Goal: Task Accomplishment & Management: Use online tool/utility

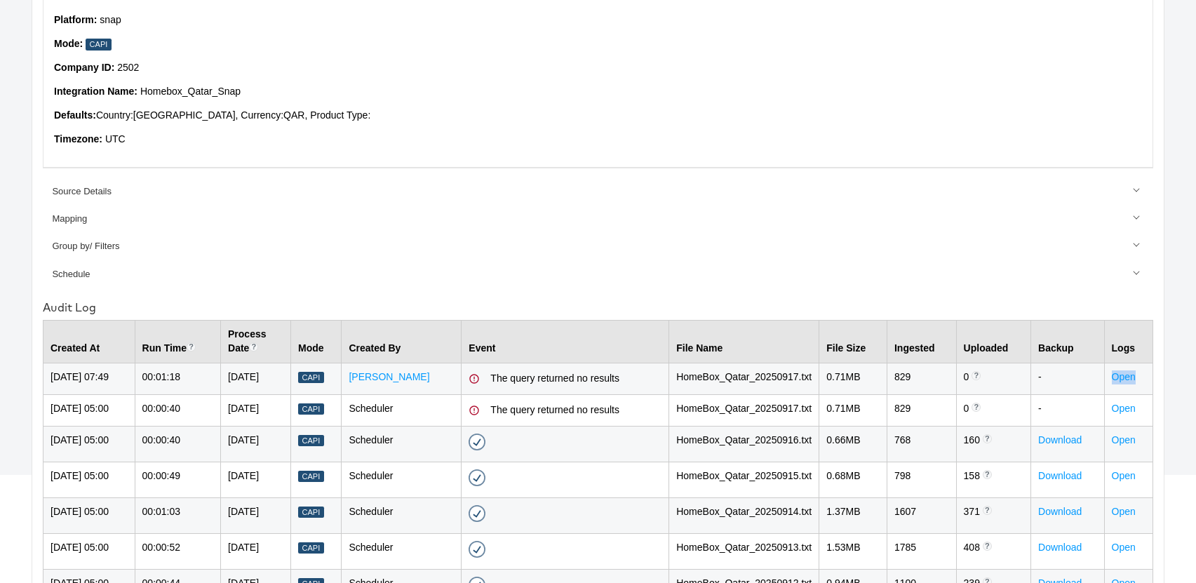
scroll to position [152, 0]
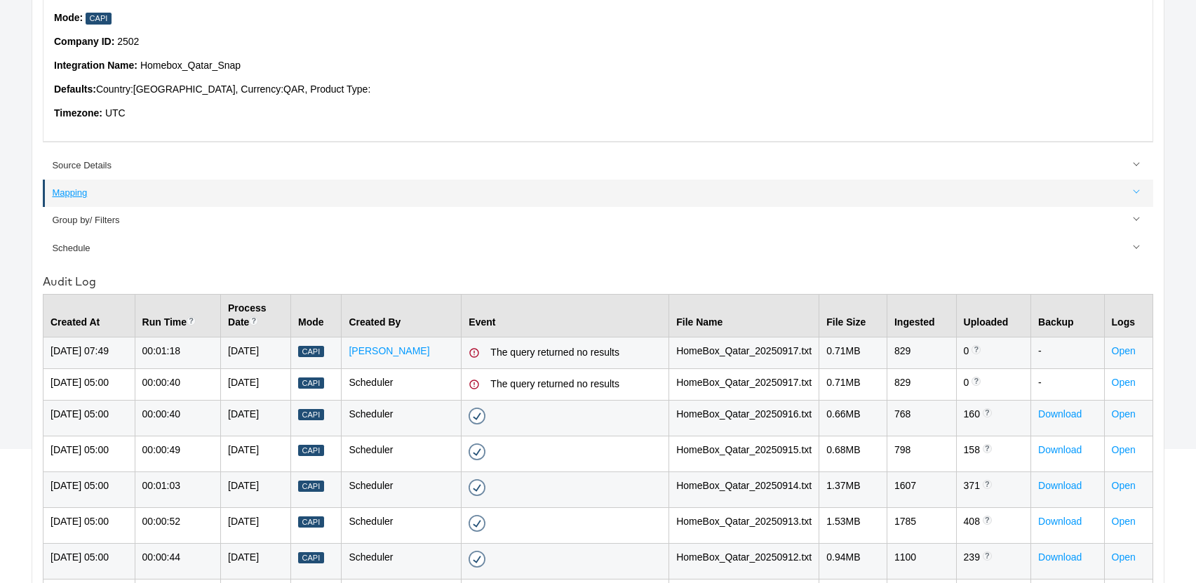
scroll to position [183, 0]
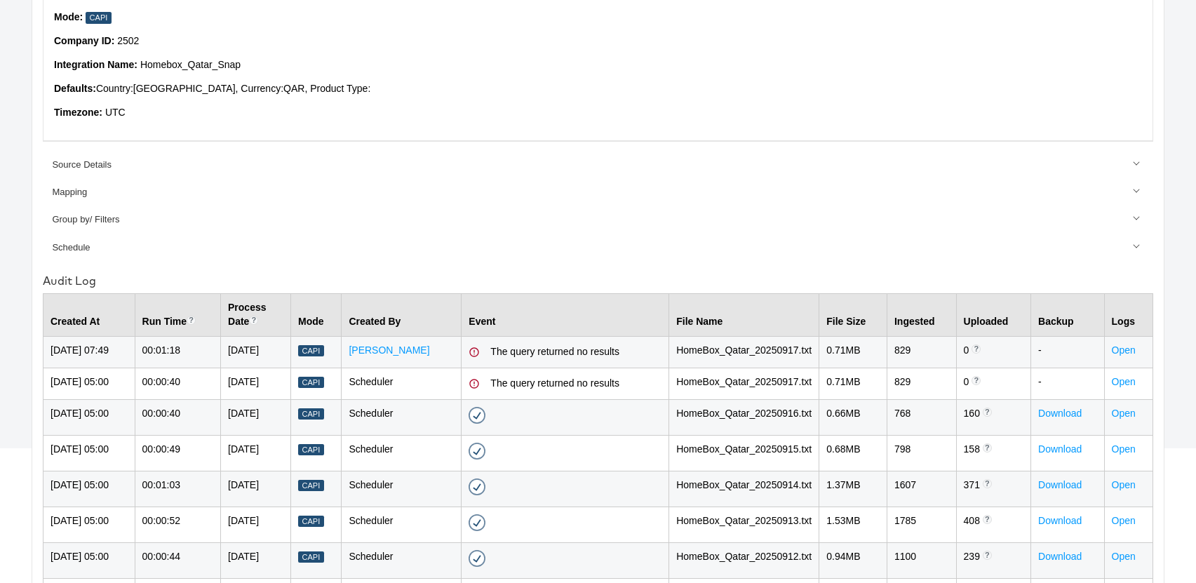
drag, startPoint x: 264, startPoint y: 347, endPoint x: 281, endPoint y: 367, distance: 25.4
click at [281, 367] on td "[DATE]" at bounding box center [256, 352] width 70 height 32
click at [287, 368] on td "17-Sep-2025" at bounding box center [256, 352] width 70 height 32
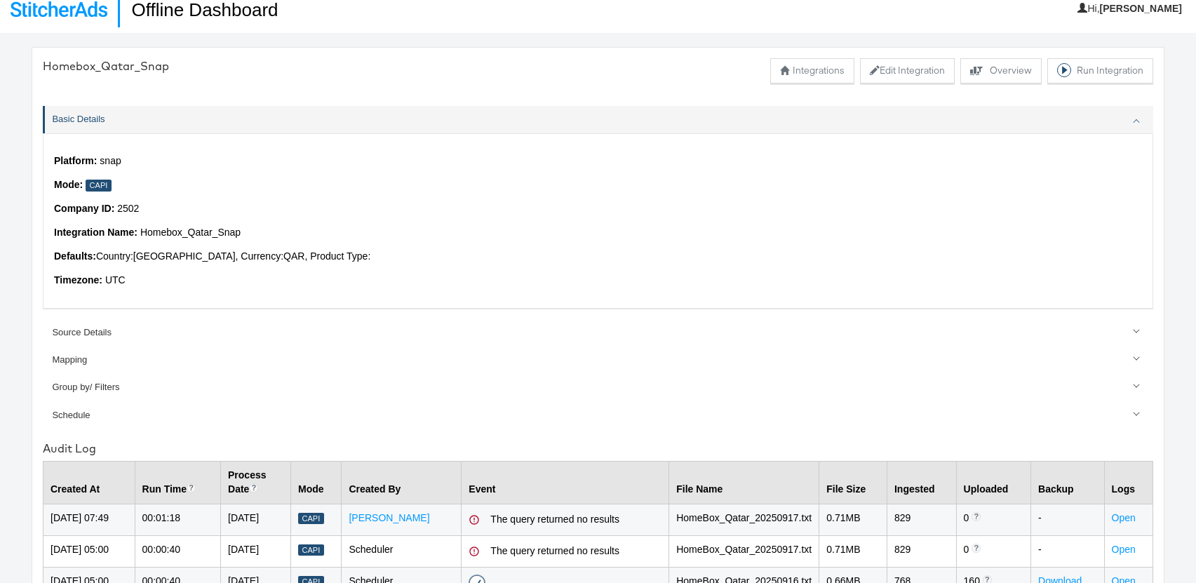
scroll to position [0, 0]
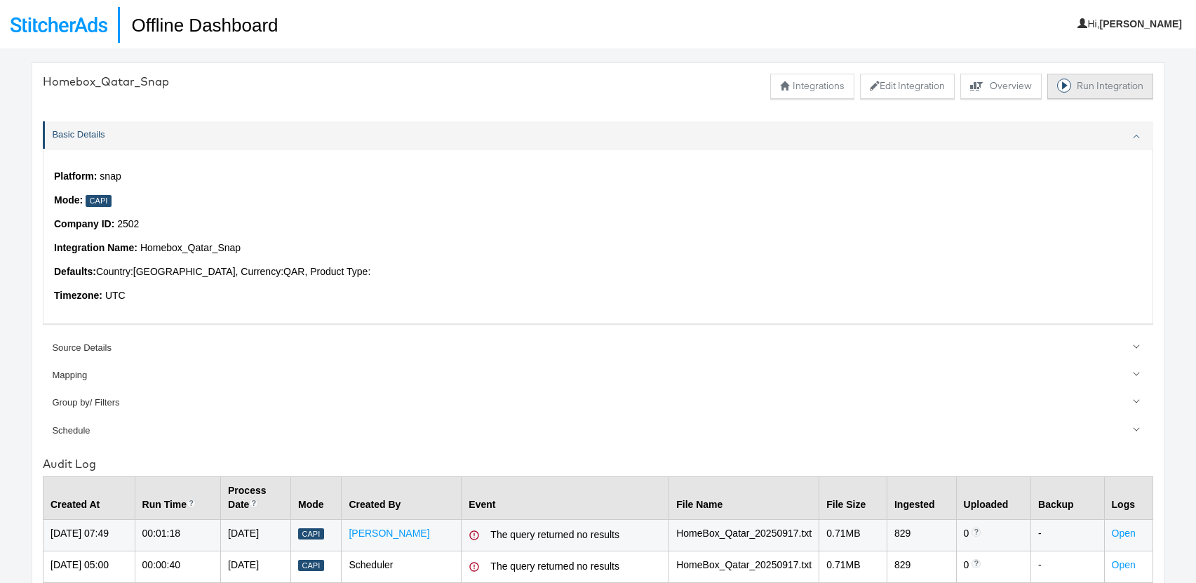
click at [1090, 92] on button "Run Integration" at bounding box center [1100, 86] width 106 height 25
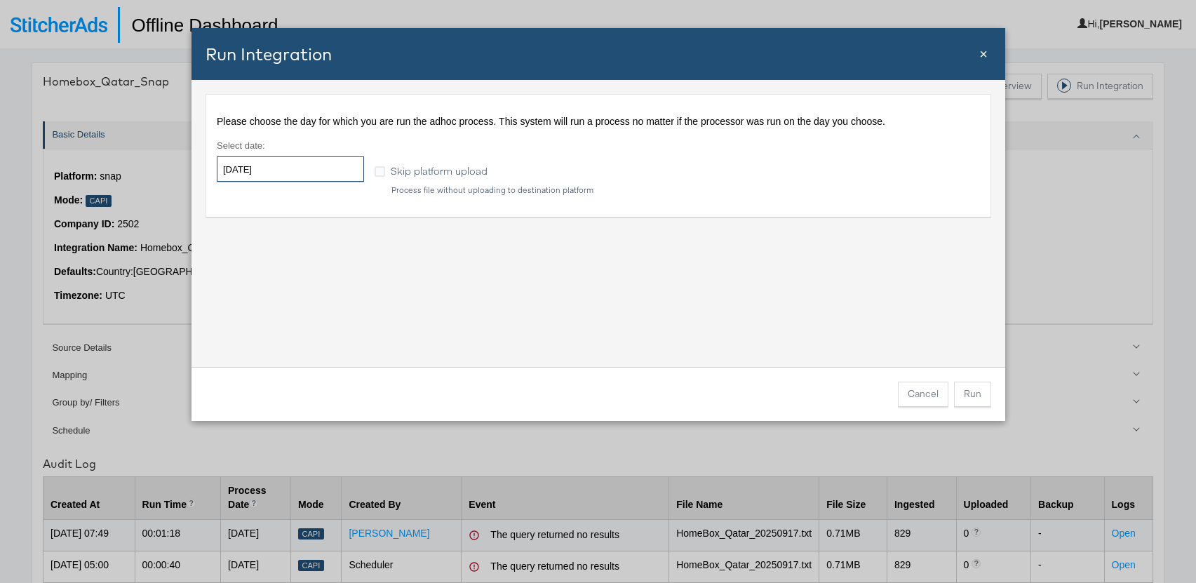
click at [270, 168] on input "[DATE]" at bounding box center [290, 168] width 147 height 25
click at [309, 276] on td "17" at bounding box center [304, 279] width 24 height 20
type input "2025-09-17"
click at [532, 277] on div "Please choose the day for which you are run the adhoc process. This system will…" at bounding box center [599, 223] width 814 height 287
click at [977, 399] on button "Run" at bounding box center [972, 394] width 37 height 25
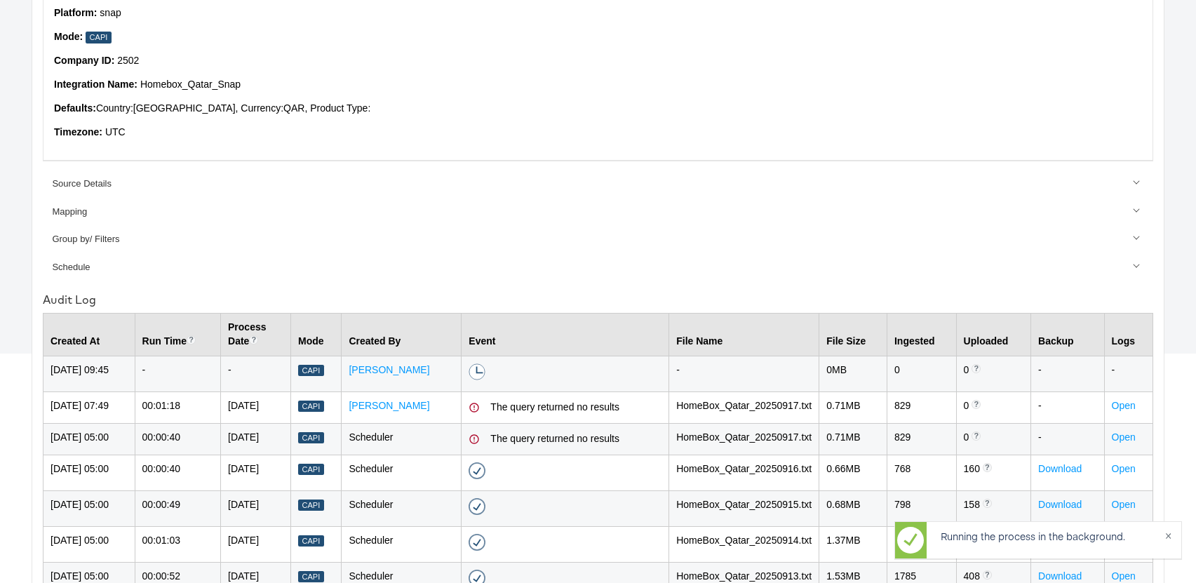
scroll to position [279, 0]
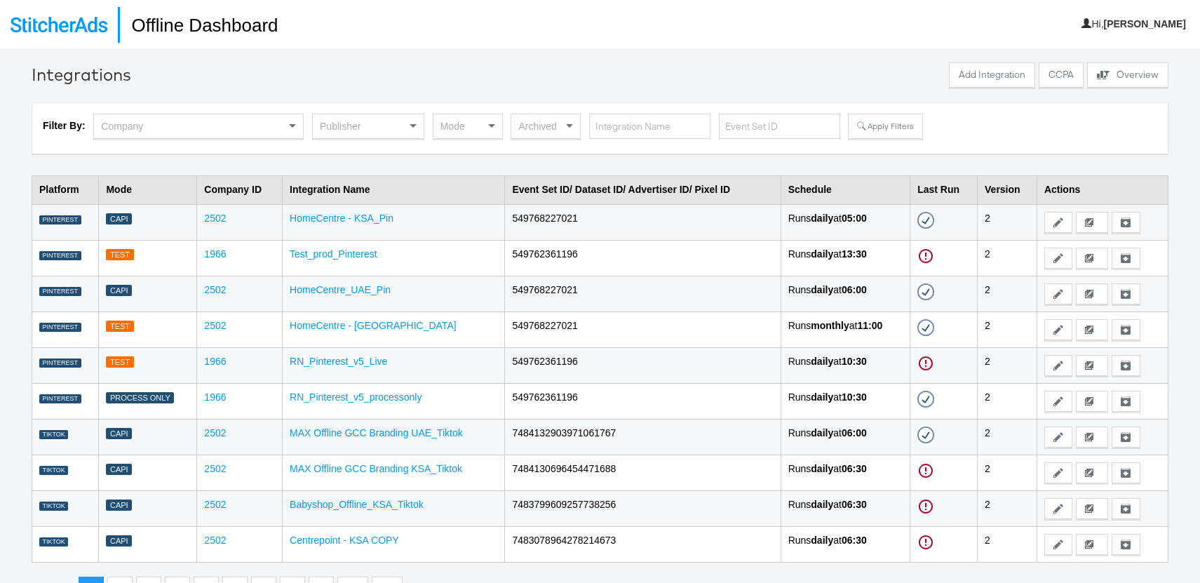
click at [349, 225] on td "HomeCentre - KSA_Pin" at bounding box center [394, 222] width 222 height 36
click at [359, 218] on link "HomeCentre - KSA_Pin" at bounding box center [342, 218] width 104 height 11
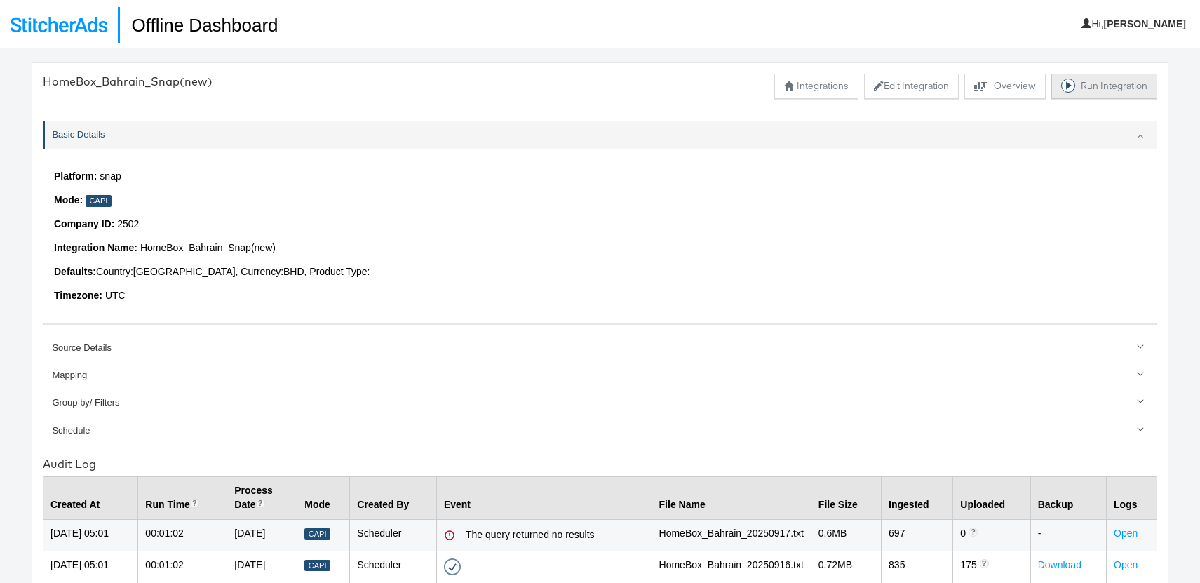
click at [1117, 91] on button "Run Integration" at bounding box center [1105, 86] width 106 height 25
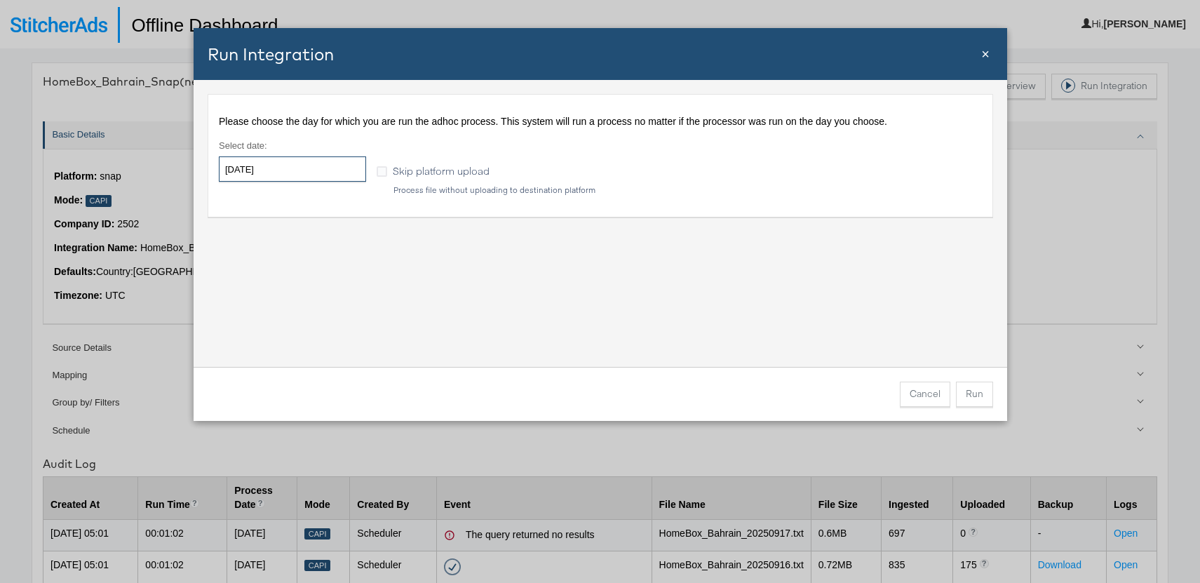
click at [290, 167] on input "2025-09-19" at bounding box center [292, 168] width 147 height 25
click at [310, 279] on td "17" at bounding box center [306, 279] width 24 height 20
type input "[DATE]"
click at [975, 397] on button "Run" at bounding box center [974, 394] width 37 height 25
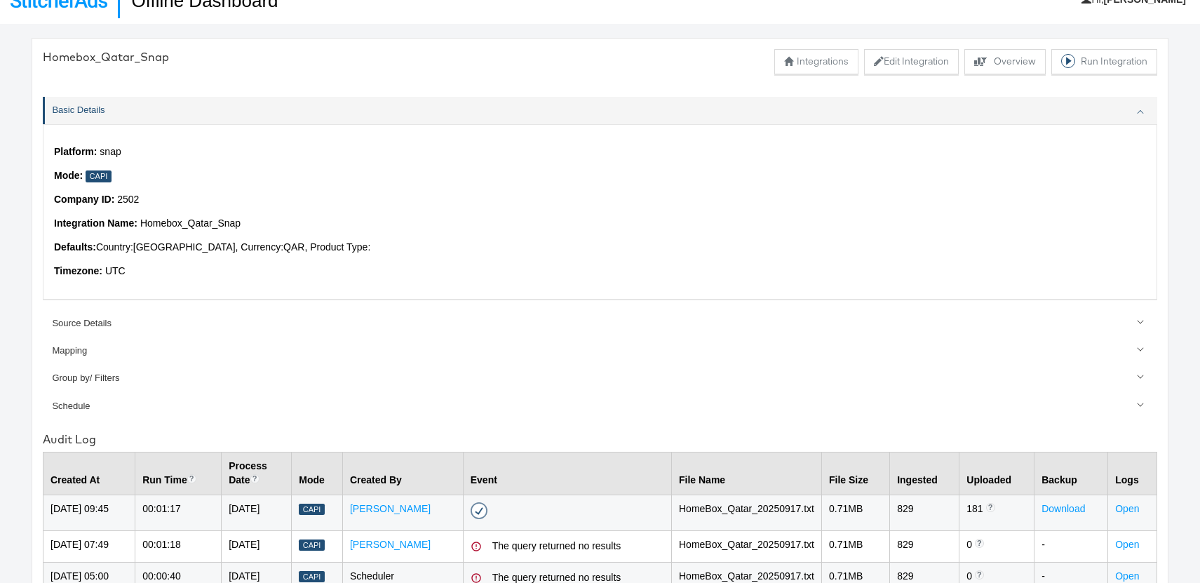
scroll to position [17, 0]
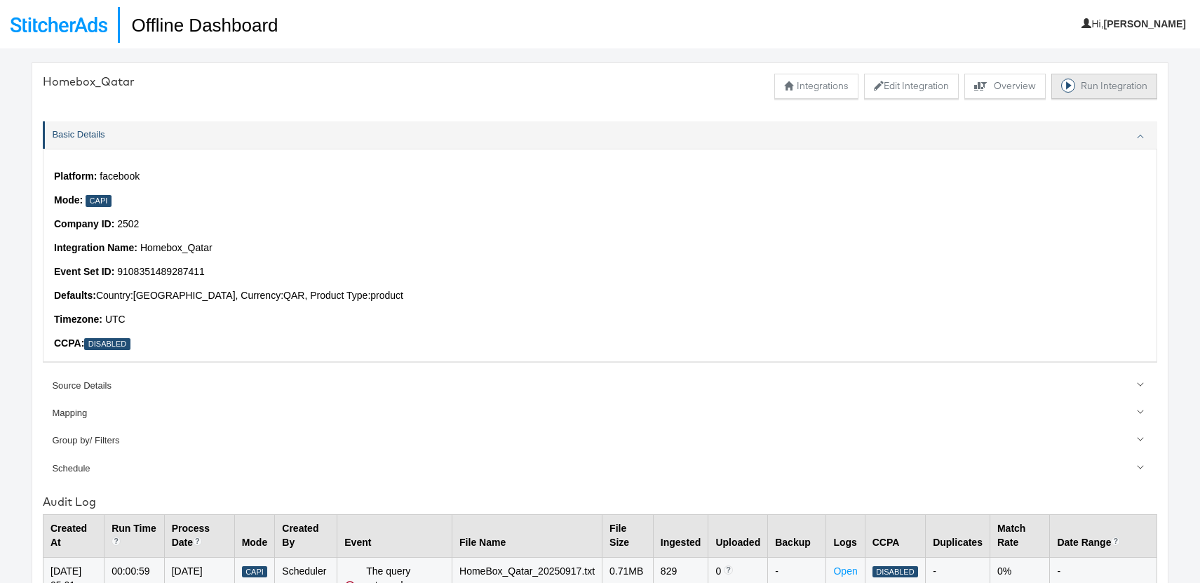
click at [1080, 91] on button "Run Integration" at bounding box center [1105, 86] width 106 height 25
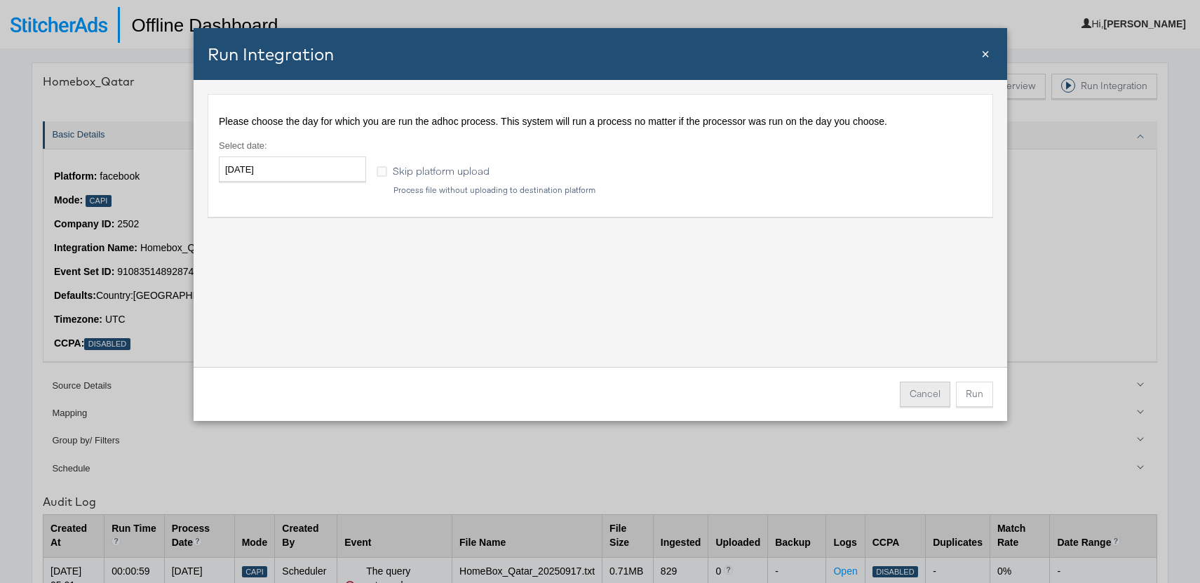
click at [932, 396] on button "Cancel" at bounding box center [925, 394] width 51 height 25
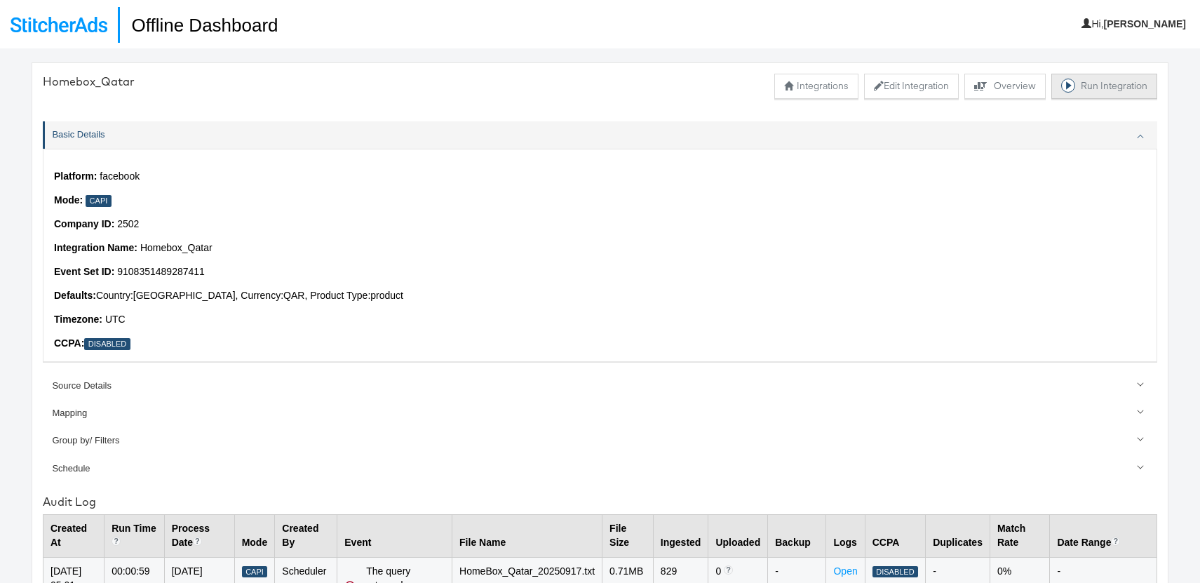
click at [1101, 90] on button "Run Integration" at bounding box center [1105, 86] width 106 height 25
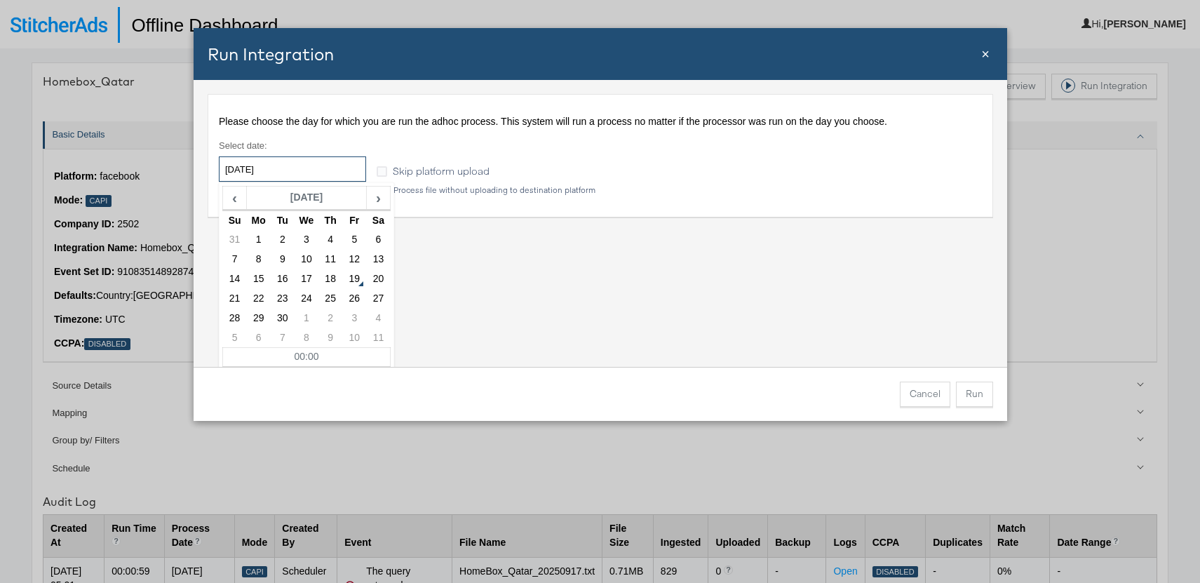
click at [279, 171] on input "[DATE]" at bounding box center [292, 168] width 147 height 25
click at [309, 278] on td "17" at bounding box center [306, 279] width 24 height 20
type input "2025-09-17"
click at [975, 393] on button "Run" at bounding box center [974, 394] width 37 height 25
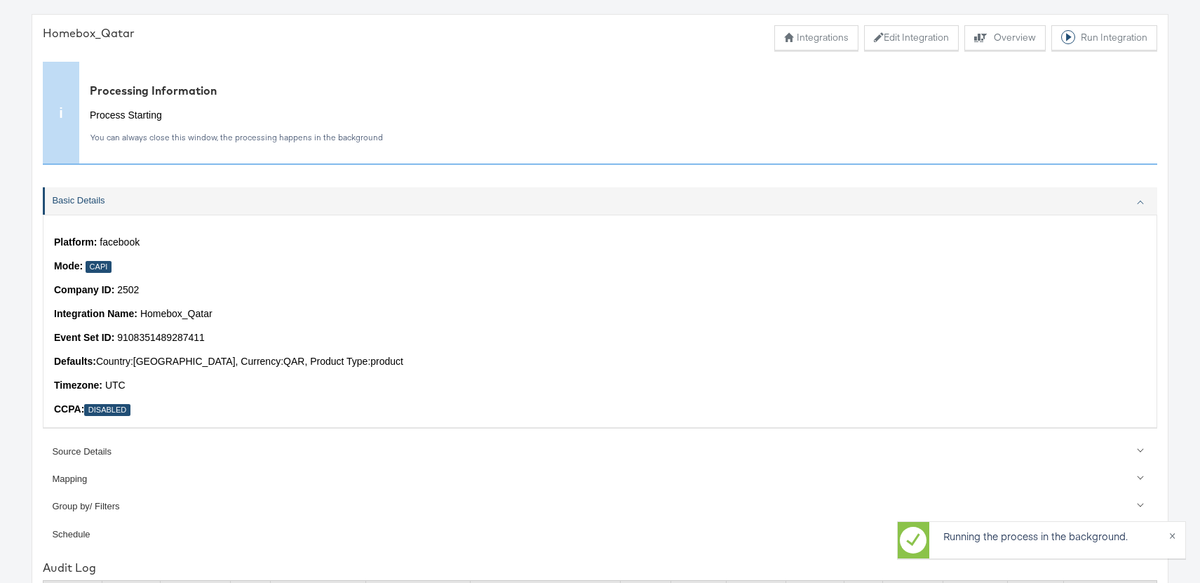
scroll to position [50, 0]
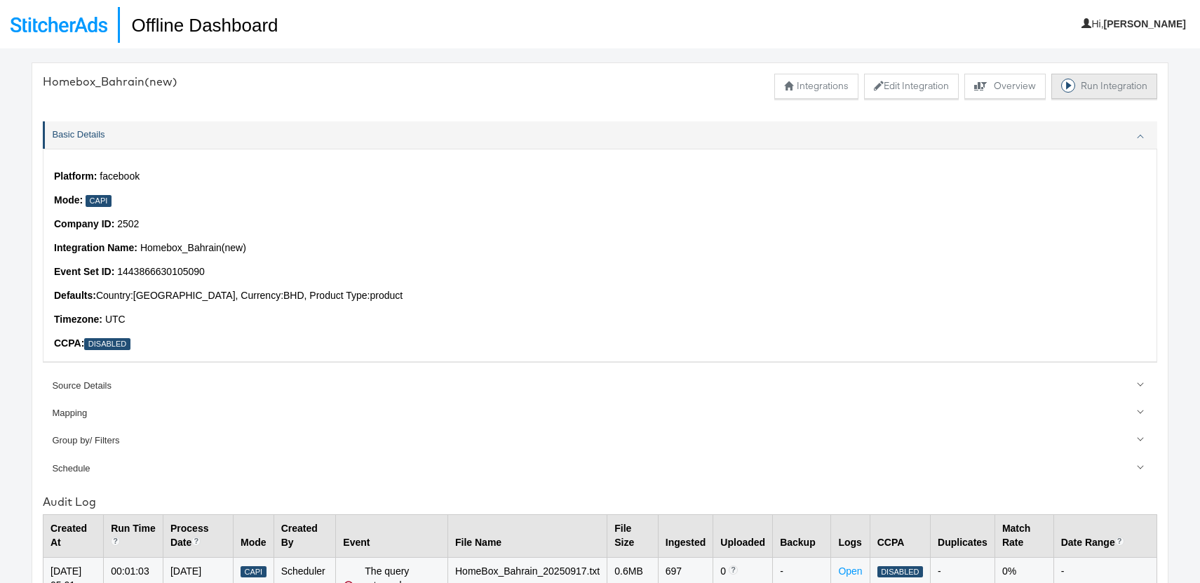
click at [1109, 93] on button "Run Integration" at bounding box center [1105, 86] width 106 height 25
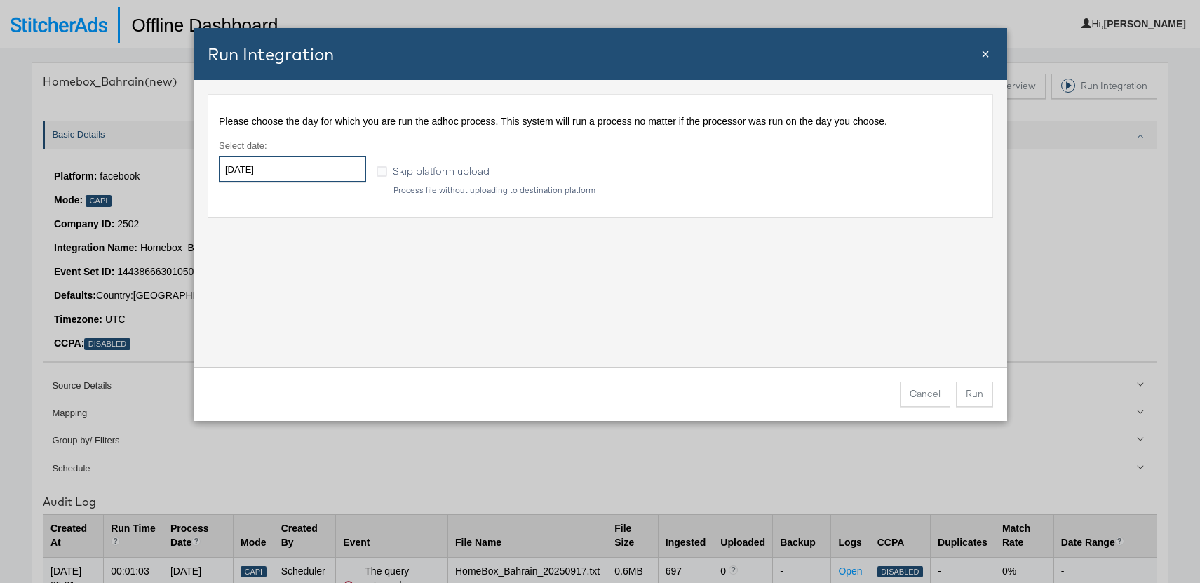
click at [309, 163] on input "2025-09-19" at bounding box center [292, 168] width 147 height 25
click at [307, 275] on td "17" at bounding box center [306, 279] width 24 height 20
type input "2025-09-17"
click at [500, 254] on div "Please choose the day for which you are run the adhoc process. This system will…" at bounding box center [601, 223] width 814 height 287
click at [977, 391] on button "Run" at bounding box center [974, 394] width 37 height 25
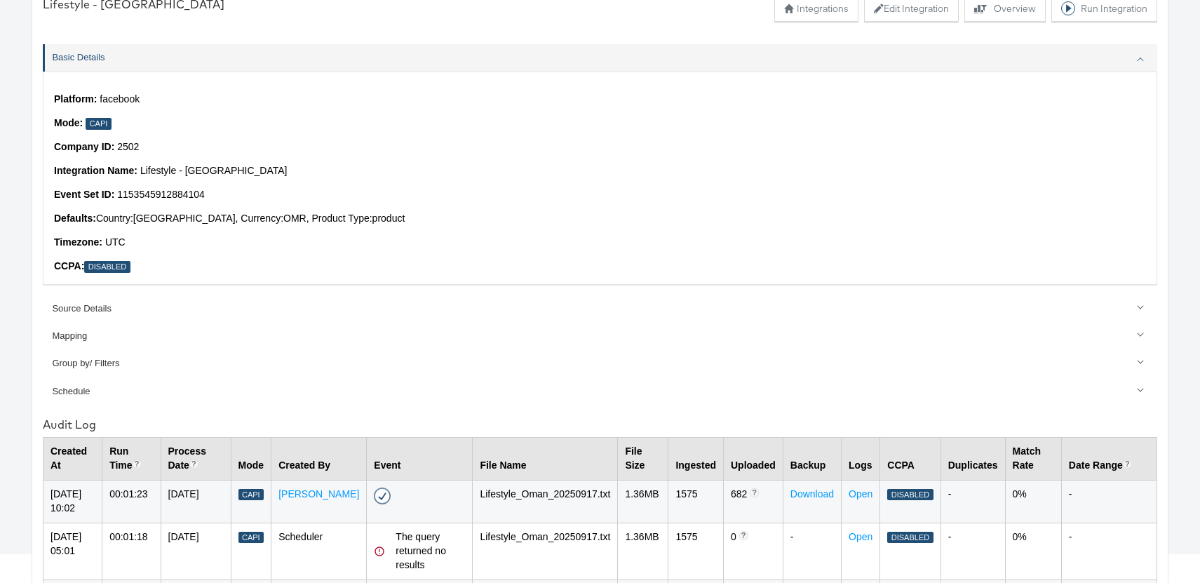
scroll to position [91, 0]
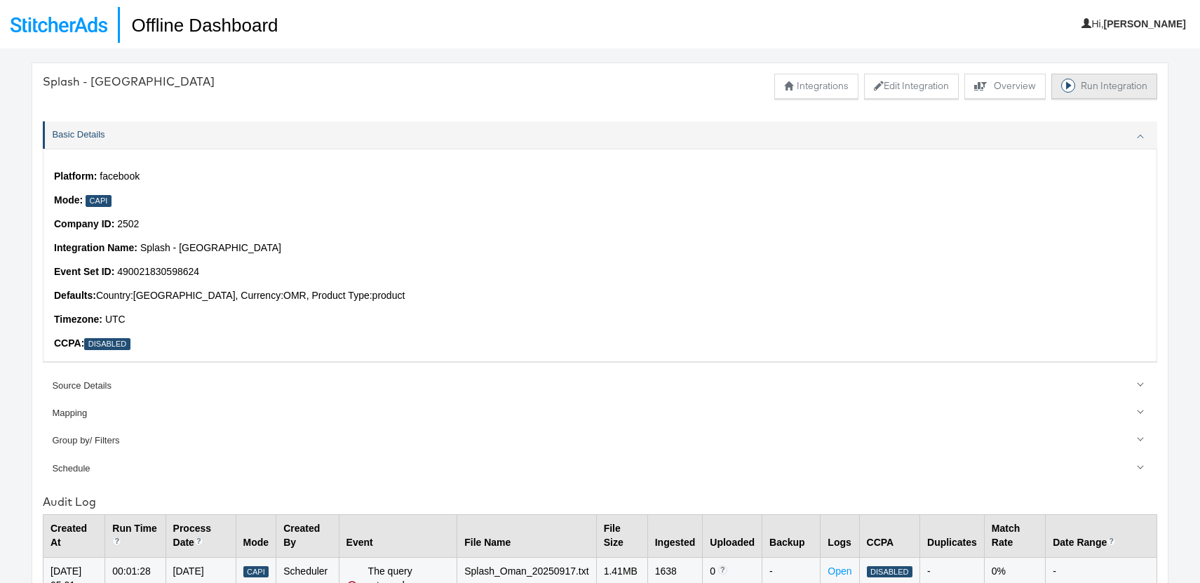
click at [1121, 88] on button "Run Integration" at bounding box center [1105, 86] width 106 height 25
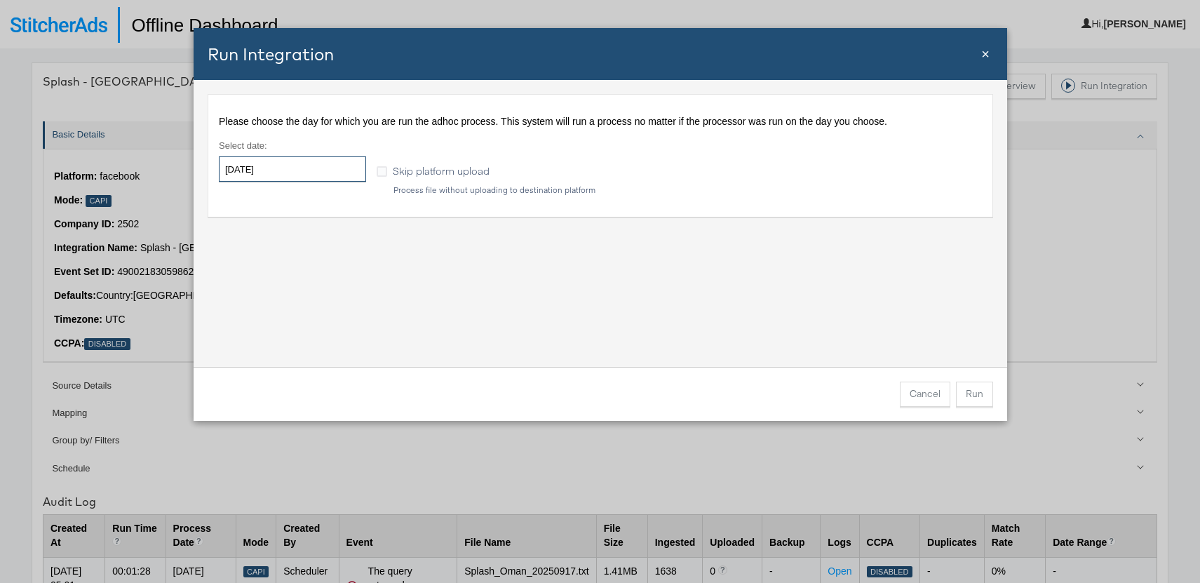
click at [292, 175] on input "[DATE]" at bounding box center [292, 168] width 147 height 25
click at [283, 276] on td "16" at bounding box center [282, 279] width 24 height 20
type input "[DATE]"
click at [978, 397] on button "Run" at bounding box center [974, 394] width 37 height 25
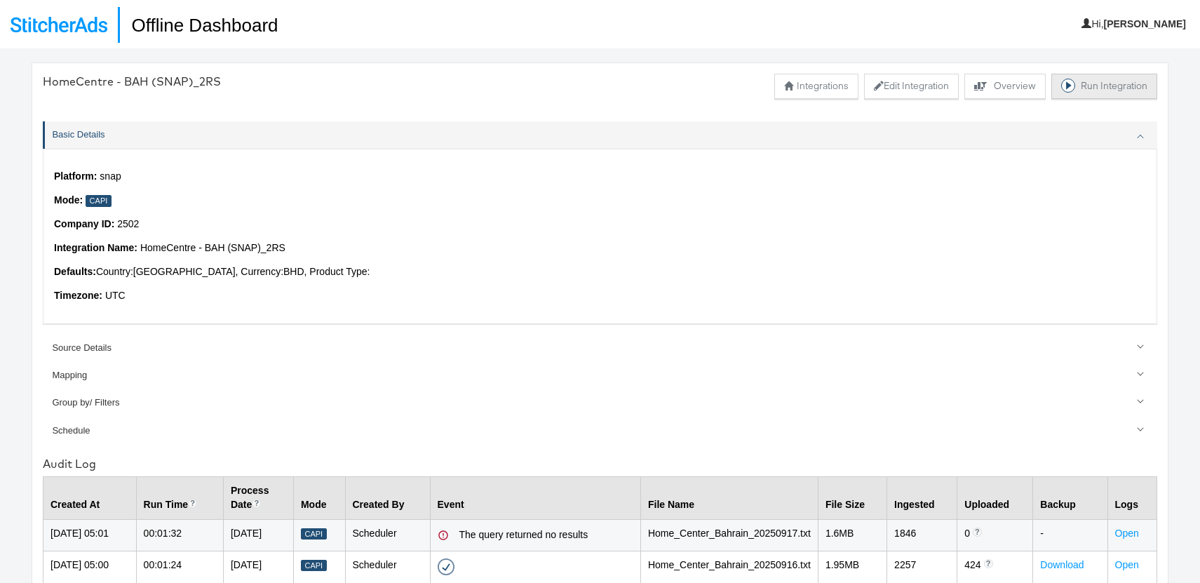
click at [1106, 86] on button "Run Integration" at bounding box center [1105, 86] width 106 height 25
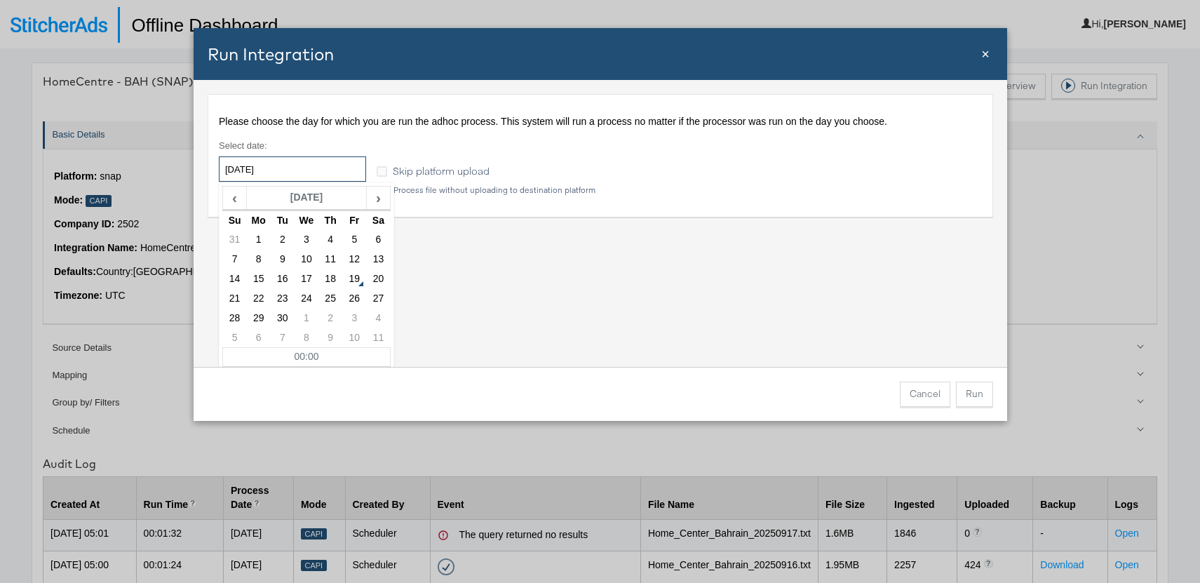
click at [269, 170] on input "[DATE]" at bounding box center [292, 168] width 147 height 25
click at [283, 275] on td "16" at bounding box center [282, 279] width 24 height 20
type input "2025-09-16"
click at [569, 299] on div "Please choose the day for which you are run the adhoc process. This system will…" at bounding box center [601, 223] width 814 height 287
click at [986, 401] on button "Run" at bounding box center [974, 394] width 37 height 25
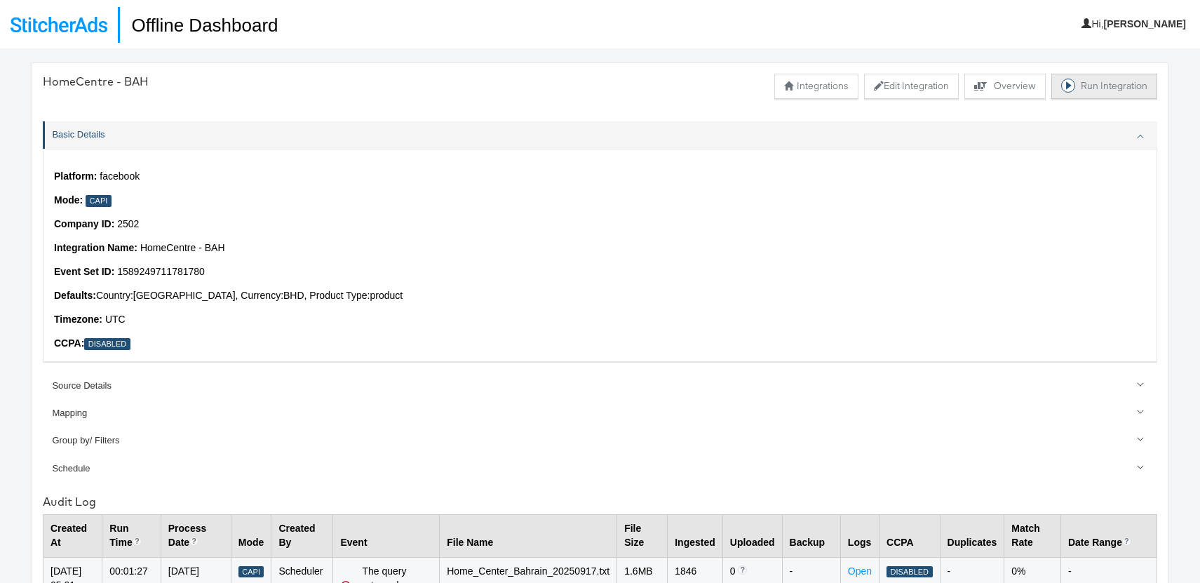
click at [1091, 87] on button "Run Integration" at bounding box center [1105, 86] width 106 height 25
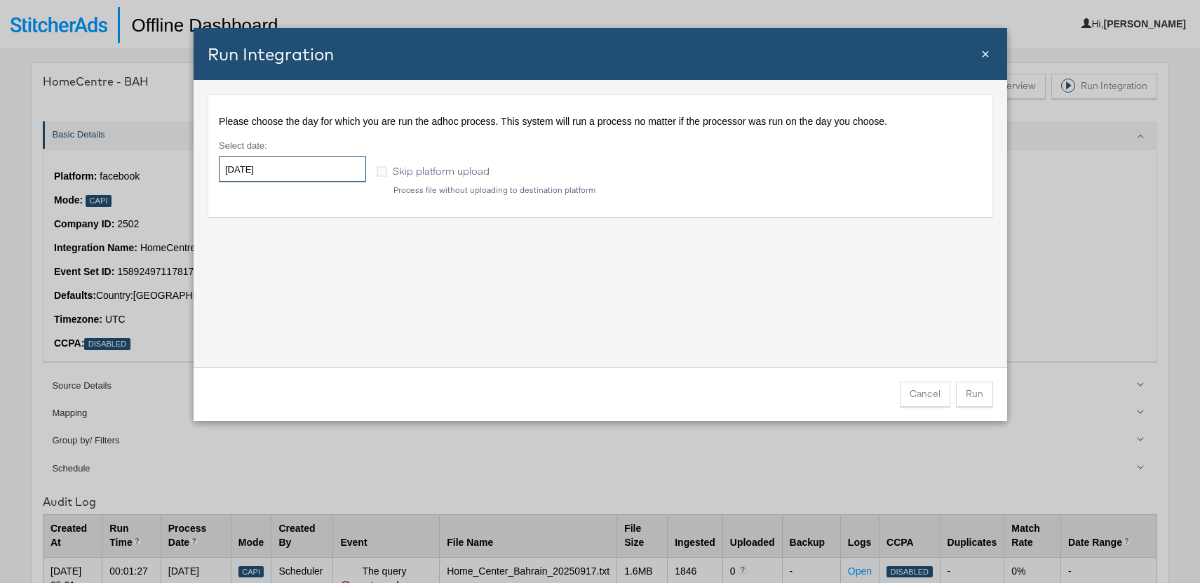
click at [310, 173] on input "[DATE]" at bounding box center [292, 168] width 147 height 25
click at [310, 281] on td "17" at bounding box center [306, 279] width 24 height 20
type input "[DATE]"
click at [980, 399] on button "Run" at bounding box center [974, 394] width 37 height 25
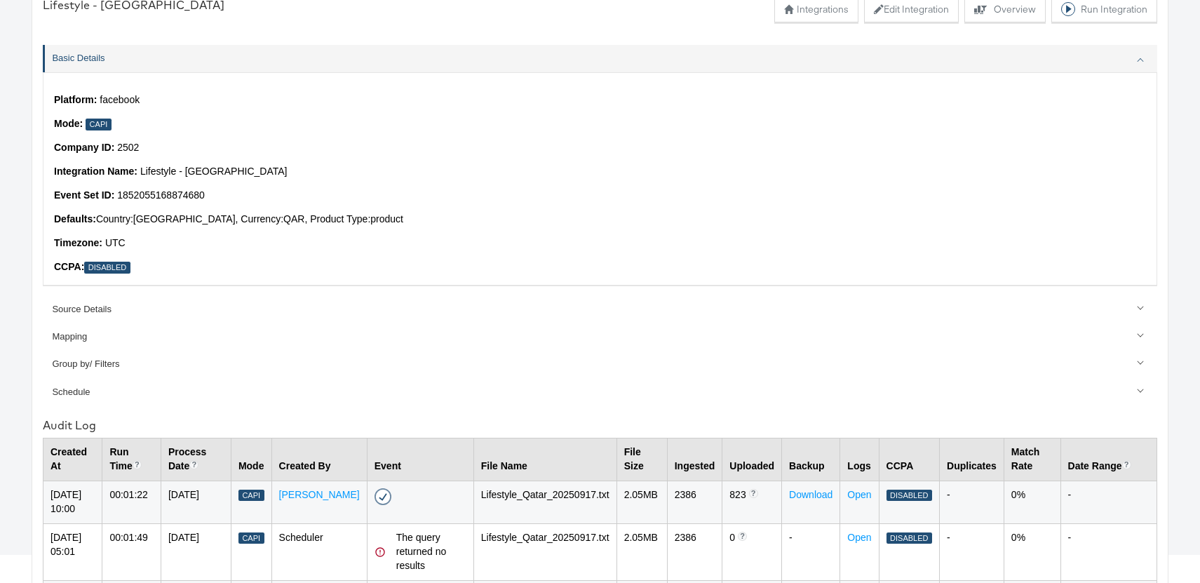
scroll to position [77, 0]
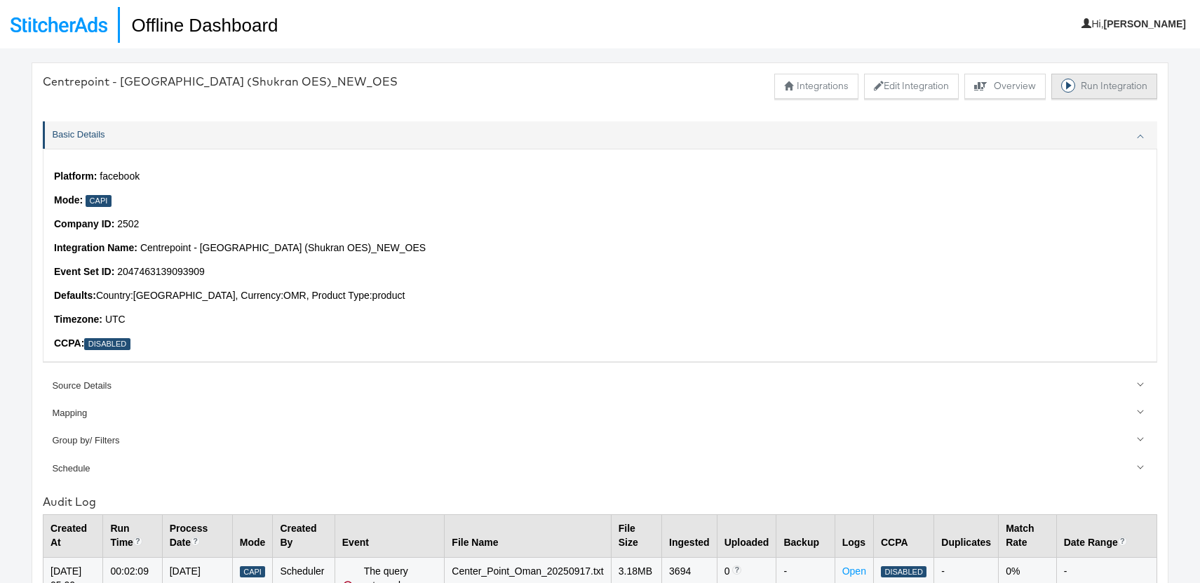
click at [1091, 84] on button "Run Integration" at bounding box center [1105, 86] width 106 height 25
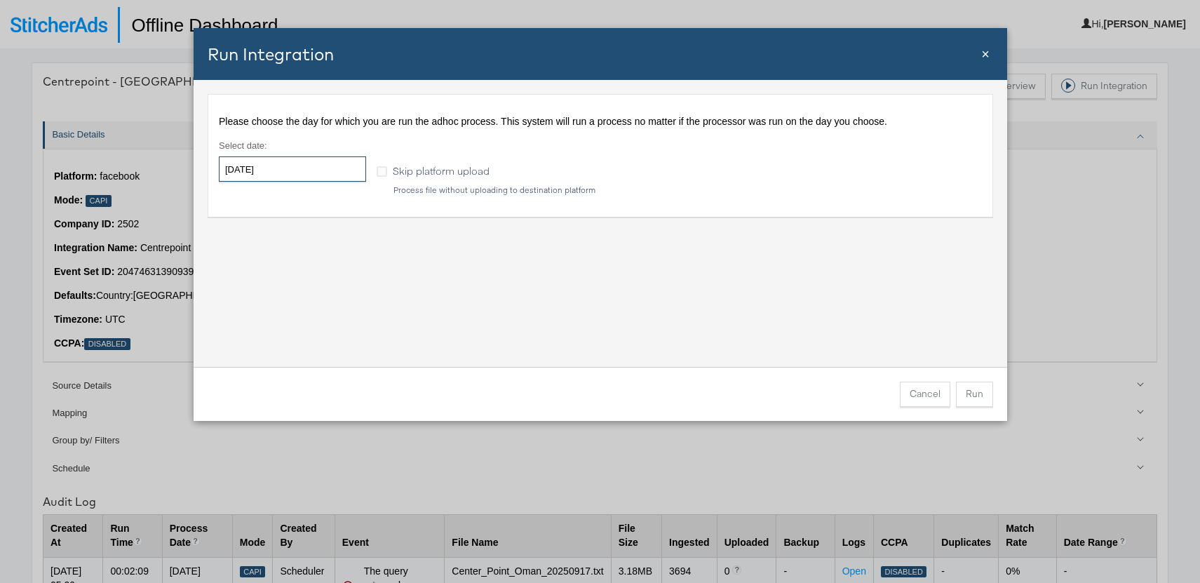
click at [273, 173] on input "[DATE]" at bounding box center [292, 168] width 147 height 25
click at [310, 278] on td "17" at bounding box center [306, 279] width 24 height 20
type input "[DATE]"
click at [982, 391] on button "Run" at bounding box center [974, 394] width 37 height 25
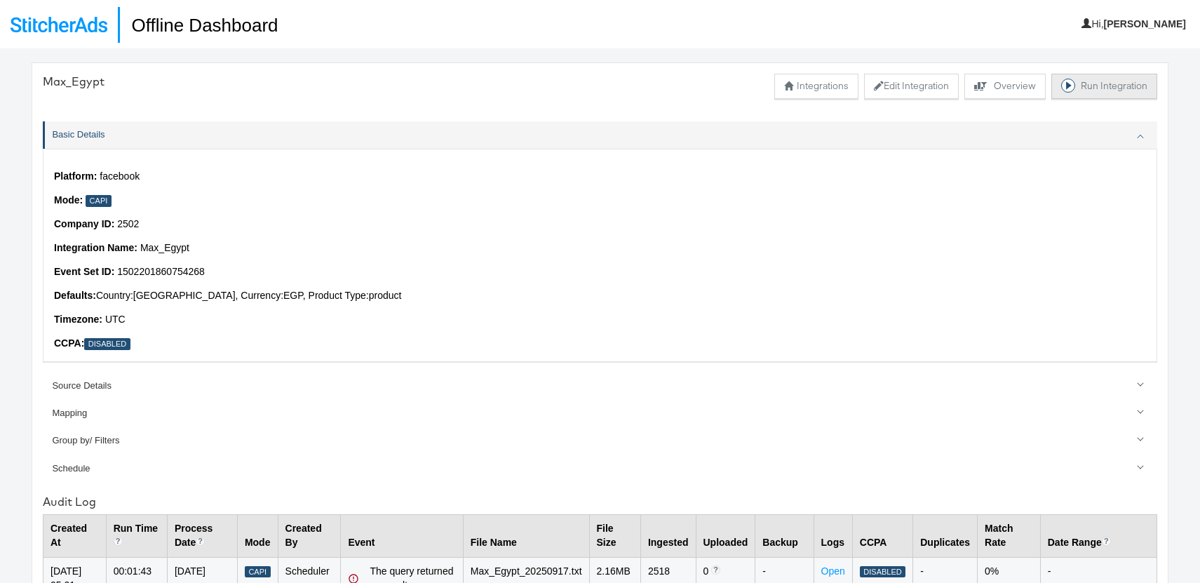
click at [1093, 89] on button "Run Integration" at bounding box center [1105, 86] width 106 height 25
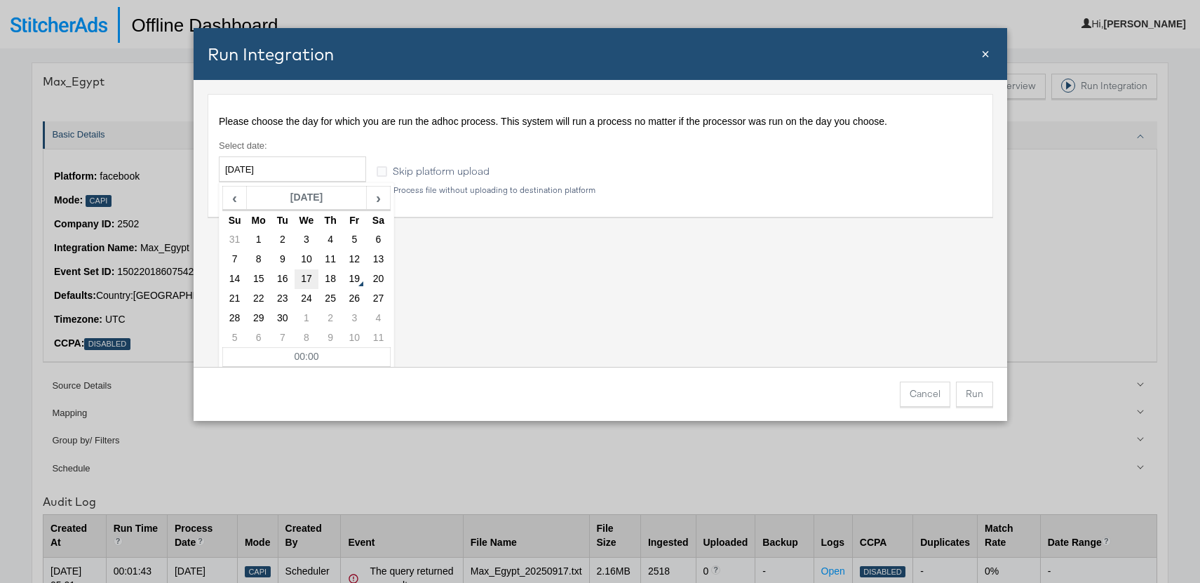
click at [310, 283] on td "17" at bounding box center [306, 279] width 24 height 20
type input "[DATE]"
click at [974, 395] on button "Run" at bounding box center [974, 394] width 37 height 25
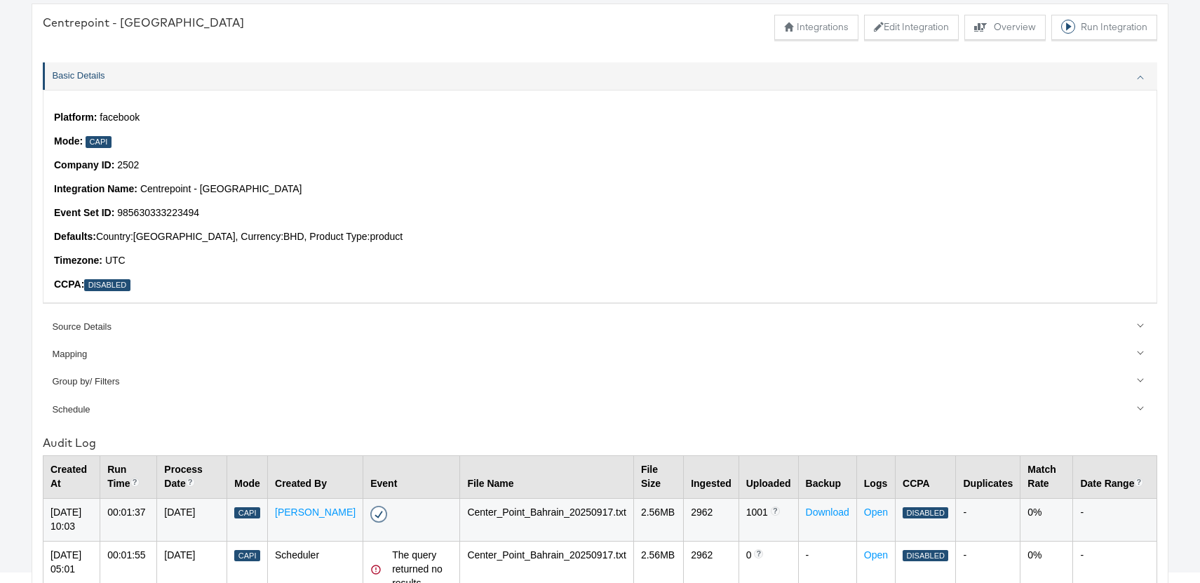
scroll to position [66, 0]
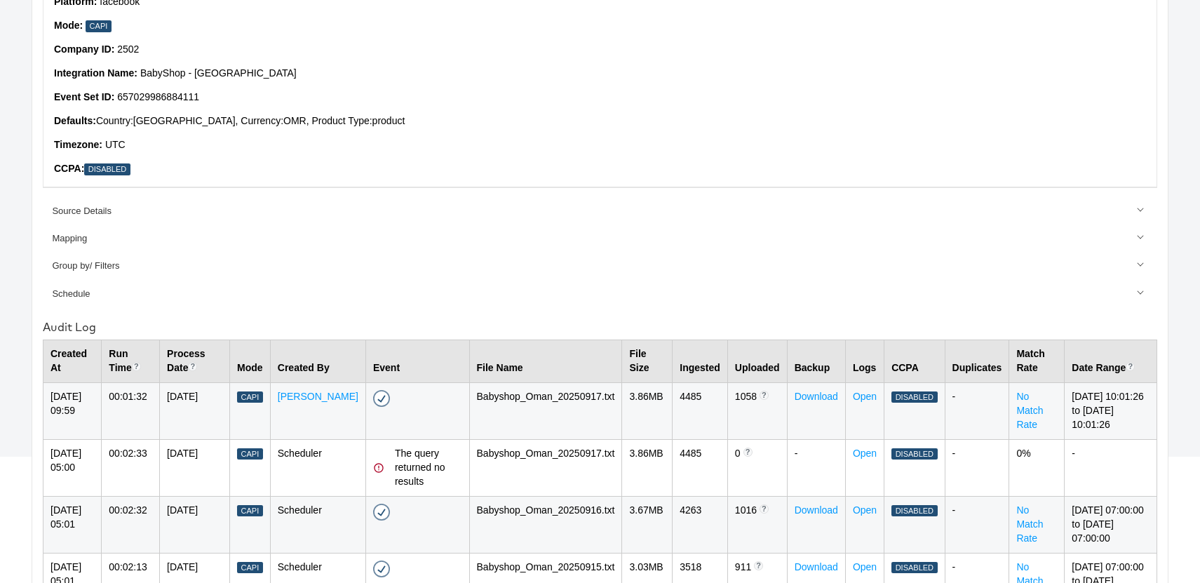
scroll to position [182, 0]
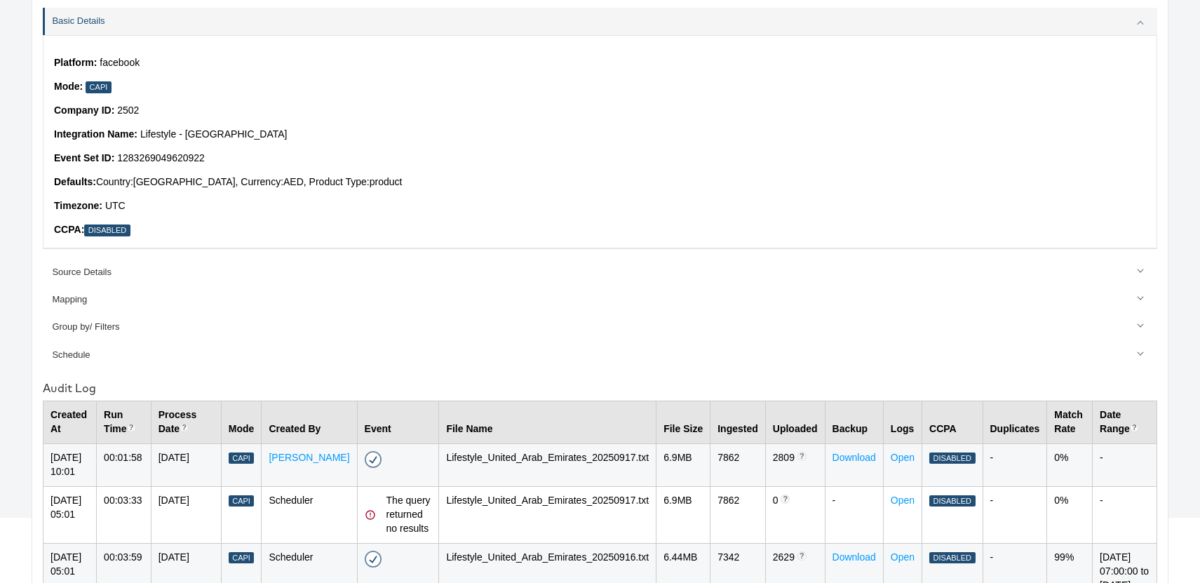
scroll to position [119, 0]
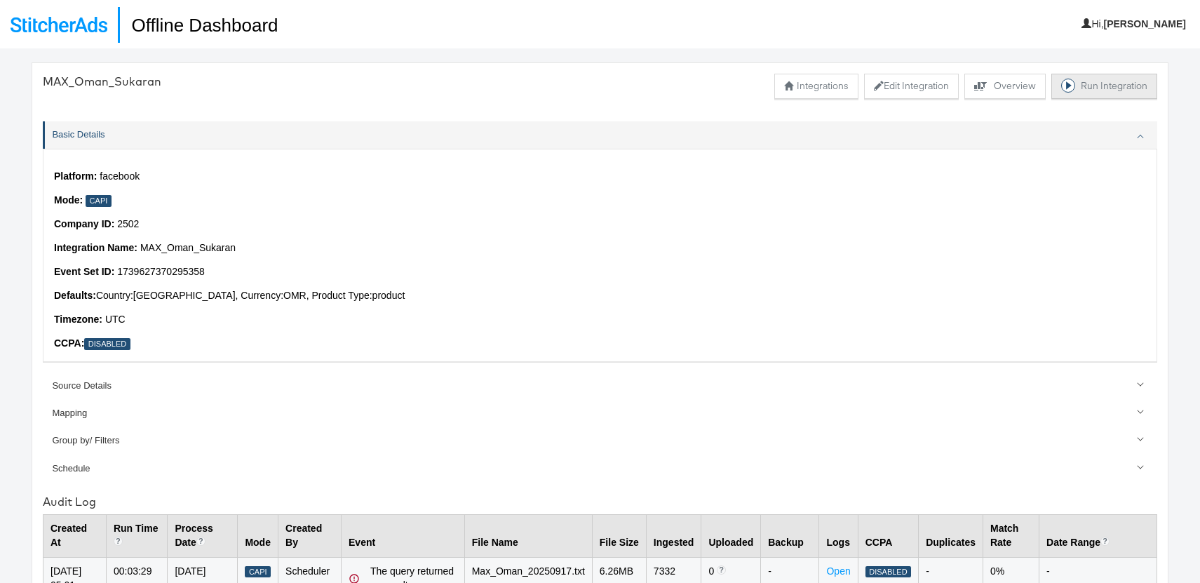
click at [1127, 88] on button "Run Integration" at bounding box center [1105, 86] width 106 height 25
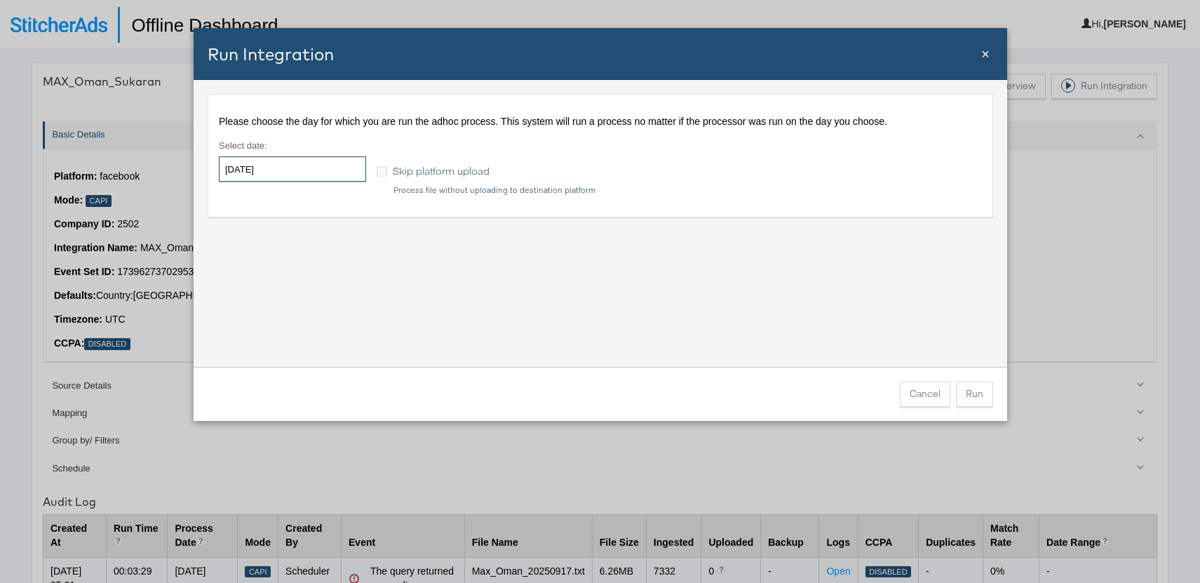
click at [295, 163] on input "2025-09-19" at bounding box center [292, 168] width 147 height 25
click at [312, 280] on td "17" at bounding box center [306, 279] width 24 height 20
type input "[DATE]"
click at [591, 332] on div "Please choose the day for which you are run the adhoc process. This system will…" at bounding box center [601, 223] width 814 height 287
click at [982, 394] on button "Run" at bounding box center [974, 394] width 37 height 25
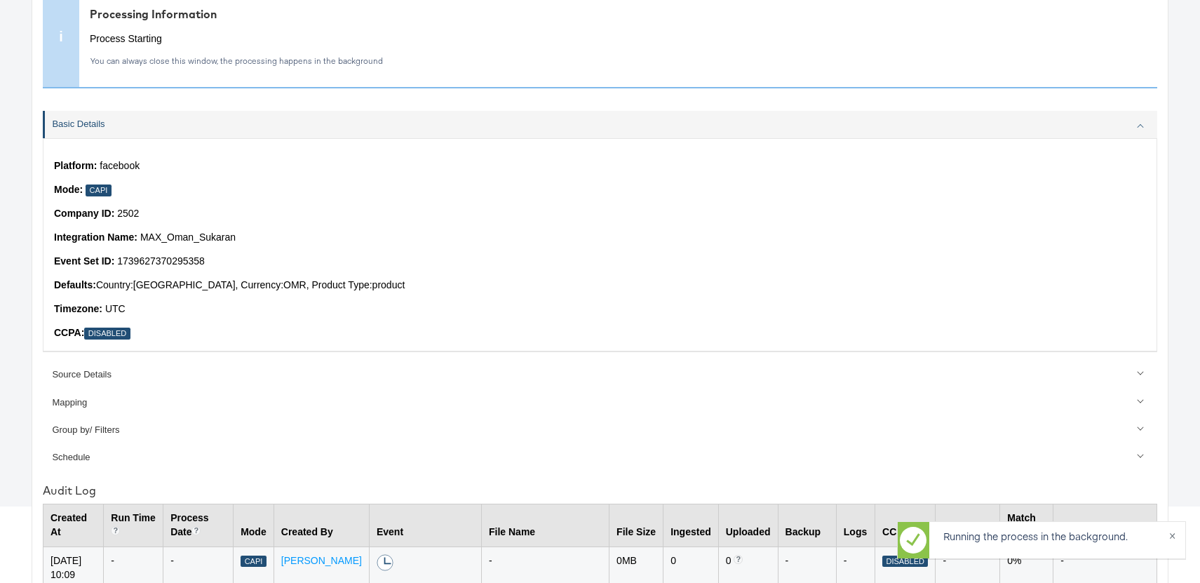
scroll to position [232, 0]
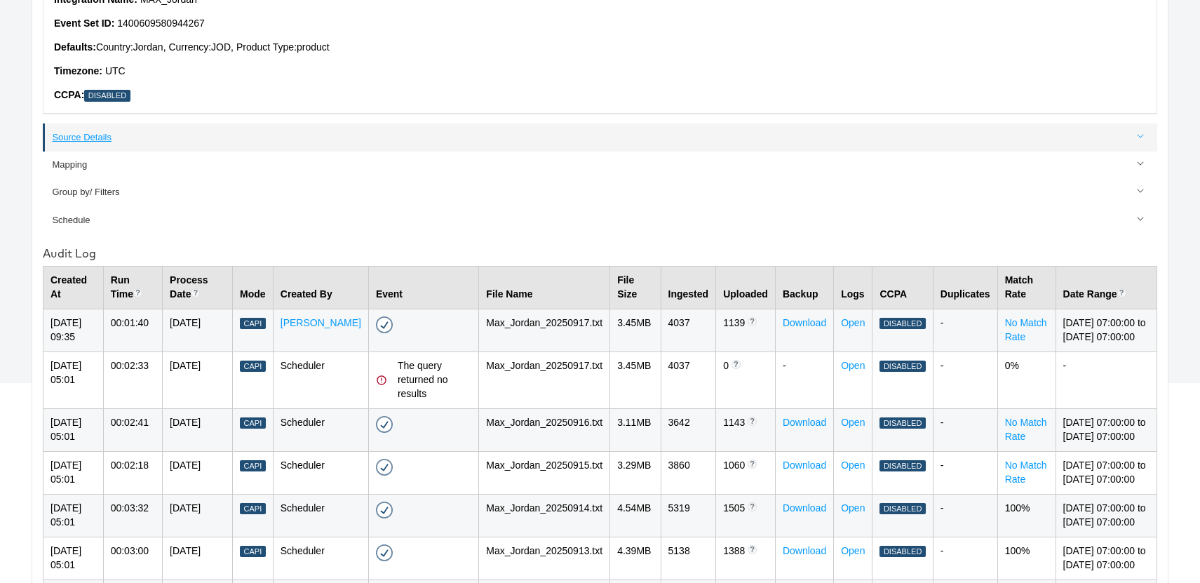
scroll to position [276, 0]
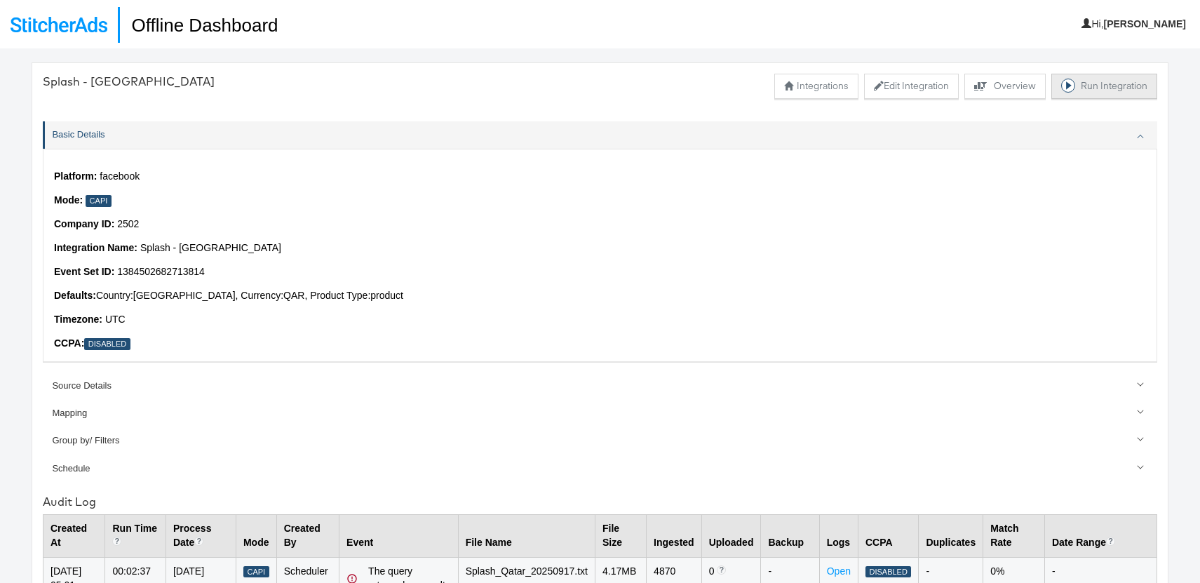
click at [1095, 91] on button "Run Integration" at bounding box center [1105, 86] width 106 height 25
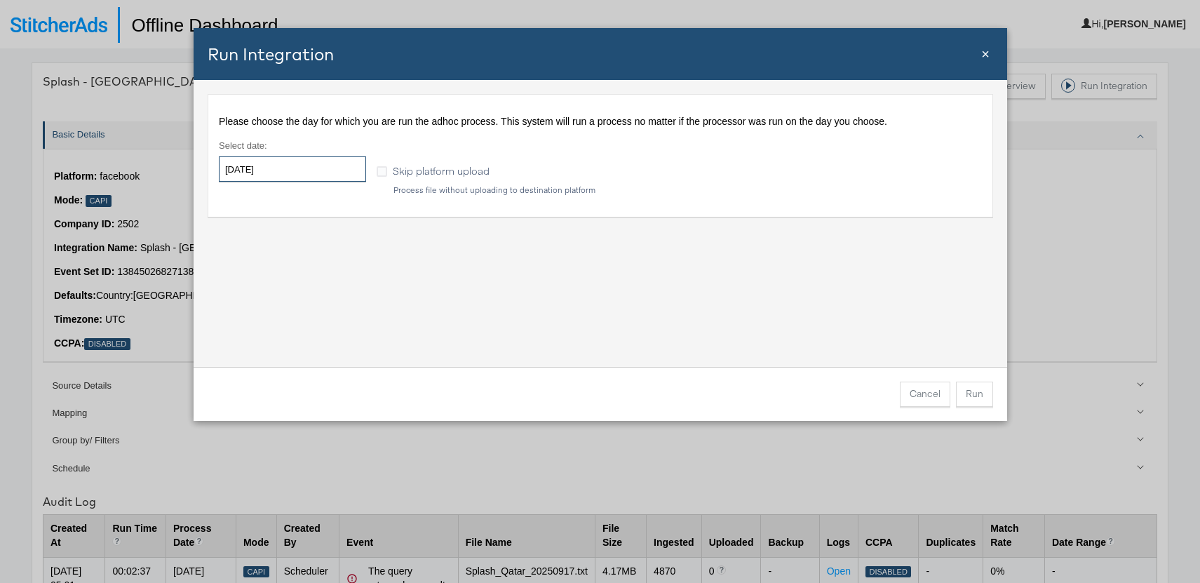
click at [293, 173] on input "[DATE]" at bounding box center [292, 168] width 147 height 25
click at [302, 281] on td "17" at bounding box center [306, 279] width 24 height 20
type input "[DATE]"
drag, startPoint x: 784, startPoint y: 342, endPoint x: 914, endPoint y: 398, distance: 141.4
click at [784, 342] on div "Please choose the day for which you are run the adhoc process. This system will…" at bounding box center [601, 223] width 814 height 287
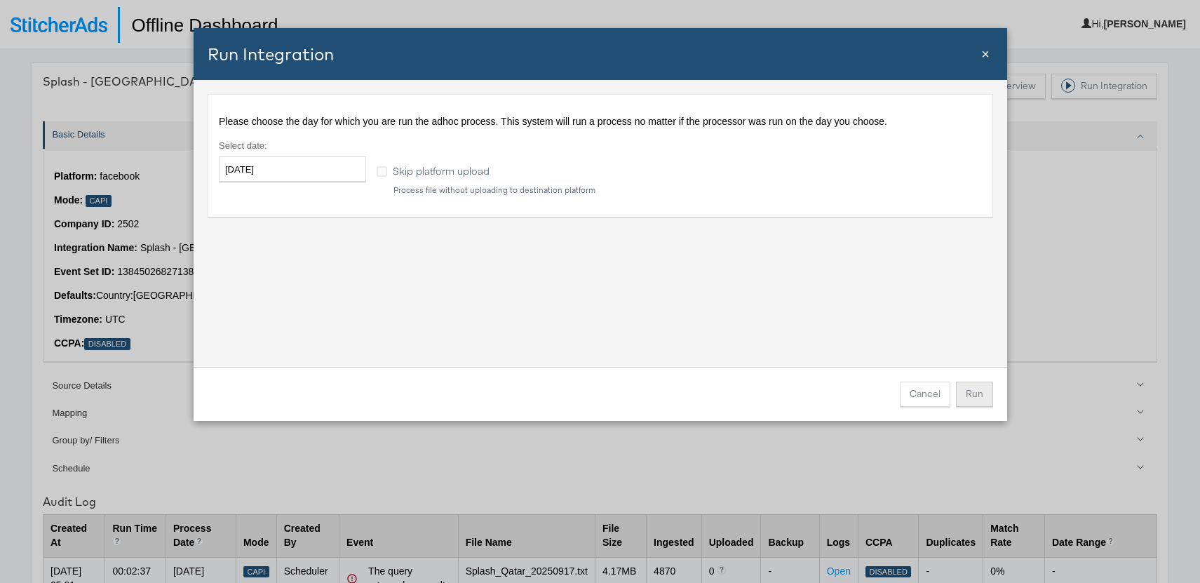
click at [983, 398] on button "Run" at bounding box center [974, 394] width 37 height 25
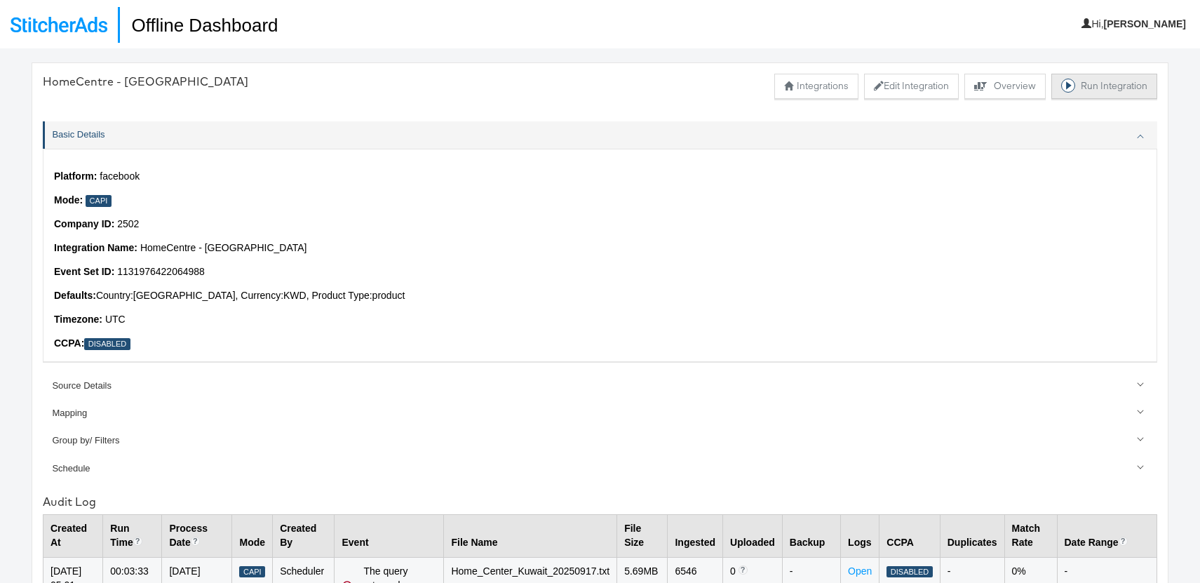
click at [1117, 88] on button "Run Integration" at bounding box center [1105, 86] width 106 height 25
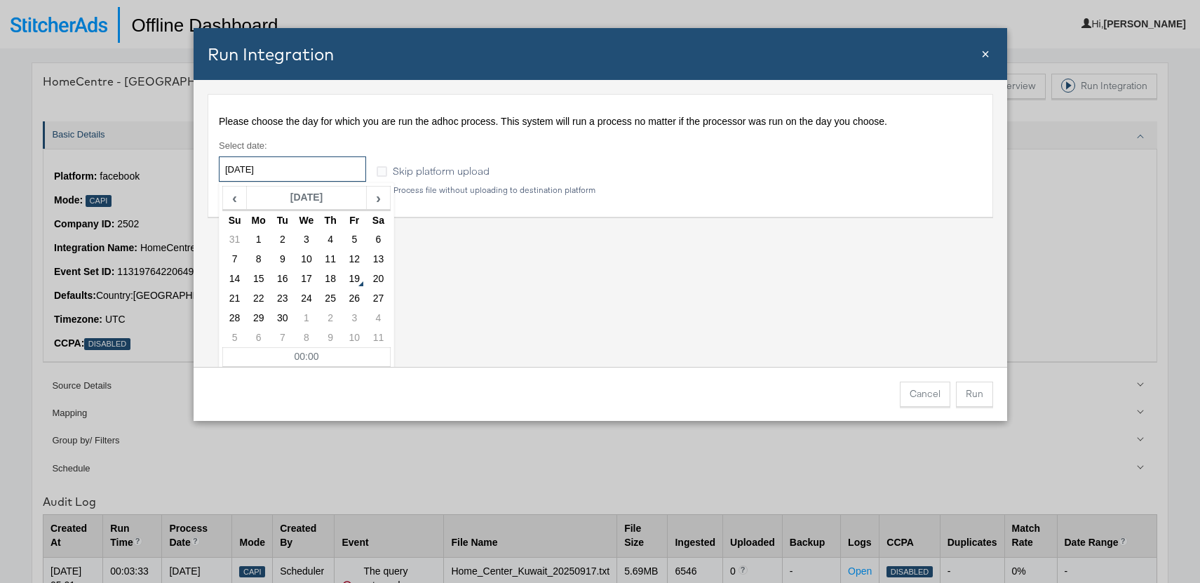
click at [288, 173] on input "[DATE]" at bounding box center [292, 168] width 147 height 25
click at [311, 279] on td "17" at bounding box center [306, 279] width 24 height 20
type input "[DATE]"
click at [435, 288] on div "Please choose the day for which you are run the adhoc process. This system will…" at bounding box center [601, 223] width 814 height 287
click at [964, 392] on button "Run" at bounding box center [974, 394] width 37 height 25
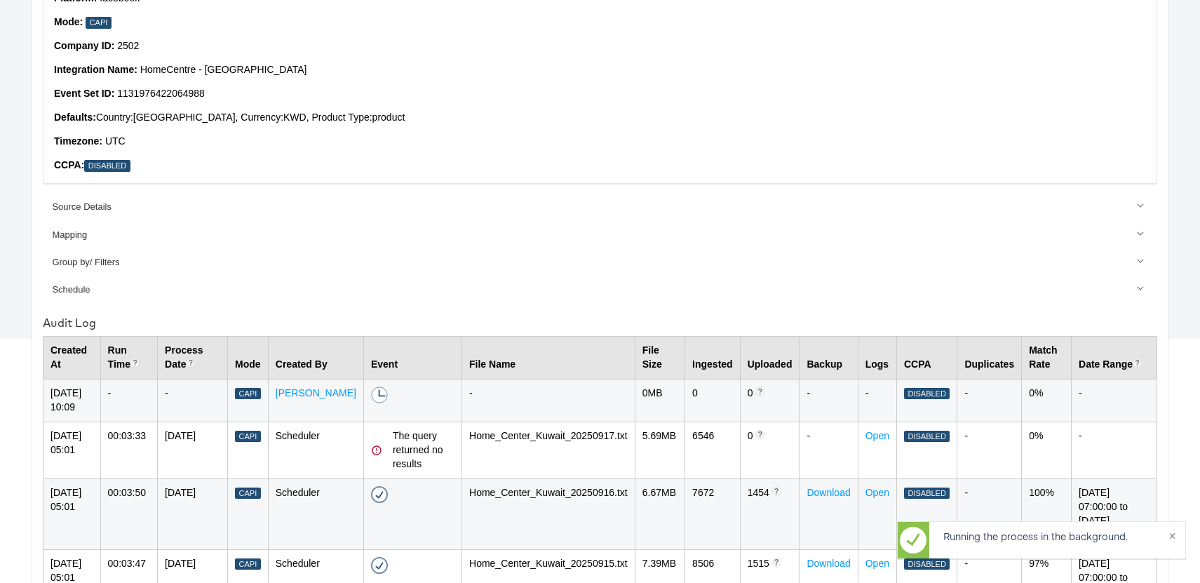
scroll to position [296, 0]
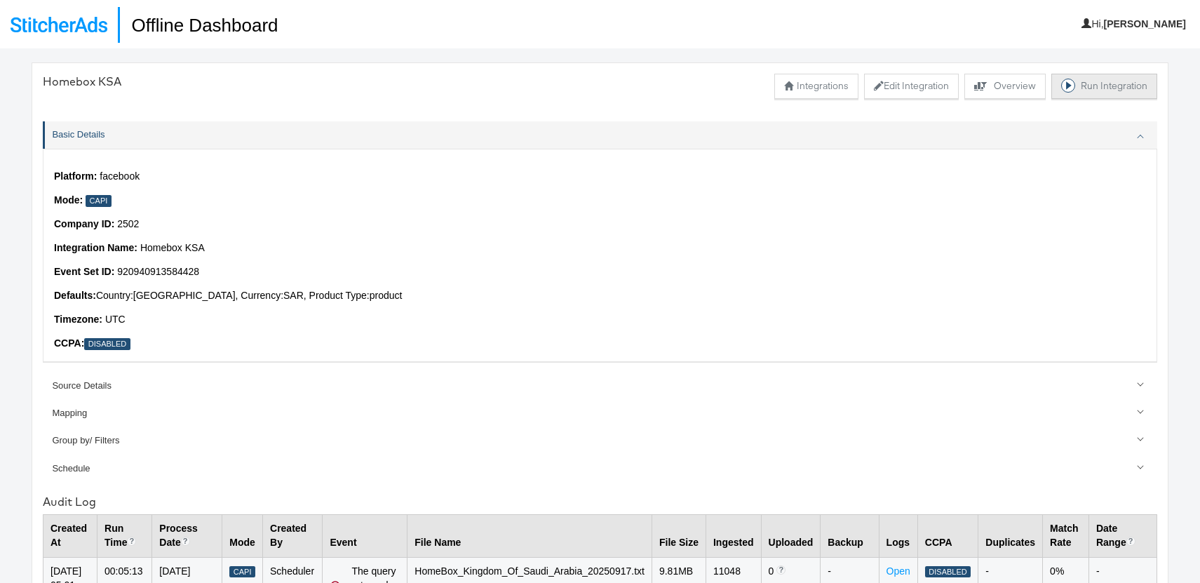
click at [1084, 83] on button "Run Integration" at bounding box center [1105, 86] width 106 height 25
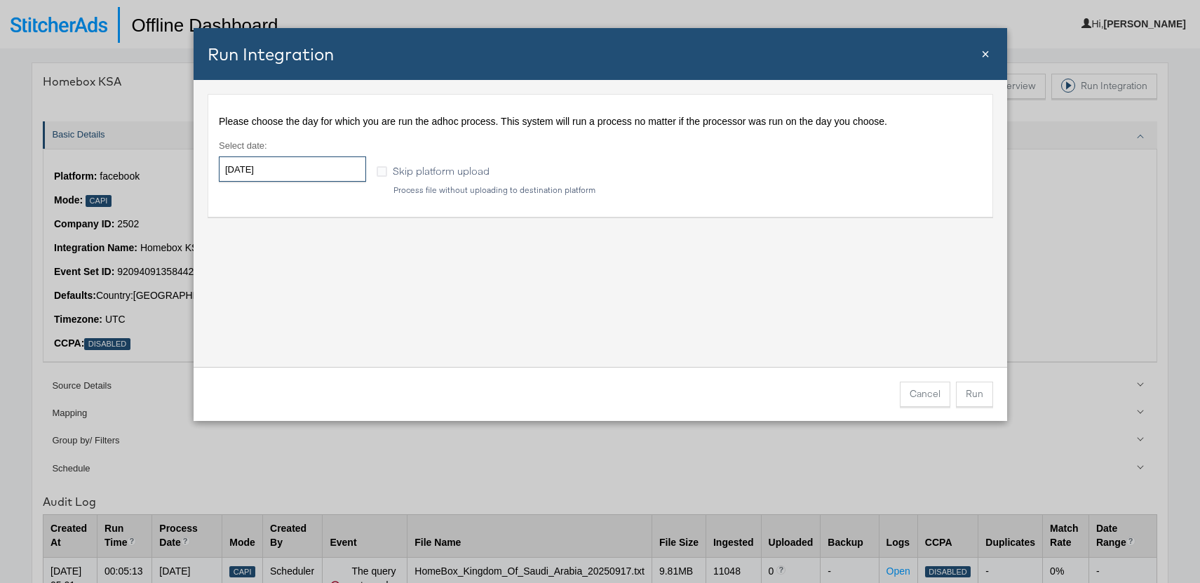
click at [283, 173] on input "[DATE]" at bounding box center [292, 168] width 147 height 25
click at [310, 281] on td "17" at bounding box center [306, 279] width 24 height 20
type input "[DATE]"
click at [968, 391] on button "Run" at bounding box center [974, 394] width 37 height 25
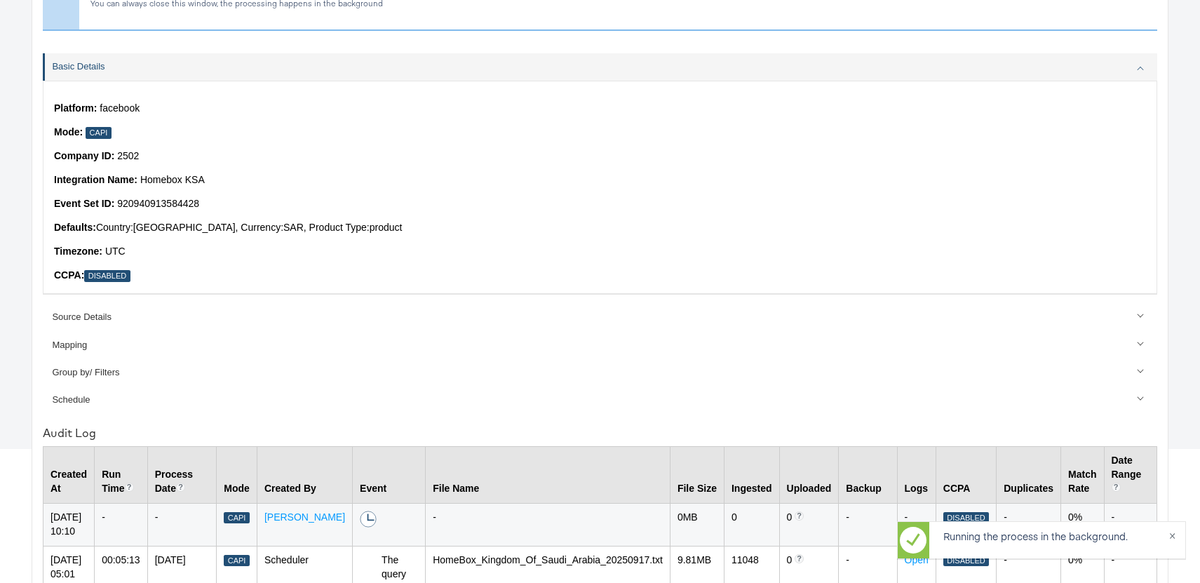
scroll to position [279, 0]
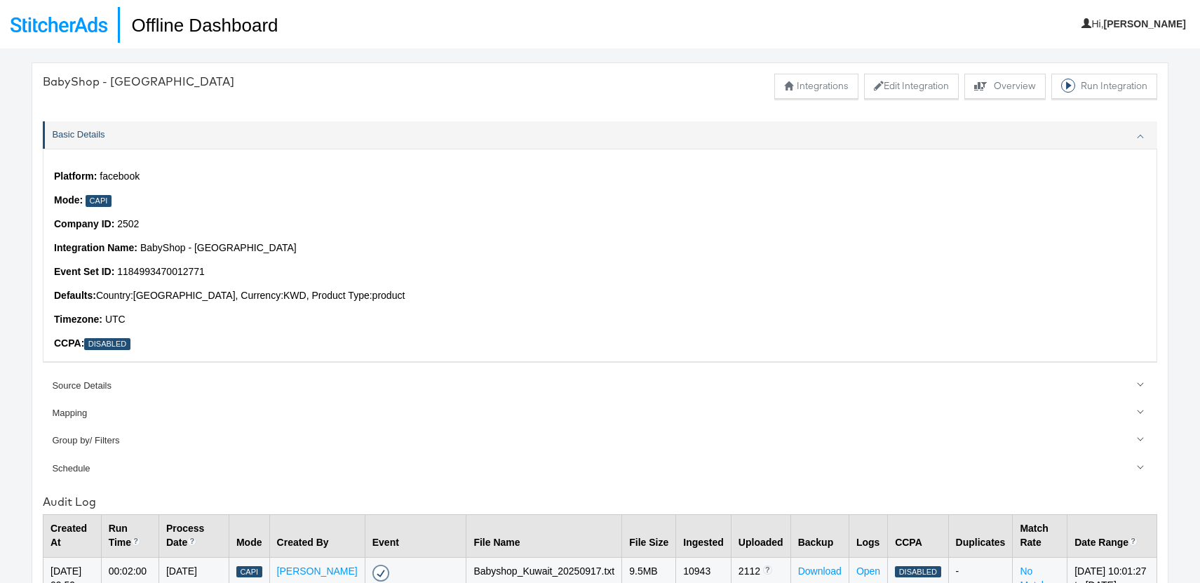
scroll to position [96, 0]
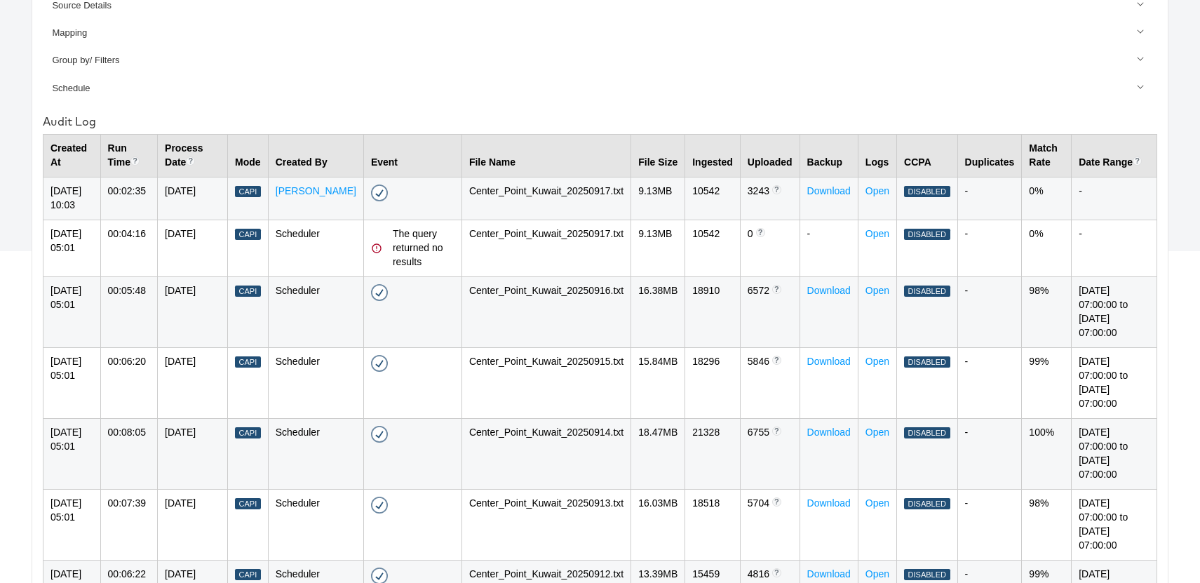
scroll to position [383, 0]
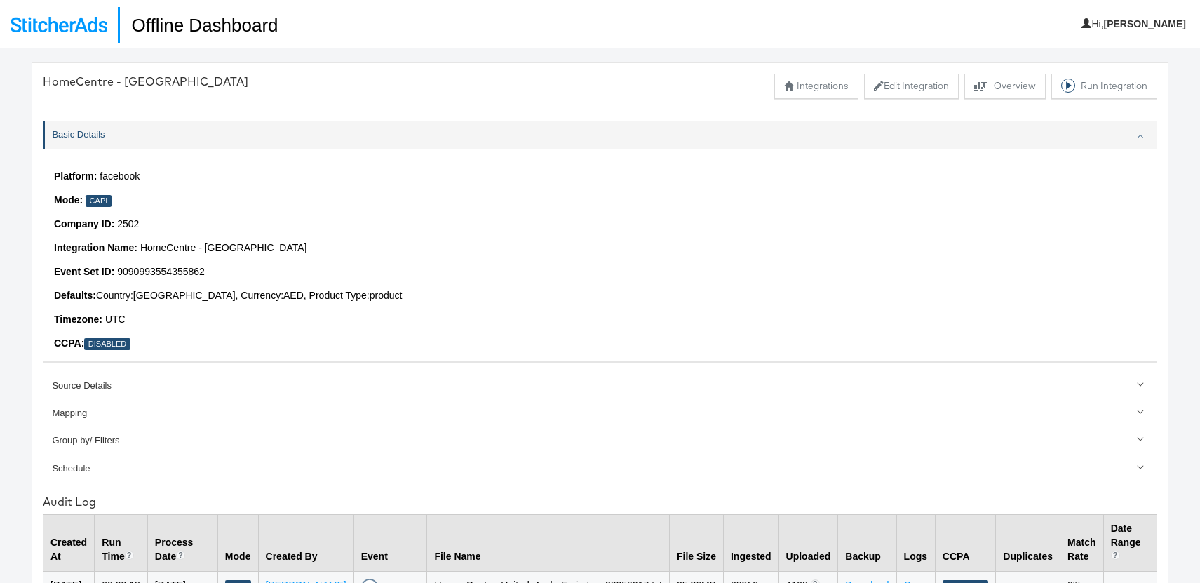
scroll to position [84, 0]
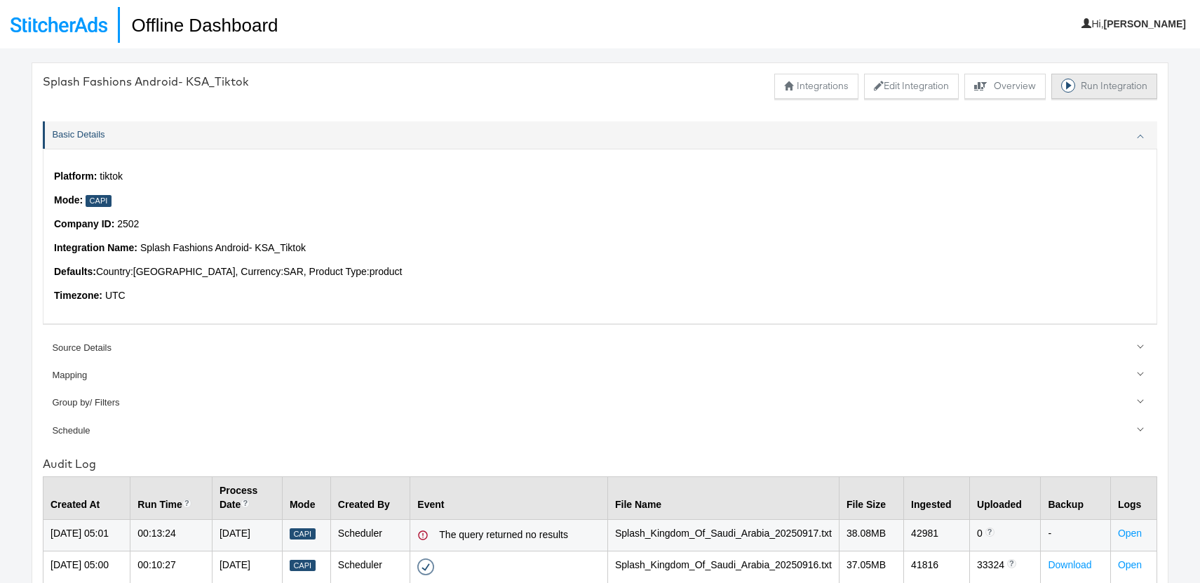
click at [1069, 86] on icon at bounding box center [1068, 86] width 14 height 14
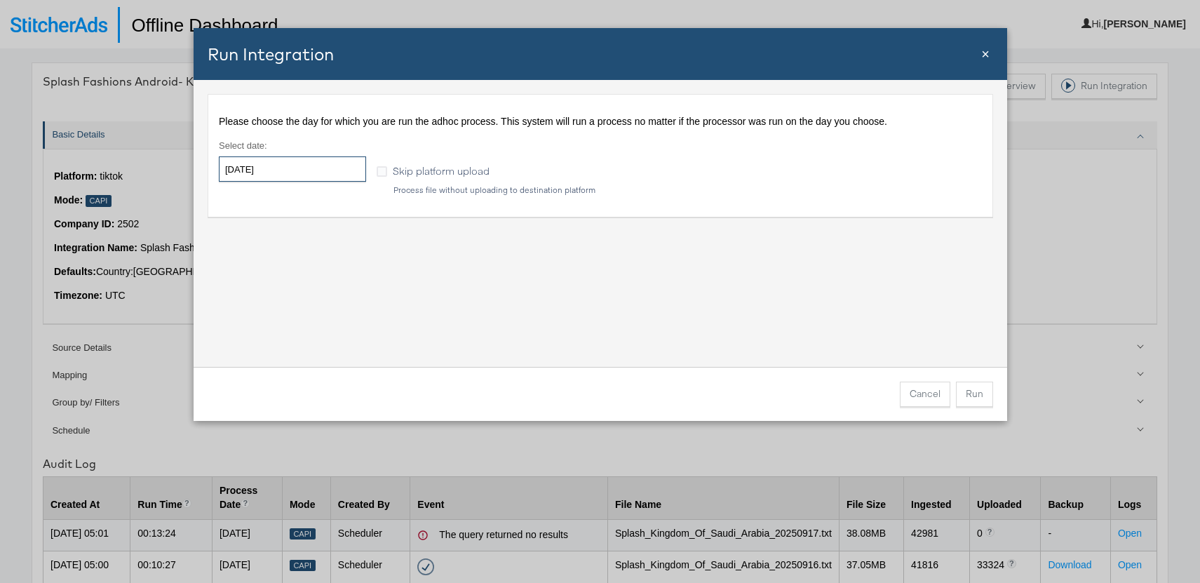
click at [272, 172] on input "[DATE]" at bounding box center [292, 168] width 147 height 25
click at [301, 276] on td "17" at bounding box center [306, 279] width 24 height 20
type input "[DATE]"
click at [544, 295] on div "Please choose the day for which you are run the adhoc process. This system will…" at bounding box center [601, 223] width 814 height 287
click at [984, 395] on button "Run" at bounding box center [974, 394] width 37 height 25
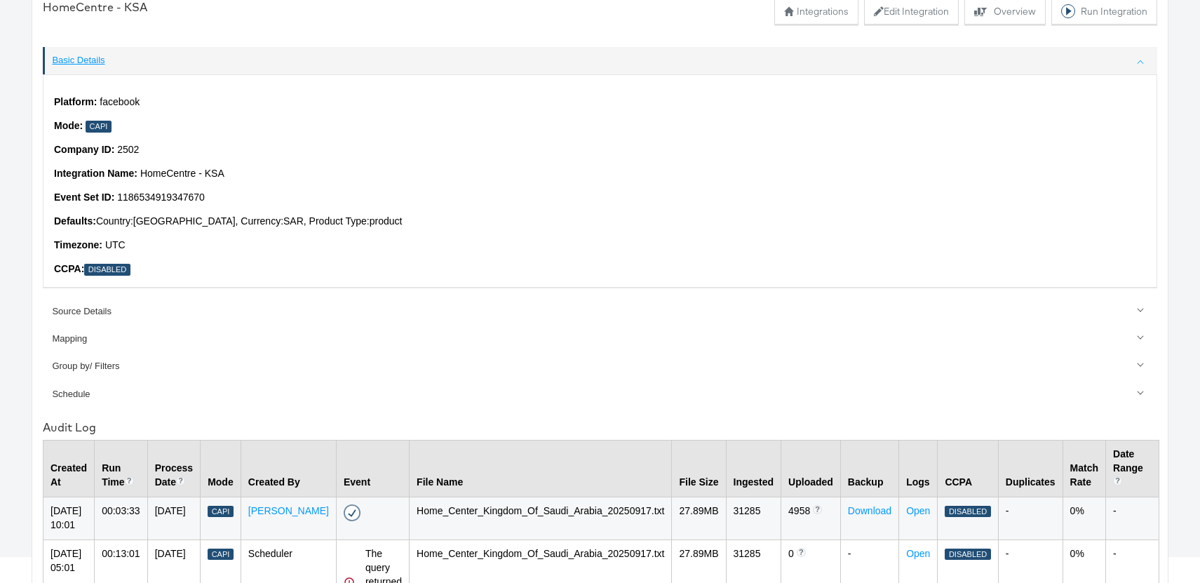
scroll to position [75, 0]
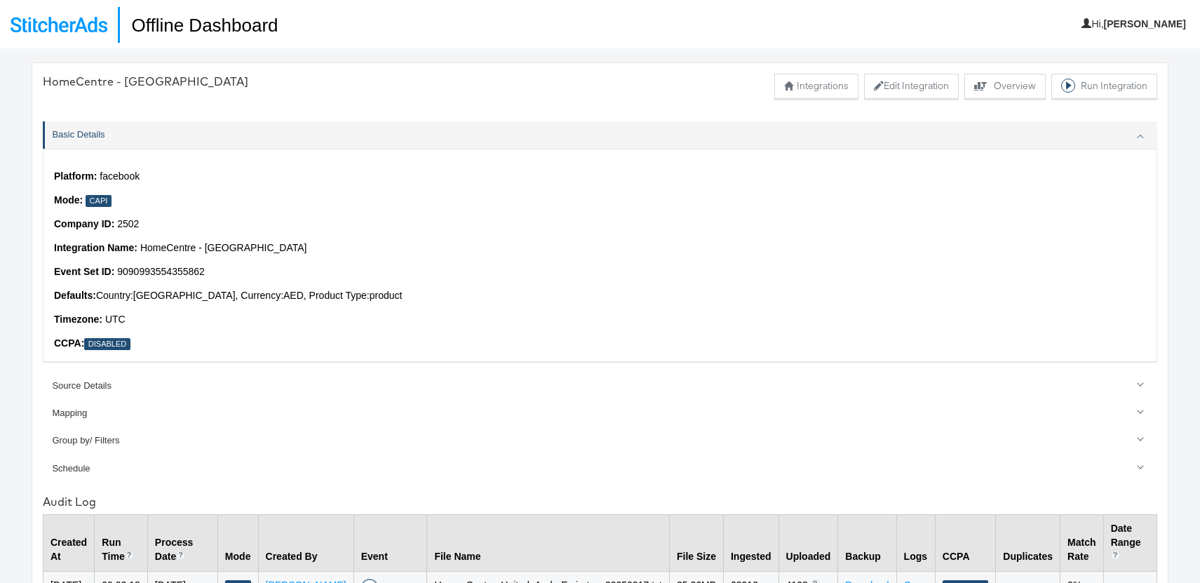
scroll to position [43, 0]
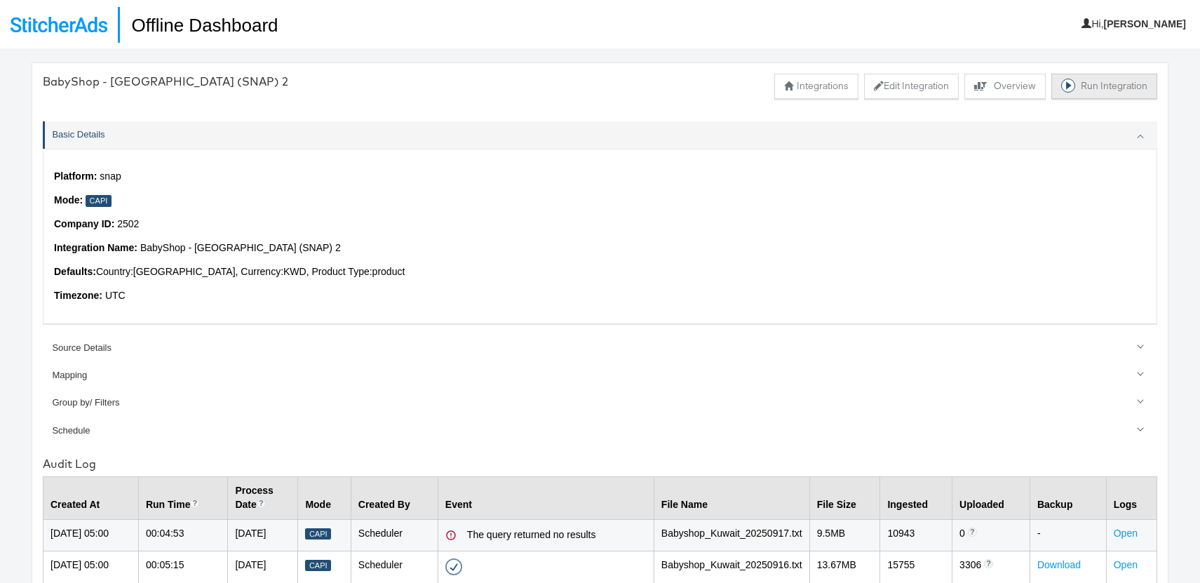
click at [1104, 85] on button "Run Integration" at bounding box center [1105, 86] width 106 height 25
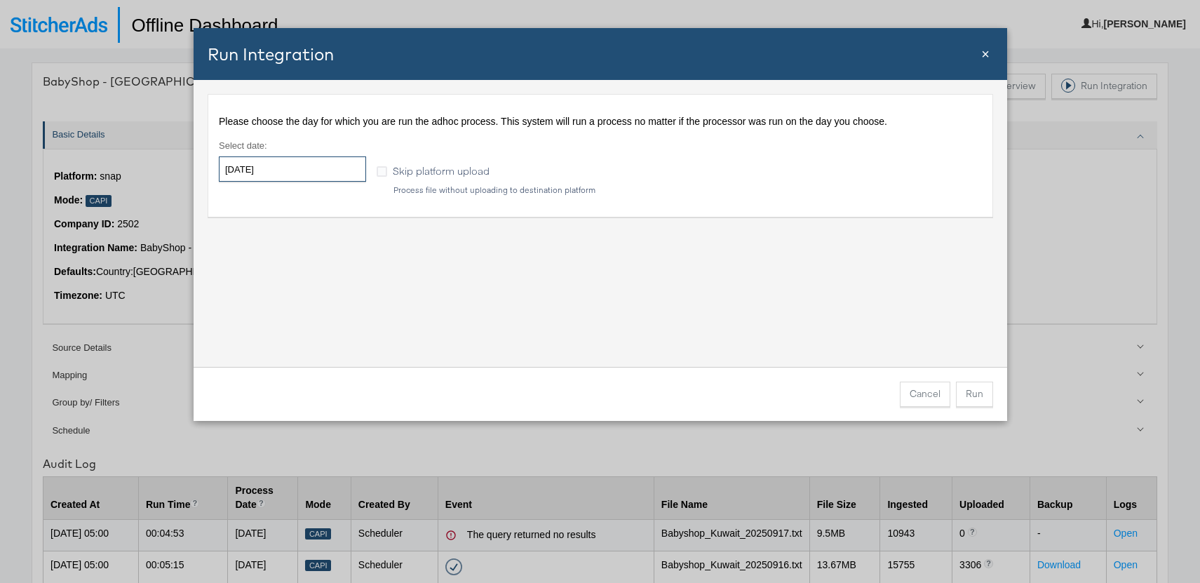
click at [281, 170] on input "[DATE]" at bounding box center [292, 168] width 147 height 25
click at [311, 278] on td "17" at bounding box center [306, 279] width 24 height 20
type input "[DATE]"
click at [550, 302] on div "Please choose the day for which you are run the adhoc process. This system will…" at bounding box center [601, 223] width 814 height 287
click at [974, 395] on button "Run" at bounding box center [974, 394] width 37 height 25
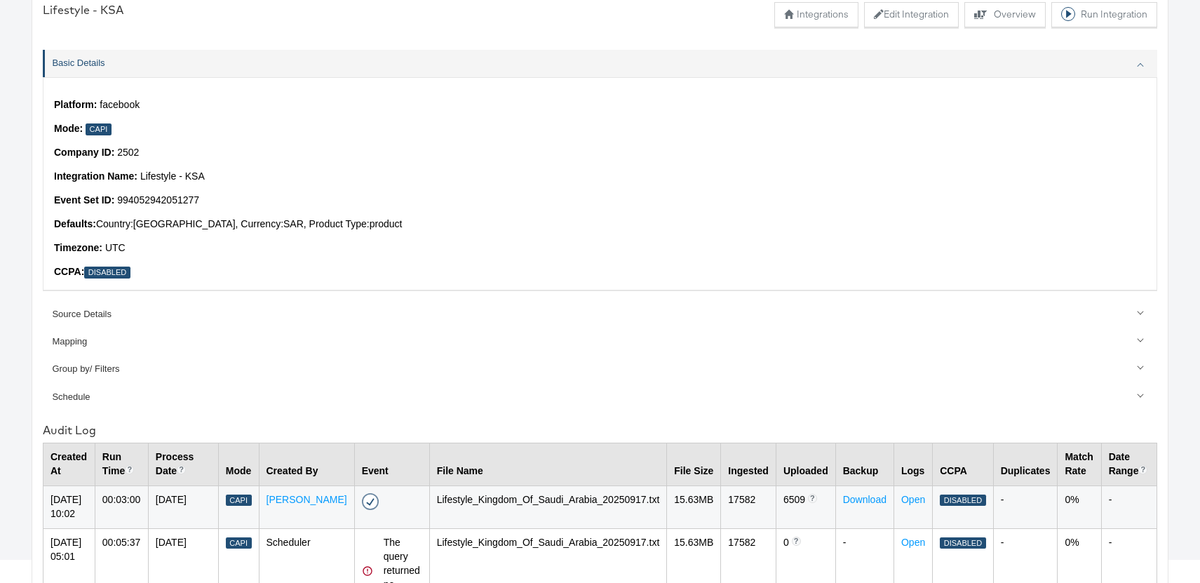
scroll to position [79, 0]
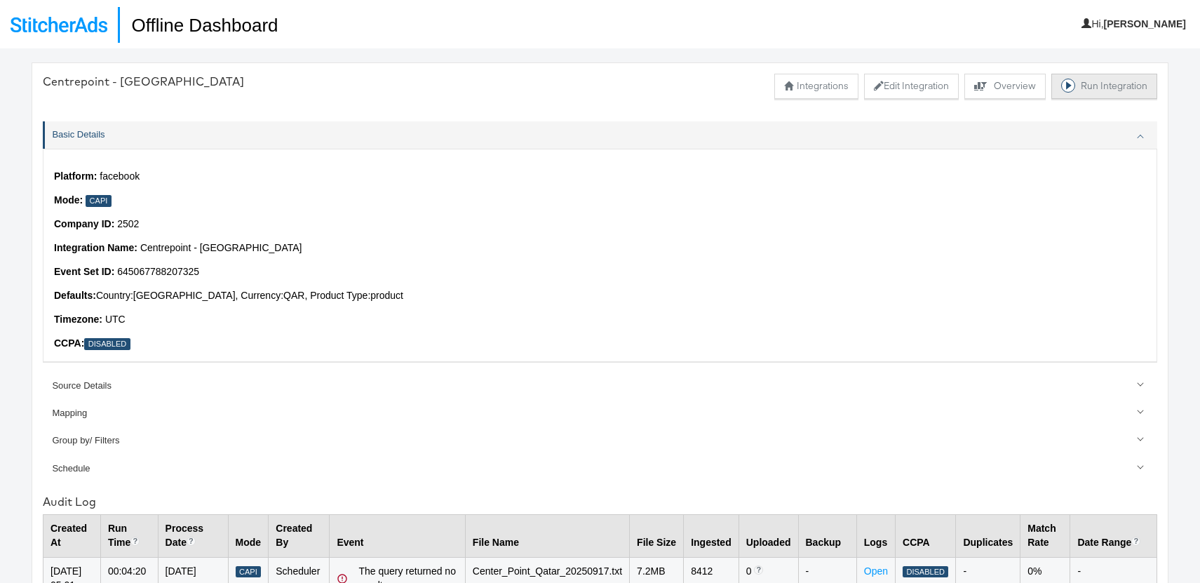
click at [1092, 95] on button "Run Integration" at bounding box center [1105, 86] width 106 height 25
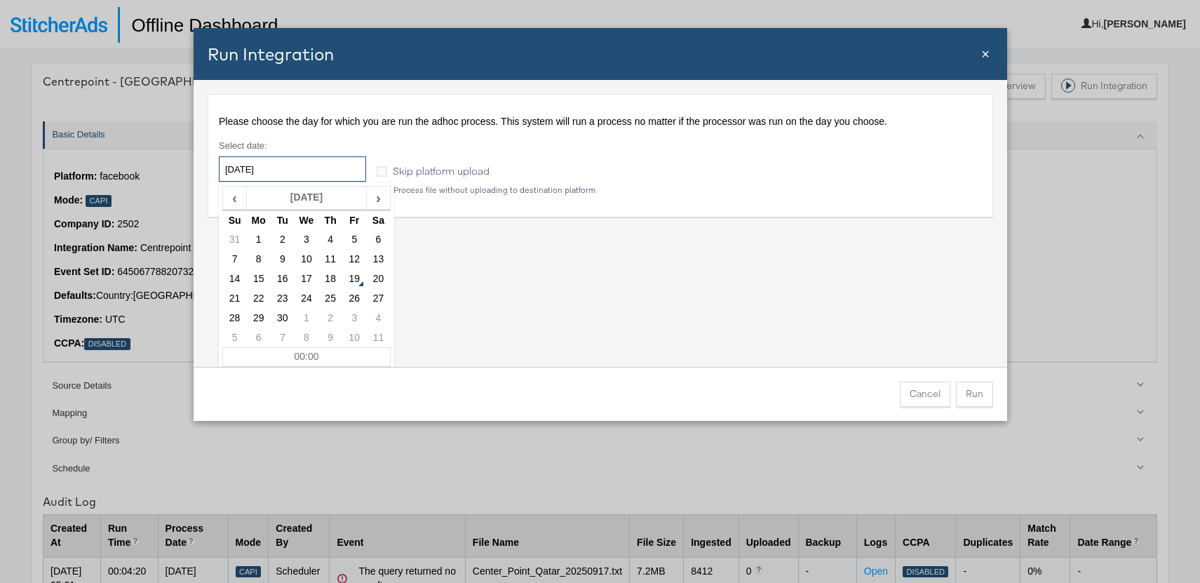
click at [307, 170] on input "[DATE]" at bounding box center [292, 168] width 147 height 25
click at [312, 277] on td "17" at bounding box center [306, 279] width 24 height 20
type input "2025-09-17"
click at [696, 333] on div "Please choose the day for which you are run the adhoc process. This system will…" at bounding box center [601, 223] width 814 height 287
click at [973, 393] on button "Run" at bounding box center [974, 394] width 37 height 25
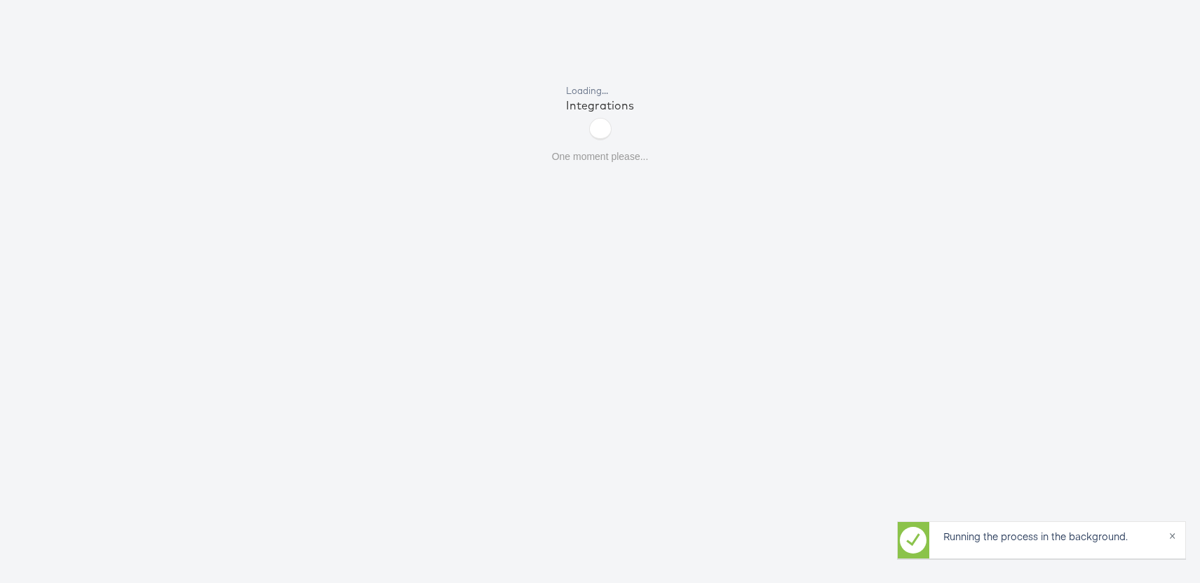
scroll to position [53, 0]
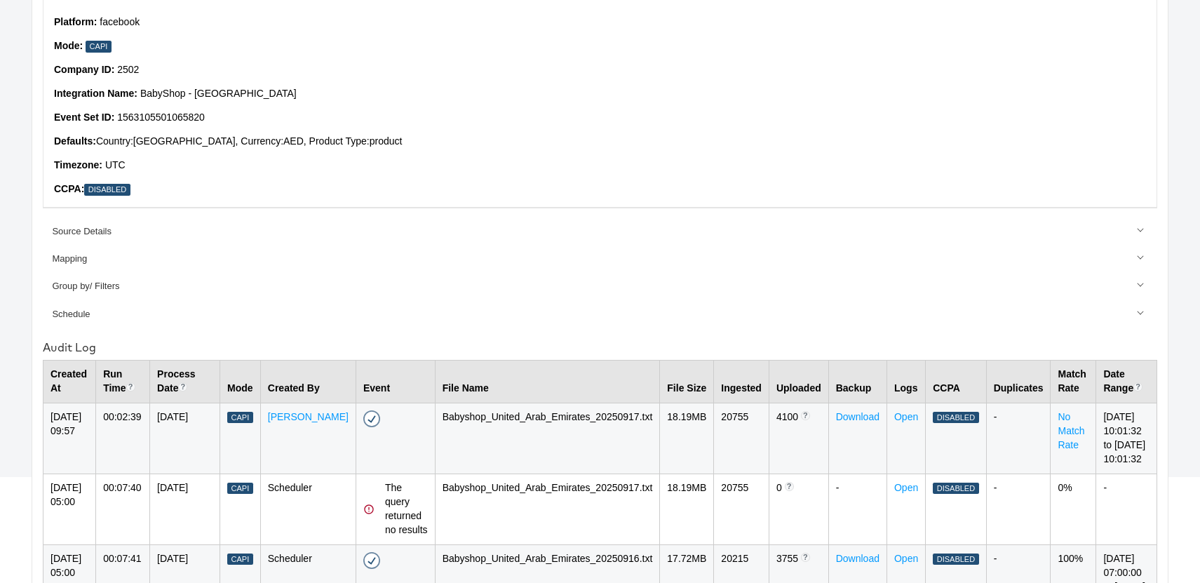
scroll to position [159, 0]
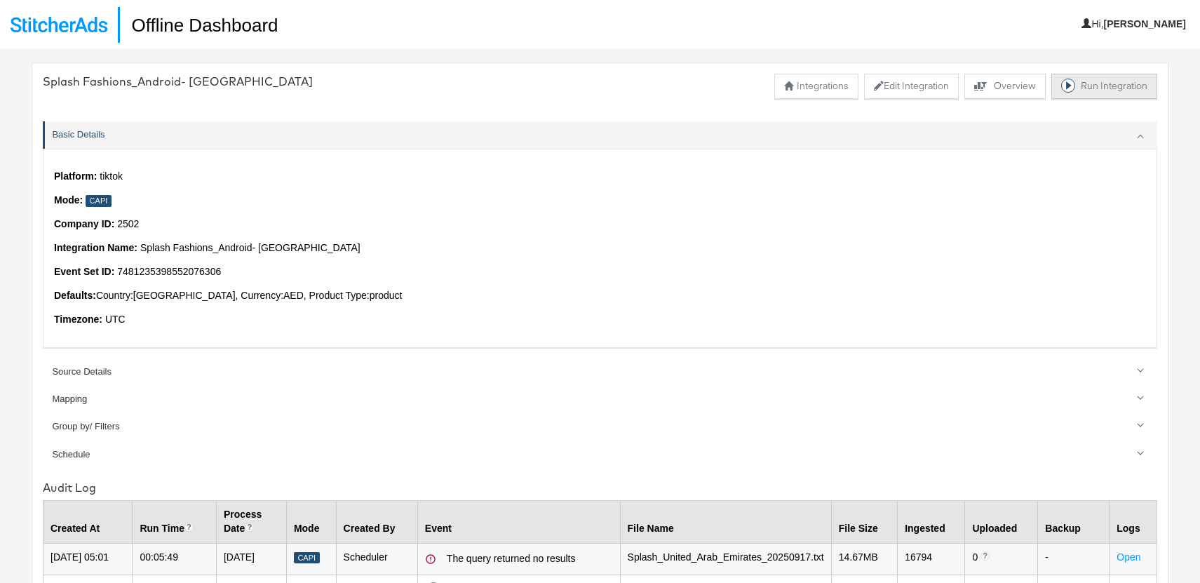
click at [1091, 83] on button "Run Integration" at bounding box center [1105, 86] width 106 height 25
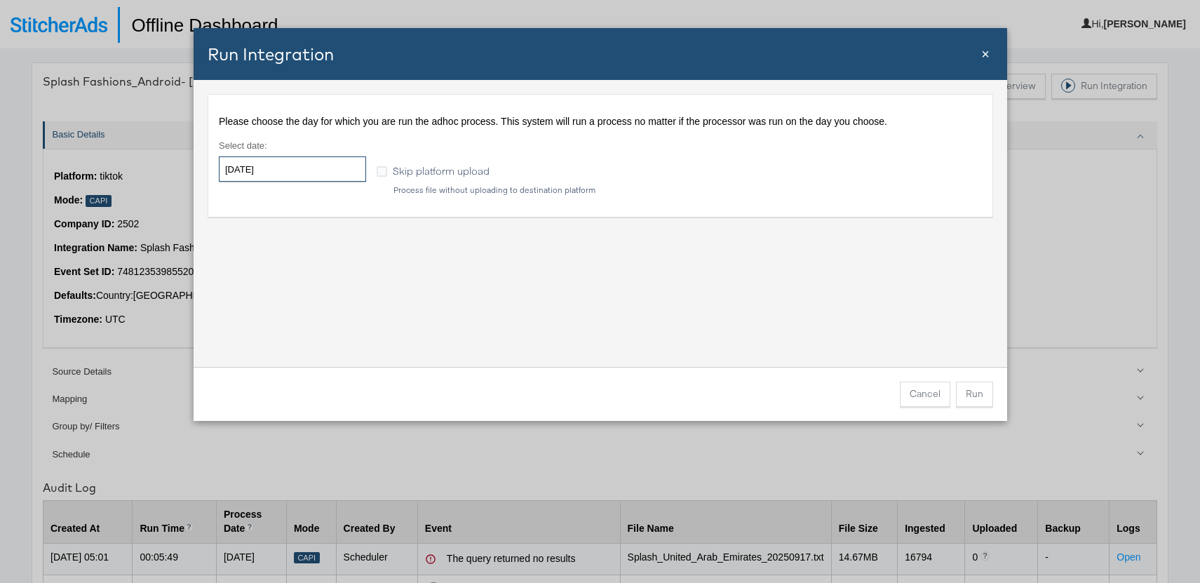
click at [277, 170] on input "2025-09-19" at bounding box center [292, 168] width 147 height 25
click at [309, 277] on td "17" at bounding box center [306, 279] width 24 height 20
type input "2025-09-17"
drag, startPoint x: 500, startPoint y: 312, endPoint x: 508, endPoint y: 315, distance: 8.2
click at [502, 313] on div "Please choose the day for which you are run the adhoc process. This system will…" at bounding box center [601, 223] width 814 height 287
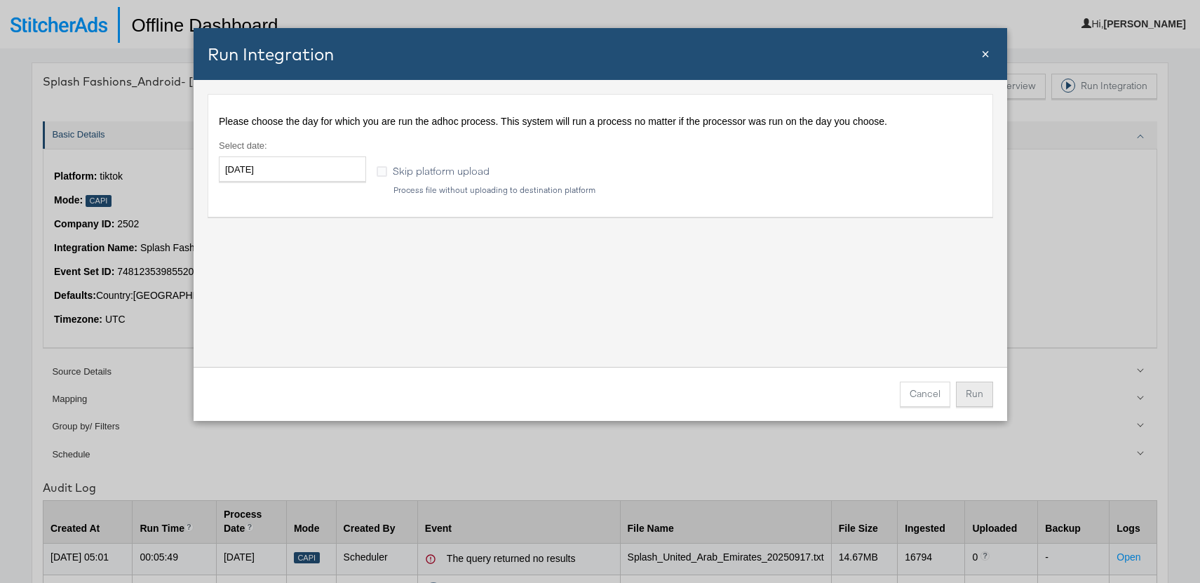
click at [974, 401] on button "Run" at bounding box center [974, 394] width 37 height 25
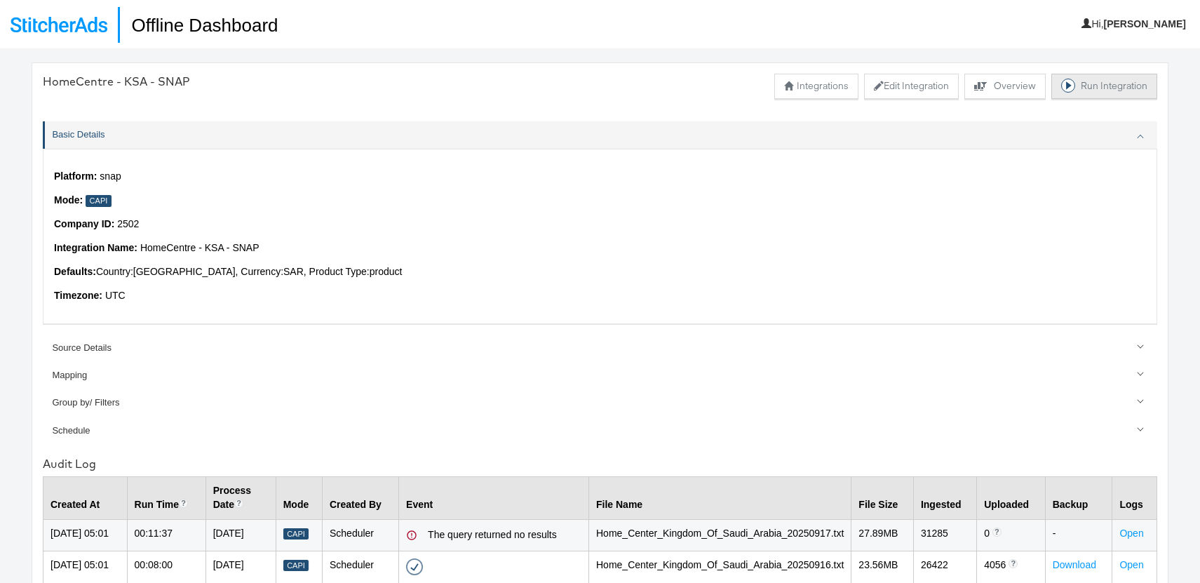
click at [1103, 86] on button "Run Integration" at bounding box center [1105, 86] width 106 height 25
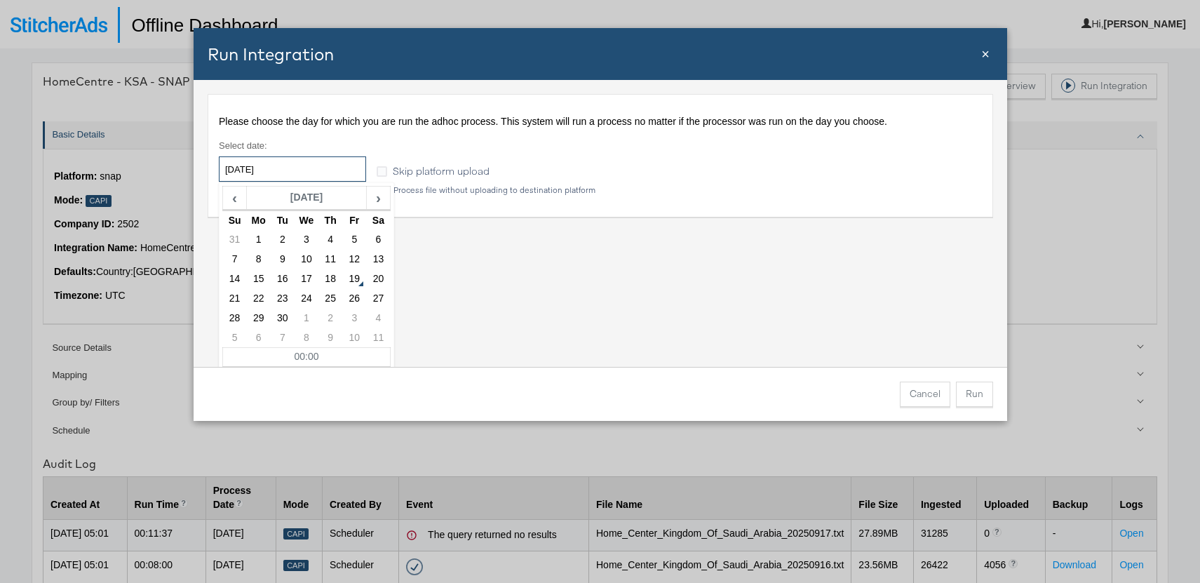
click at [295, 167] on input "2025-09-19" at bounding box center [292, 168] width 147 height 25
click at [308, 279] on td "17" at bounding box center [306, 279] width 24 height 20
type input "2025-09-17"
click at [497, 272] on div "Please choose the day for which you are run the adhoc process. This system will…" at bounding box center [601, 223] width 814 height 287
click at [972, 393] on button "Run" at bounding box center [974, 394] width 37 height 25
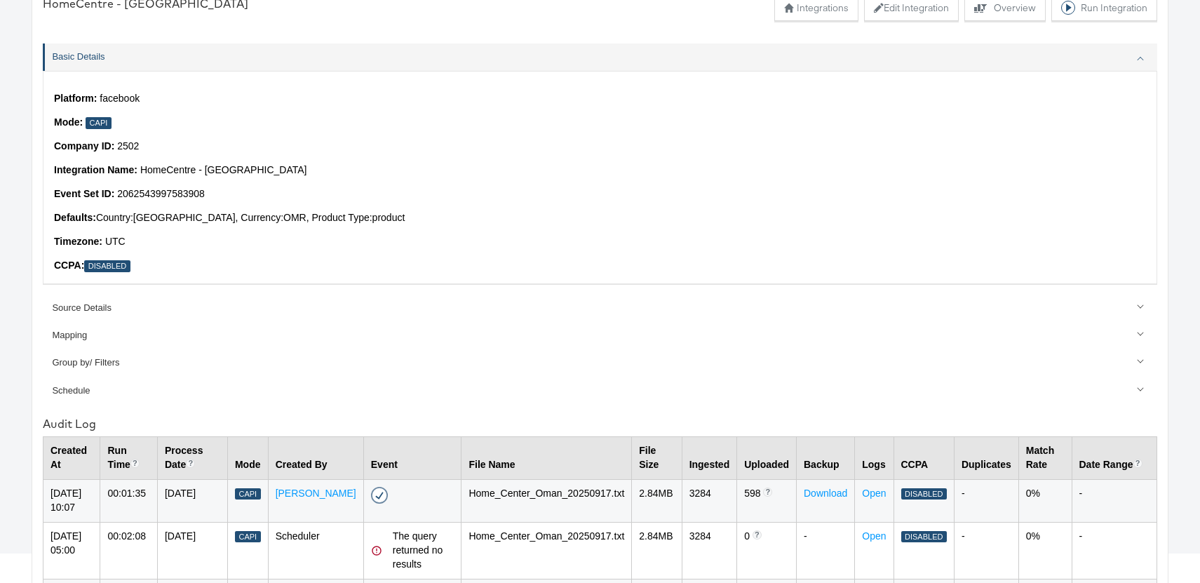
scroll to position [84, 0]
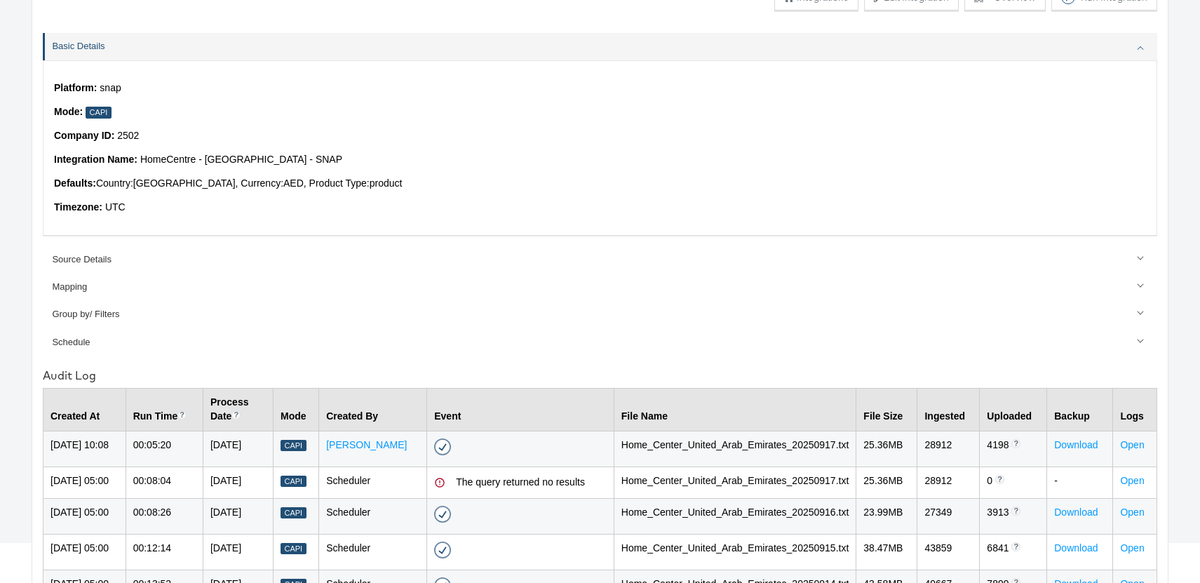
scroll to position [90, 0]
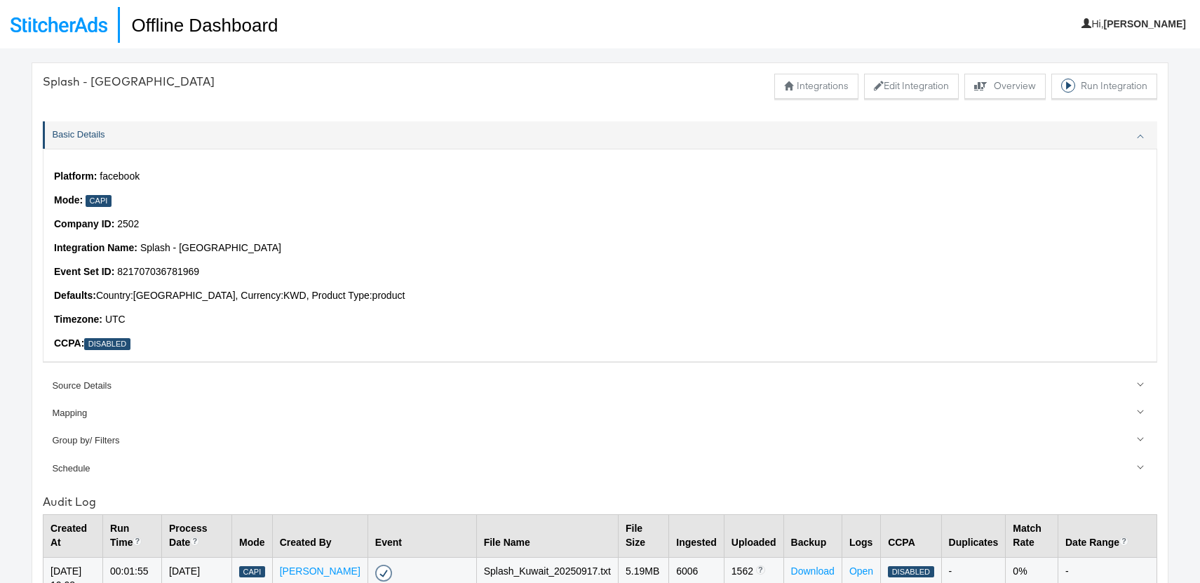
scroll to position [145, 0]
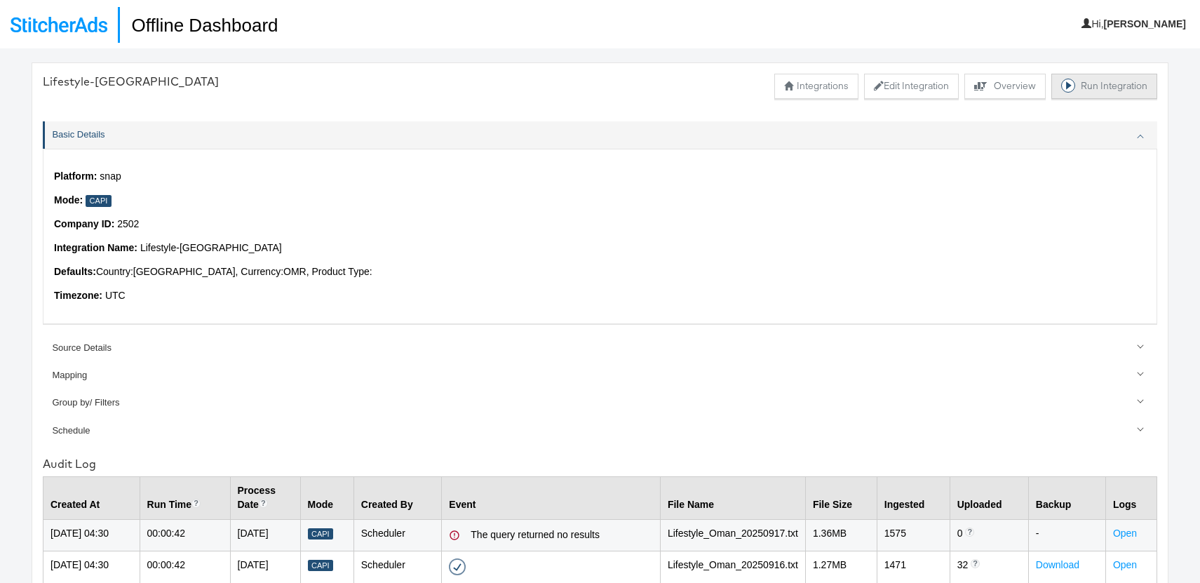
click at [1087, 84] on button "Run Integration" at bounding box center [1105, 86] width 106 height 25
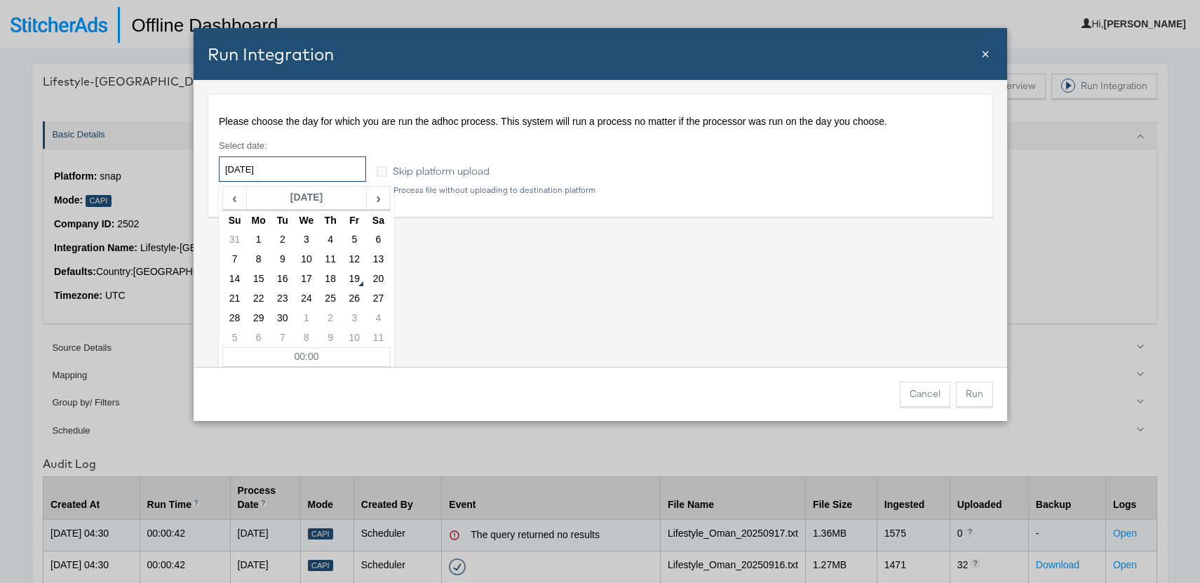
click at [300, 166] on input "[DATE]" at bounding box center [292, 168] width 147 height 25
click at [308, 276] on td "17" at bounding box center [306, 279] width 24 height 20
type input "2025-09-17"
drag, startPoint x: 817, startPoint y: 338, endPoint x: 963, endPoint y: 396, distance: 156.9
click at [817, 338] on div "Please choose the day for which you are run the adhoc process. This system will…" at bounding box center [601, 223] width 814 height 287
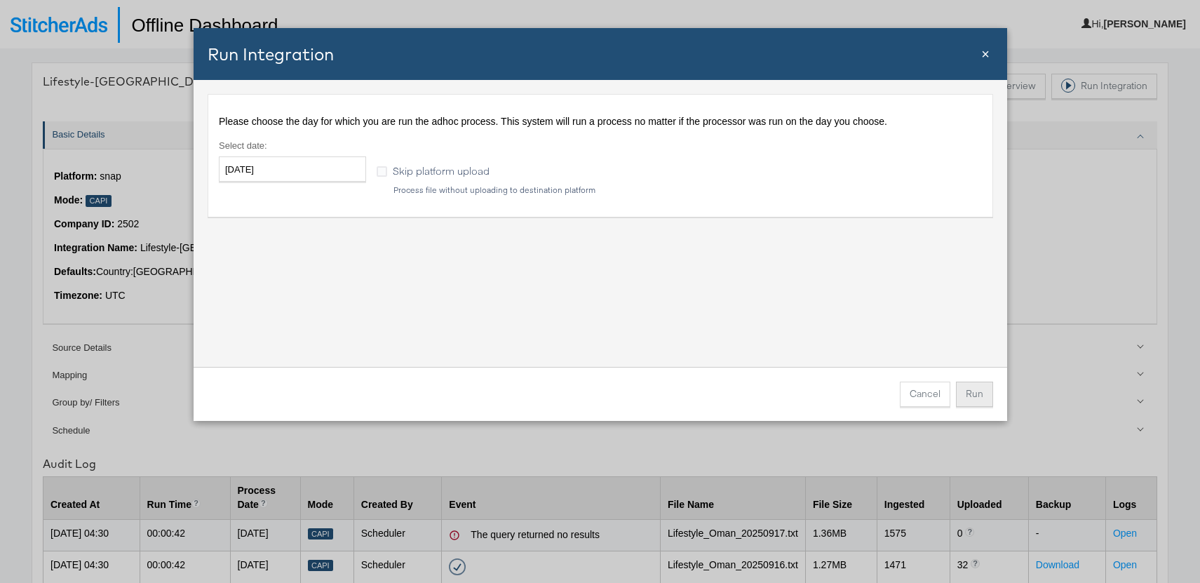
click at [967, 396] on button "Run" at bounding box center [974, 394] width 37 height 25
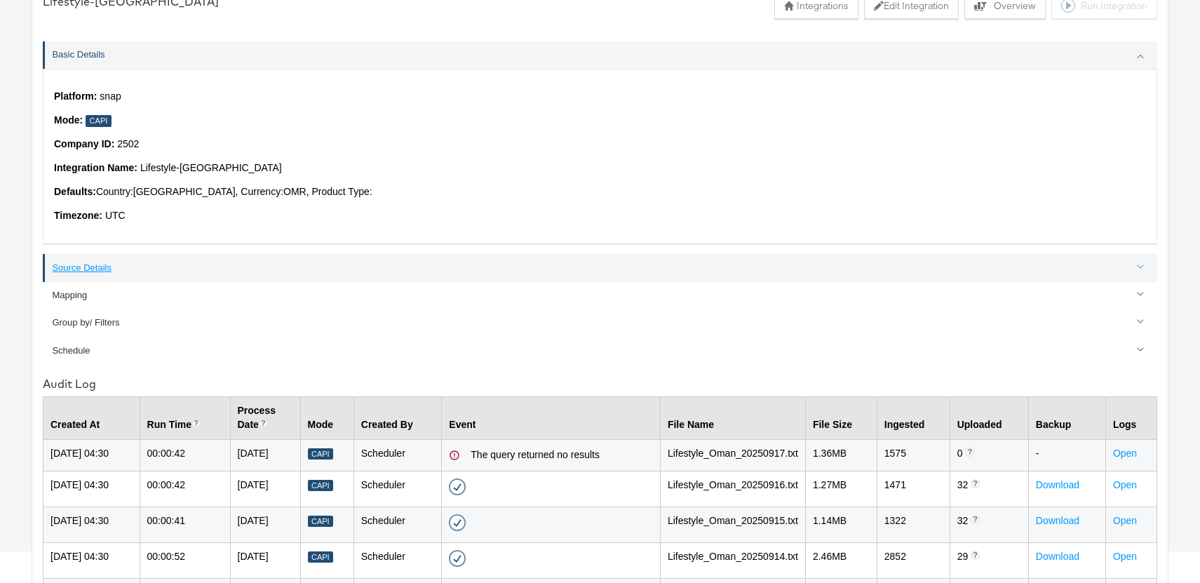
scroll to position [48, 0]
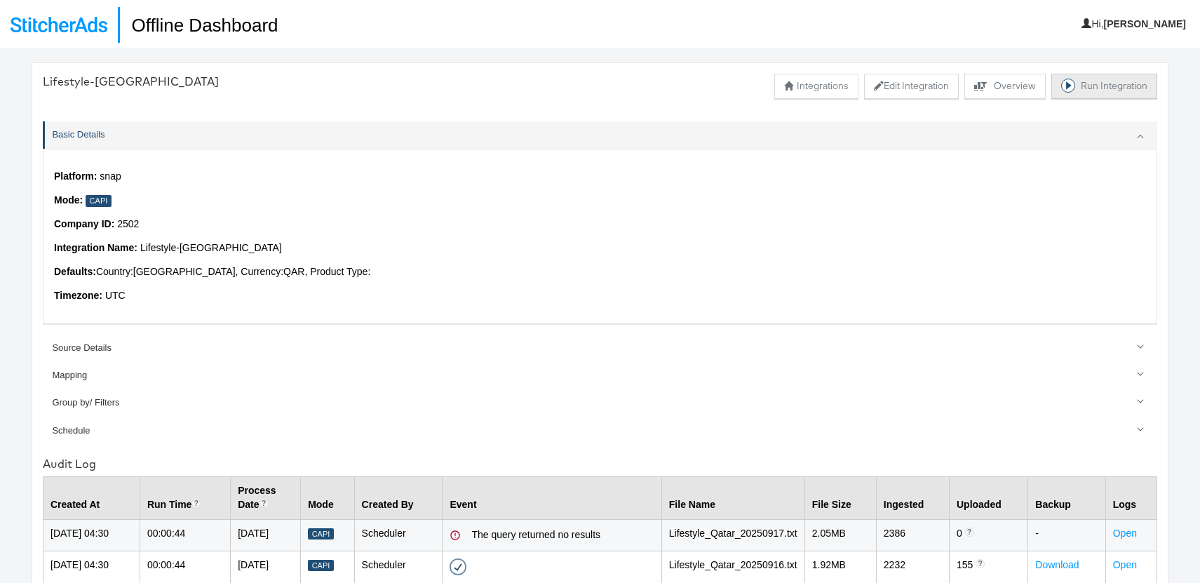
click at [1121, 86] on button "Run Integration" at bounding box center [1105, 86] width 106 height 25
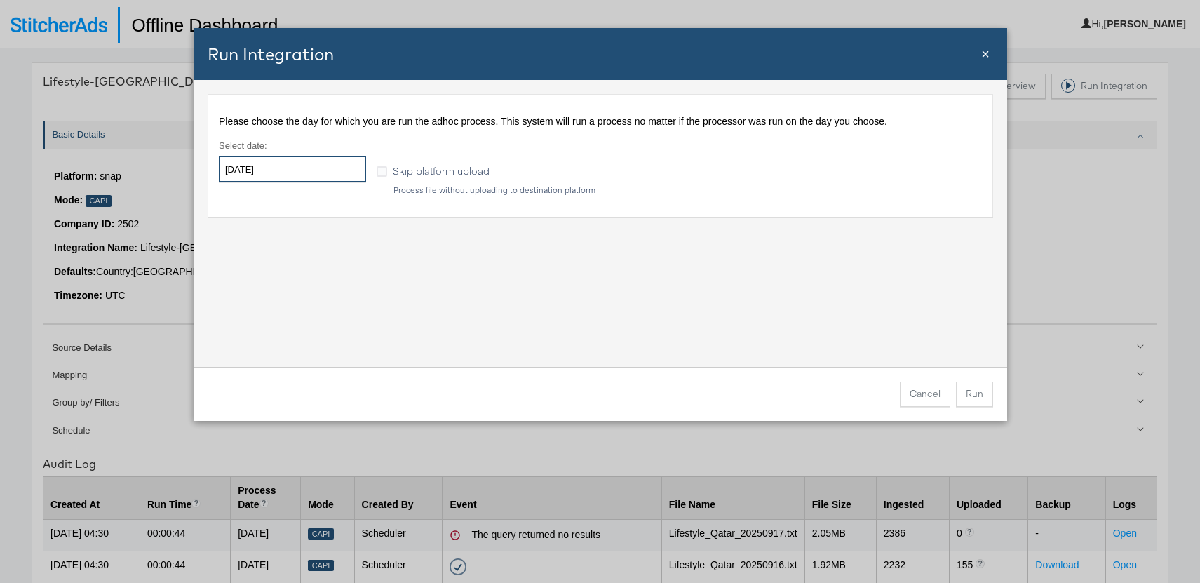
click at [274, 163] on input "[DATE]" at bounding box center [292, 168] width 147 height 25
click at [303, 277] on td "17" at bounding box center [306, 279] width 24 height 20
type input "[DATE]"
click at [485, 278] on div "Please choose the day for which you are run the adhoc process. This system will…" at bounding box center [601, 223] width 814 height 287
click at [979, 394] on button "Run" at bounding box center [974, 394] width 37 height 25
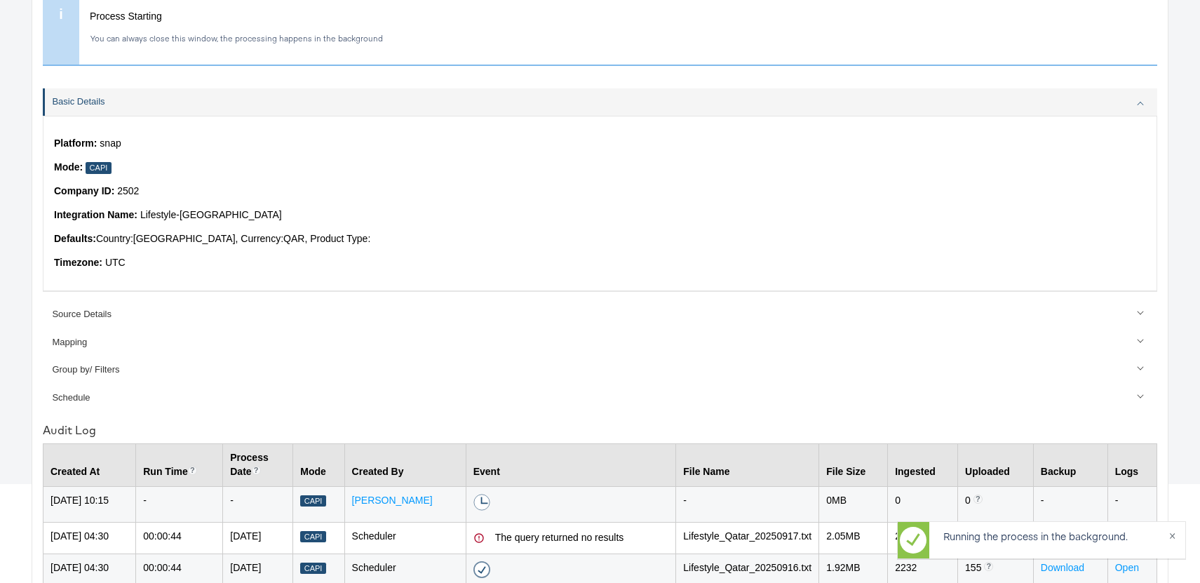
scroll to position [130, 0]
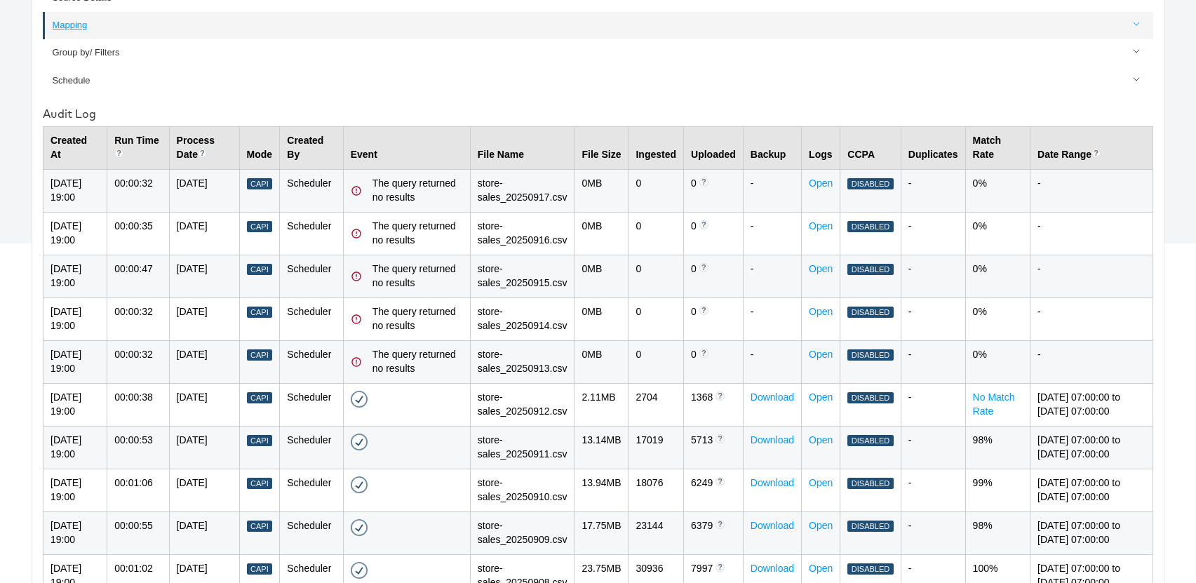
scroll to position [399, 0]
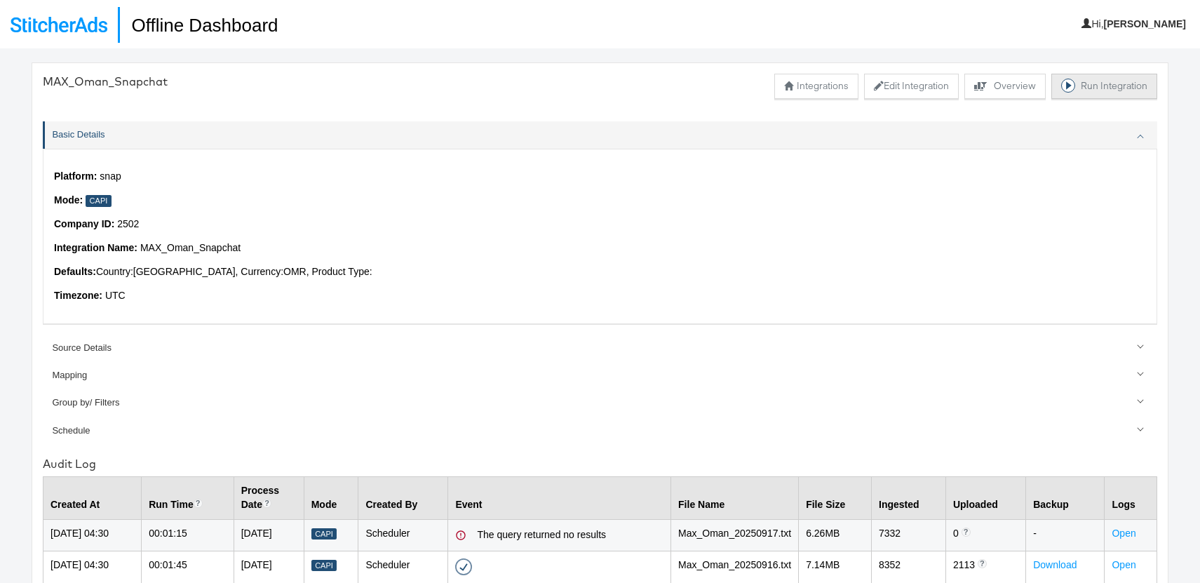
click at [1095, 84] on button "Run Integration" at bounding box center [1105, 86] width 106 height 25
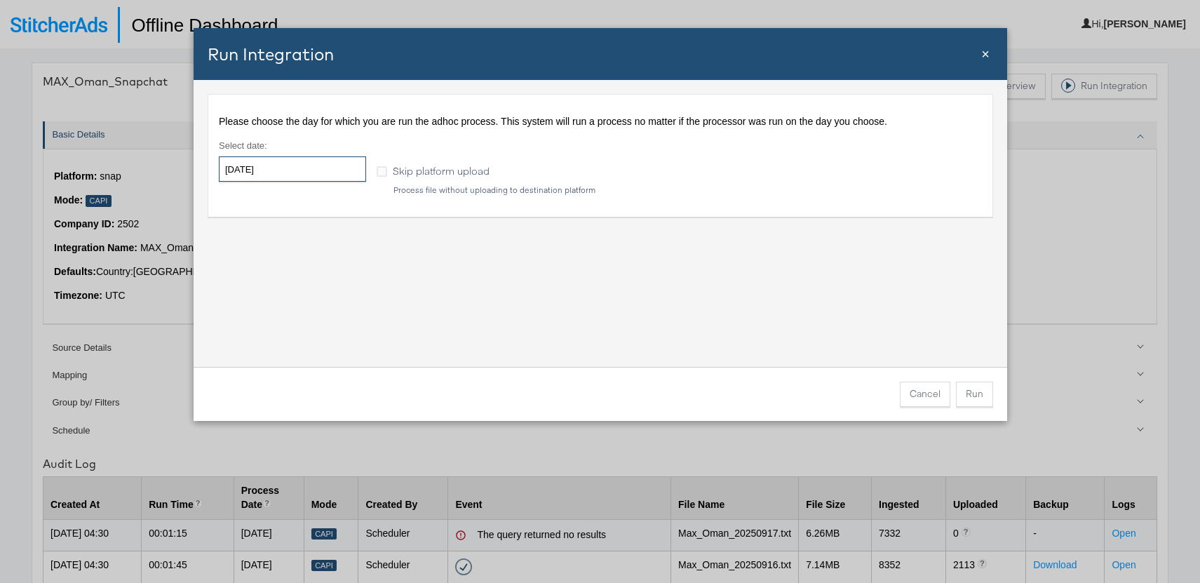
click at [280, 168] on input "[DATE]" at bounding box center [292, 168] width 147 height 25
click at [309, 279] on td "17" at bounding box center [306, 279] width 24 height 20
type input "[DATE]"
click at [468, 288] on div "Please choose the day for which you are run the adhoc process. This system will…" at bounding box center [601, 223] width 814 height 287
click at [974, 391] on button "Run" at bounding box center [974, 394] width 37 height 25
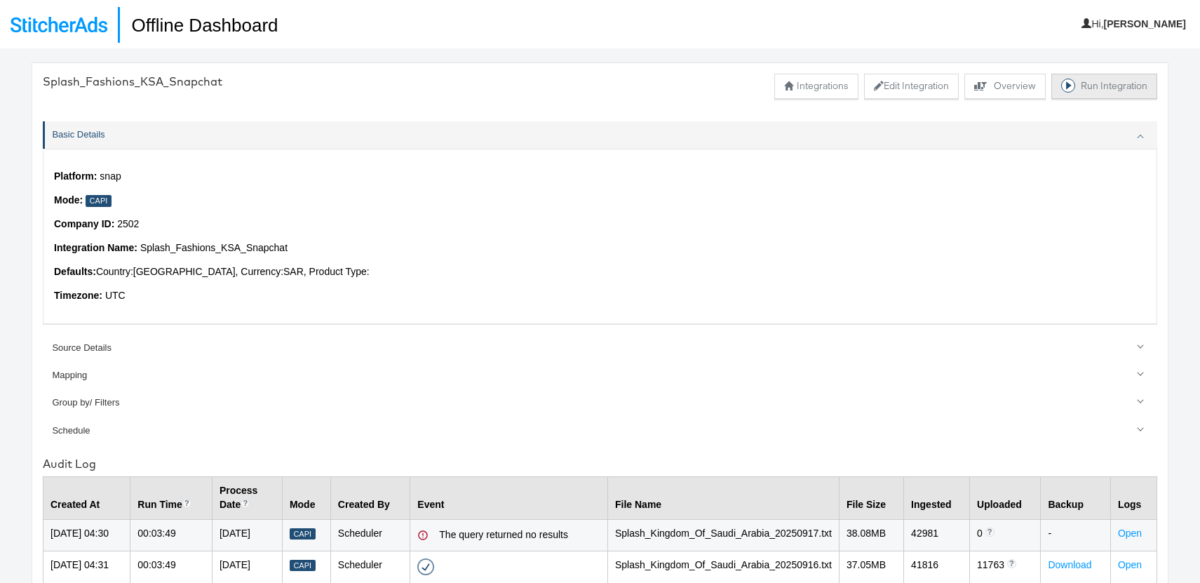
click at [1113, 80] on button "Run Integration" at bounding box center [1105, 86] width 106 height 25
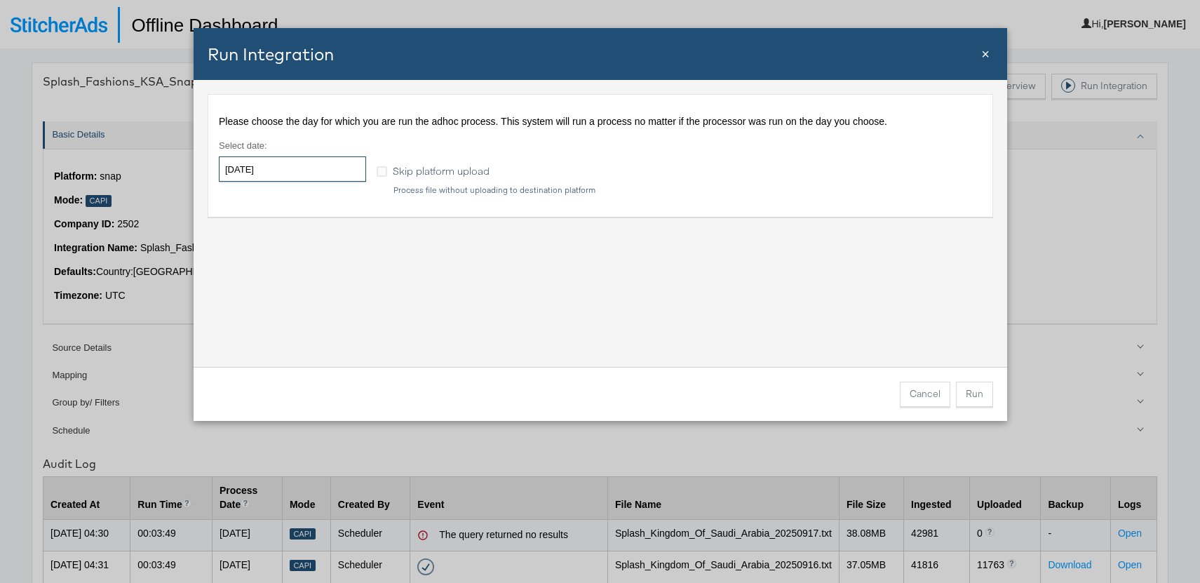
click at [316, 173] on input "[DATE]" at bounding box center [292, 168] width 147 height 25
click at [306, 278] on td "17" at bounding box center [306, 279] width 24 height 20
type input "[DATE]"
click at [967, 398] on button "Run" at bounding box center [974, 394] width 37 height 25
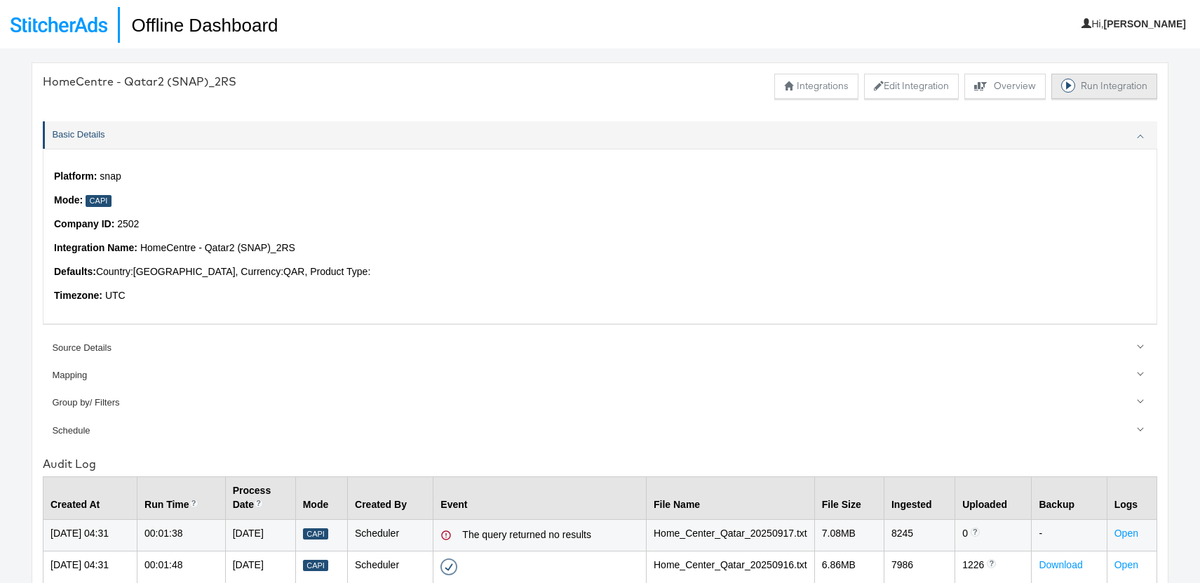
click at [1091, 93] on button "Run Integration" at bounding box center [1105, 86] width 106 height 25
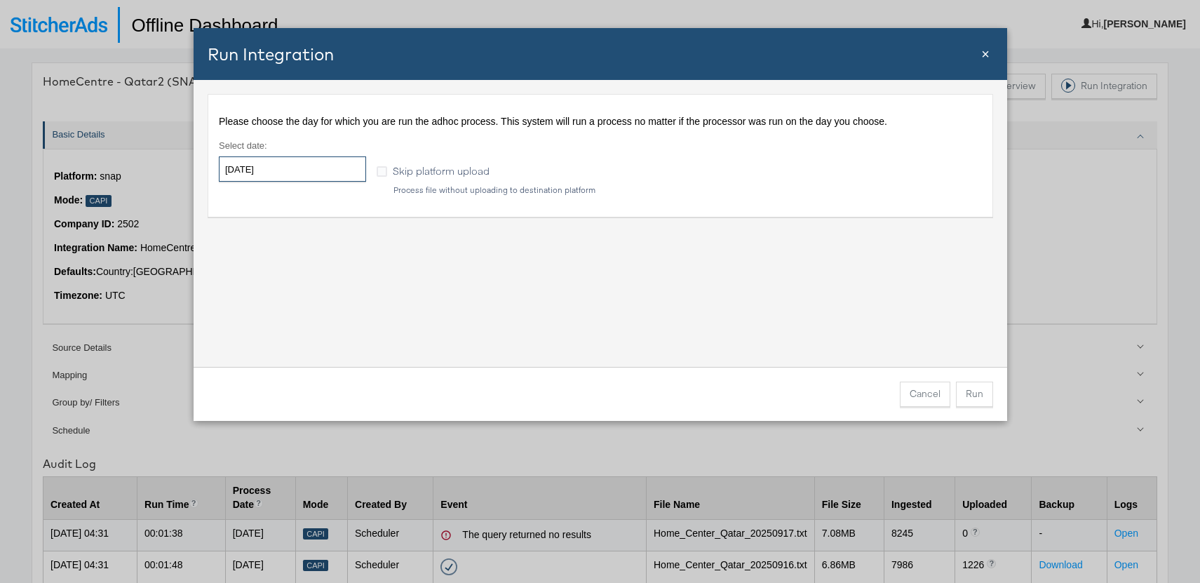
click at [301, 170] on input "[DATE]" at bounding box center [292, 168] width 147 height 25
click at [307, 277] on td "17" at bounding box center [306, 279] width 24 height 20
type input "[DATE]"
click at [964, 394] on button "Run" at bounding box center [974, 394] width 37 height 25
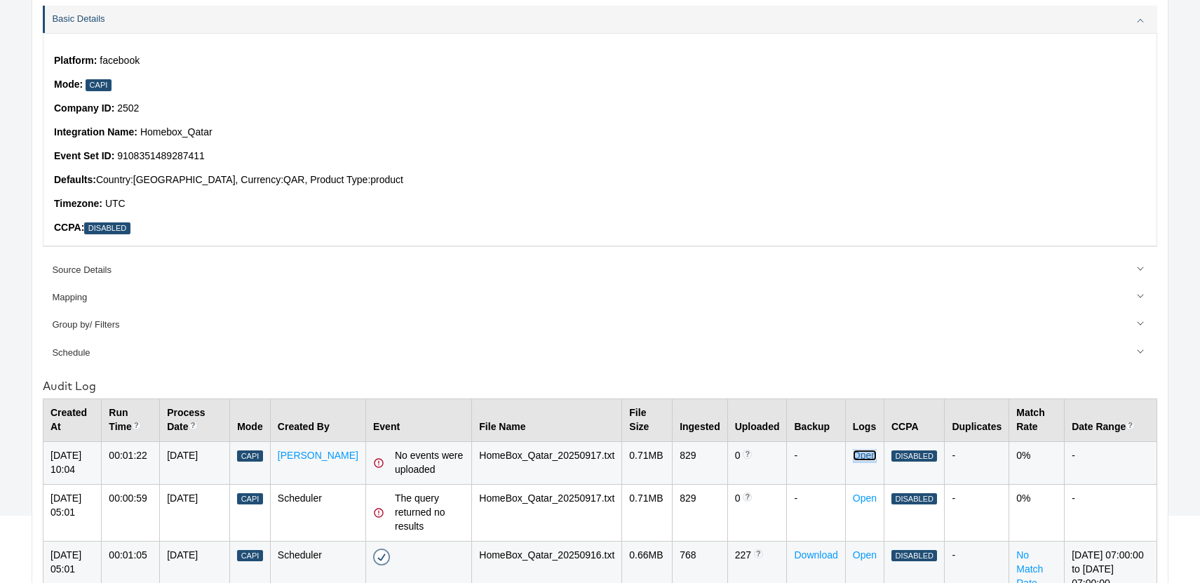
scroll to position [117, 0]
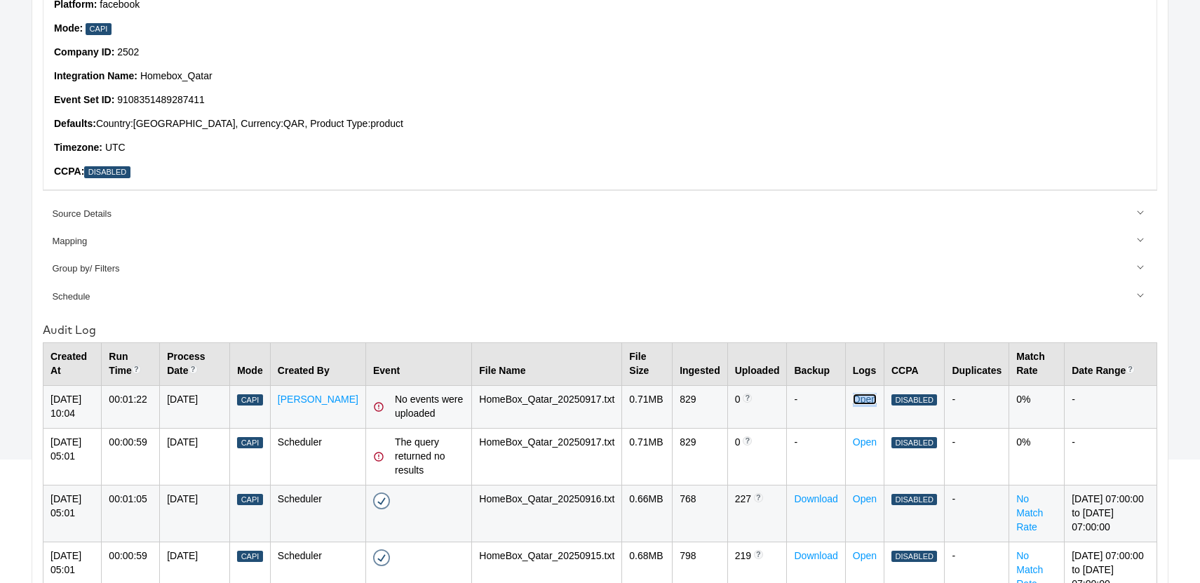
scroll to position [174, 0]
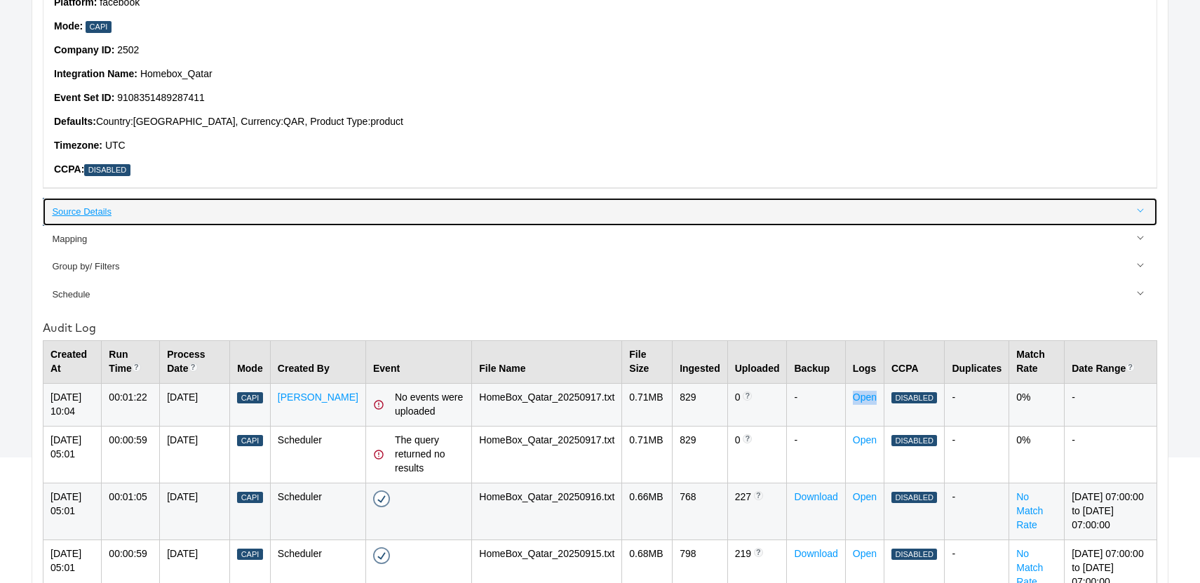
click at [87, 215] on div "Source Details" at bounding box center [601, 212] width 1098 height 13
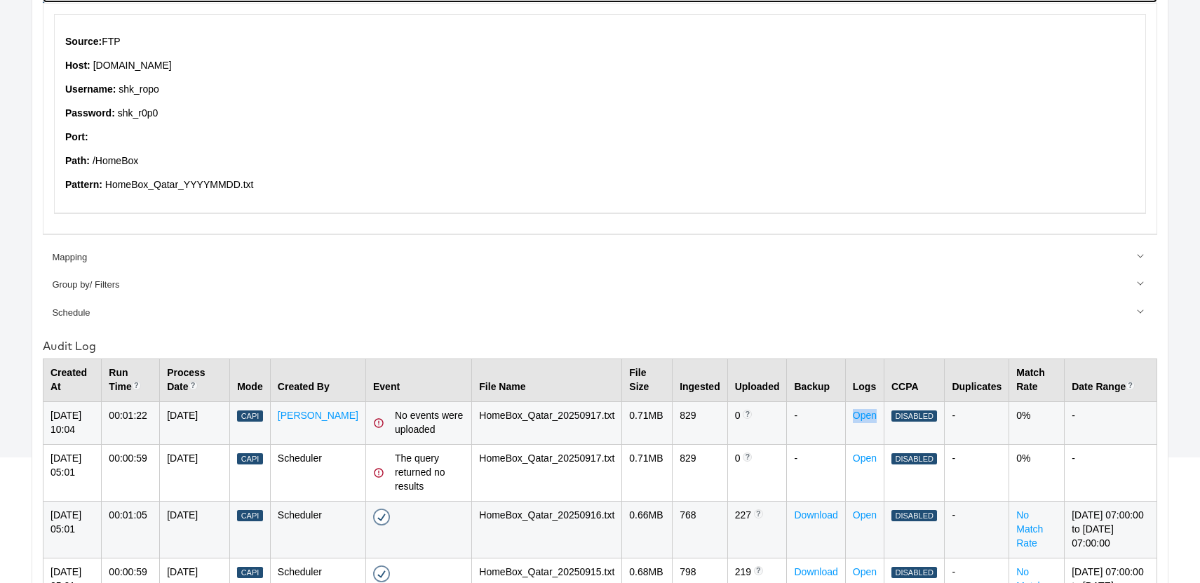
scroll to position [173, 0]
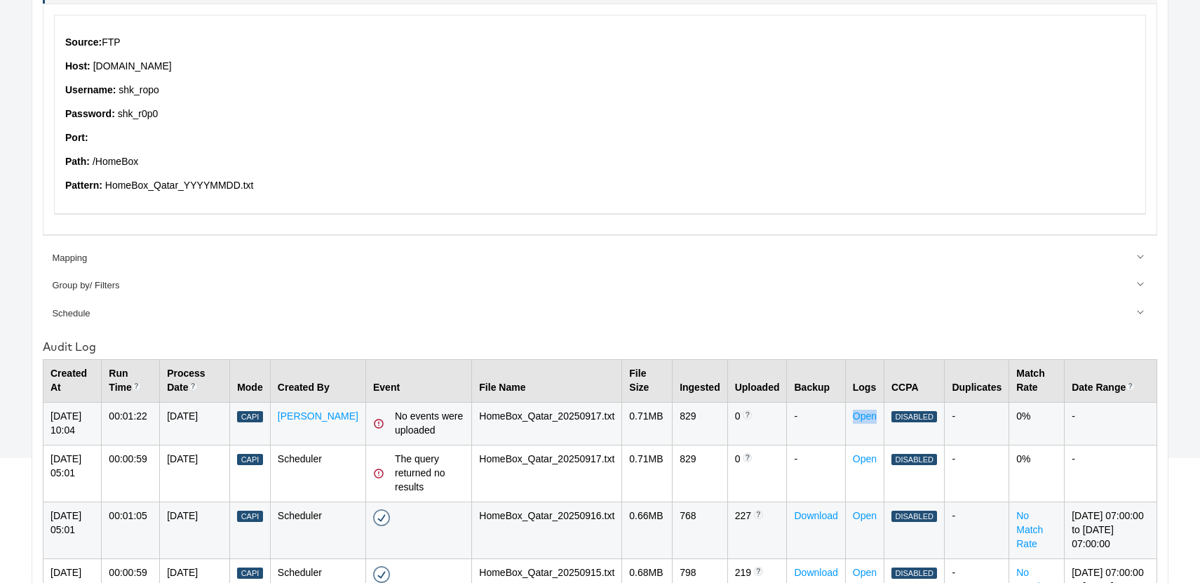
drag, startPoint x: 91, startPoint y: 66, endPoint x: 185, endPoint y: 66, distance: 94.7
click at [185, 66] on p "Host: ftp.wip.cplmg.com" at bounding box center [600, 67] width 1070 height 14
copy p "[DOMAIN_NAME]"
click at [140, 89] on p "Username: shk_ropo" at bounding box center [600, 90] width 1070 height 14
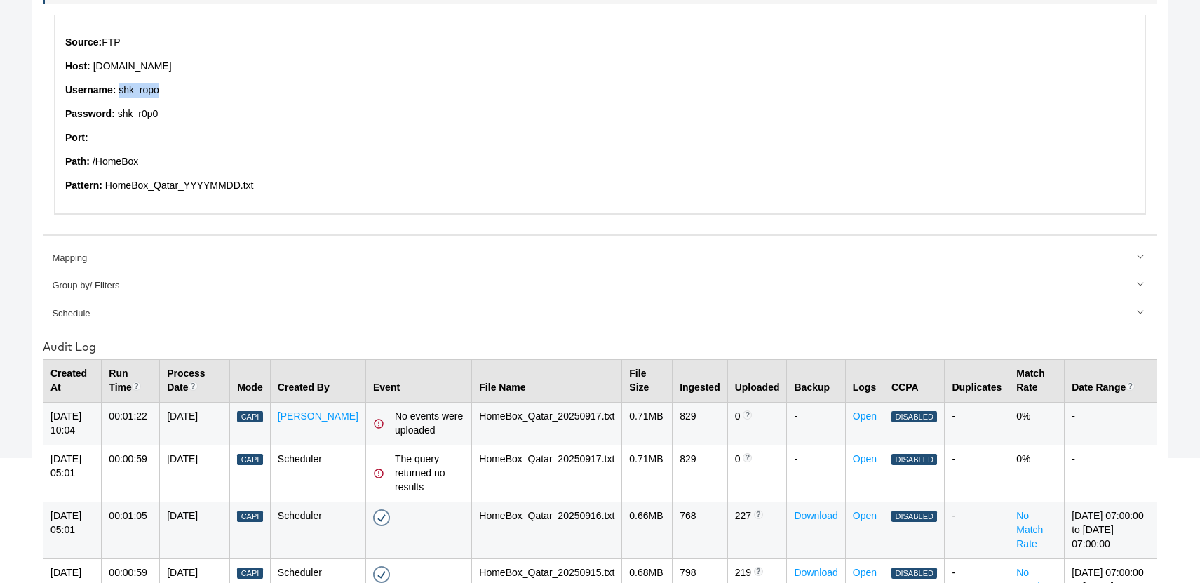
copy p "shk_ropo"
click at [138, 112] on p "Password: shk_r0p0" at bounding box center [600, 114] width 1070 height 14
copy p "shk_r0p0"
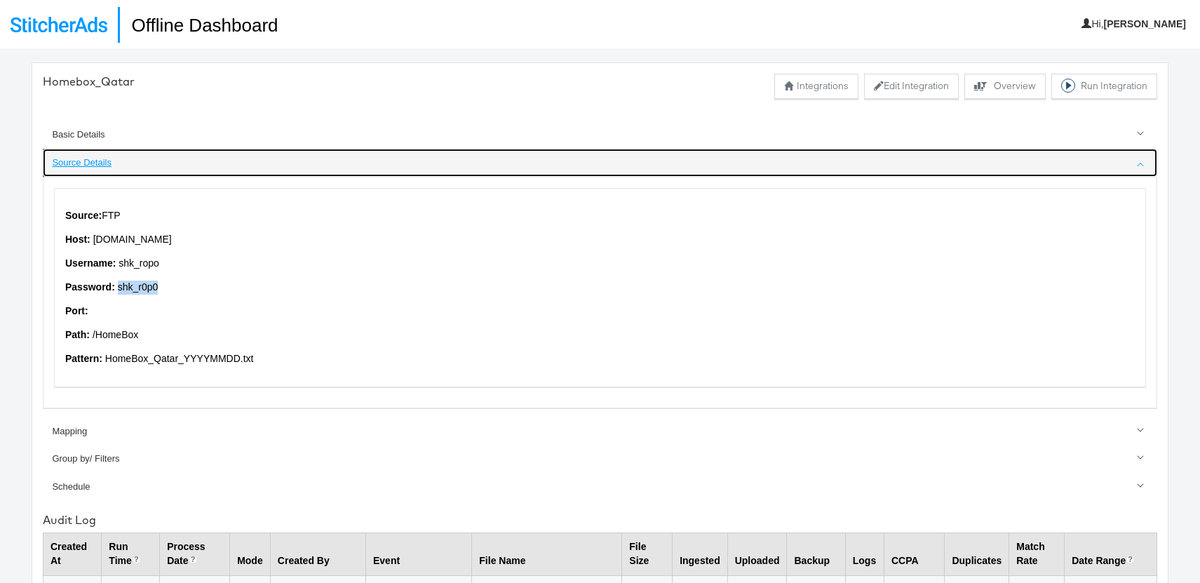
click at [91, 165] on div "Source Details" at bounding box center [601, 162] width 1098 height 13
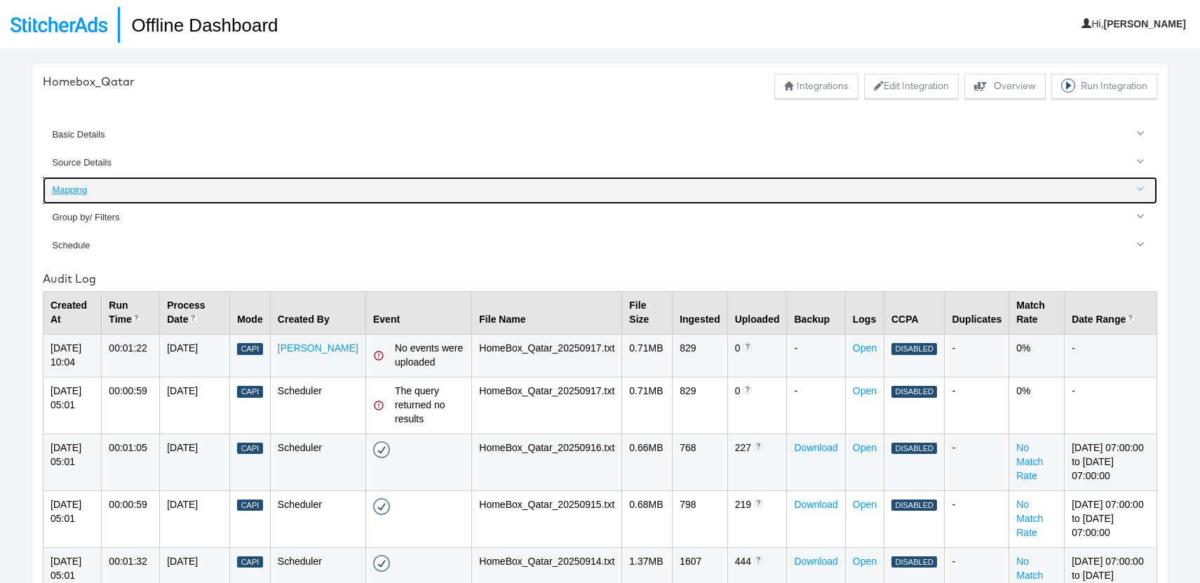
click at [78, 185] on div "Mapping" at bounding box center [601, 190] width 1098 height 13
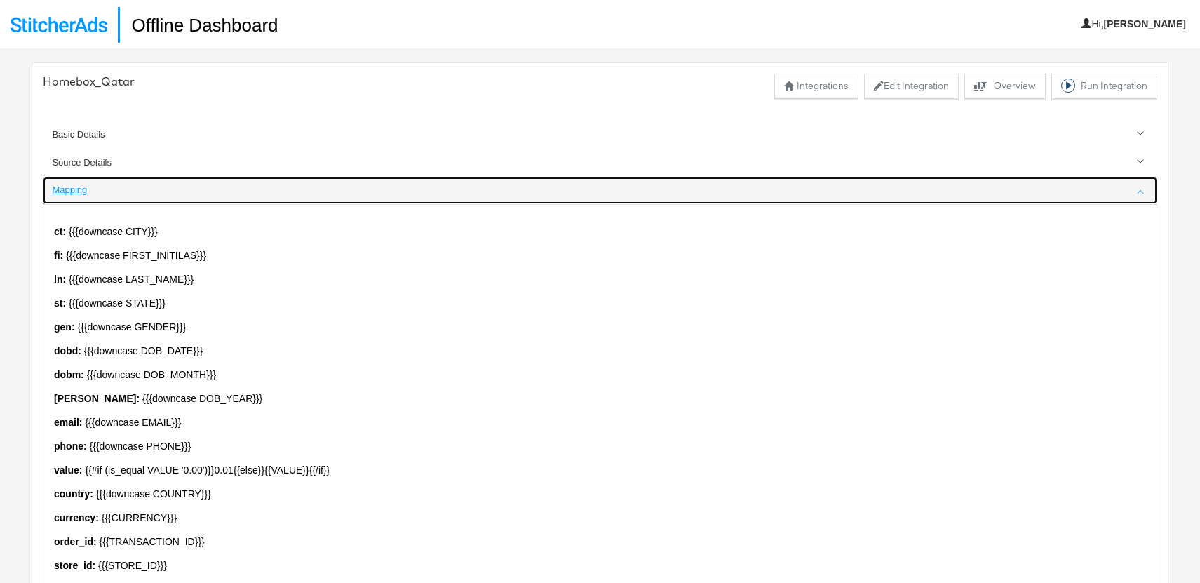
click at [64, 189] on div "Mapping" at bounding box center [601, 190] width 1098 height 13
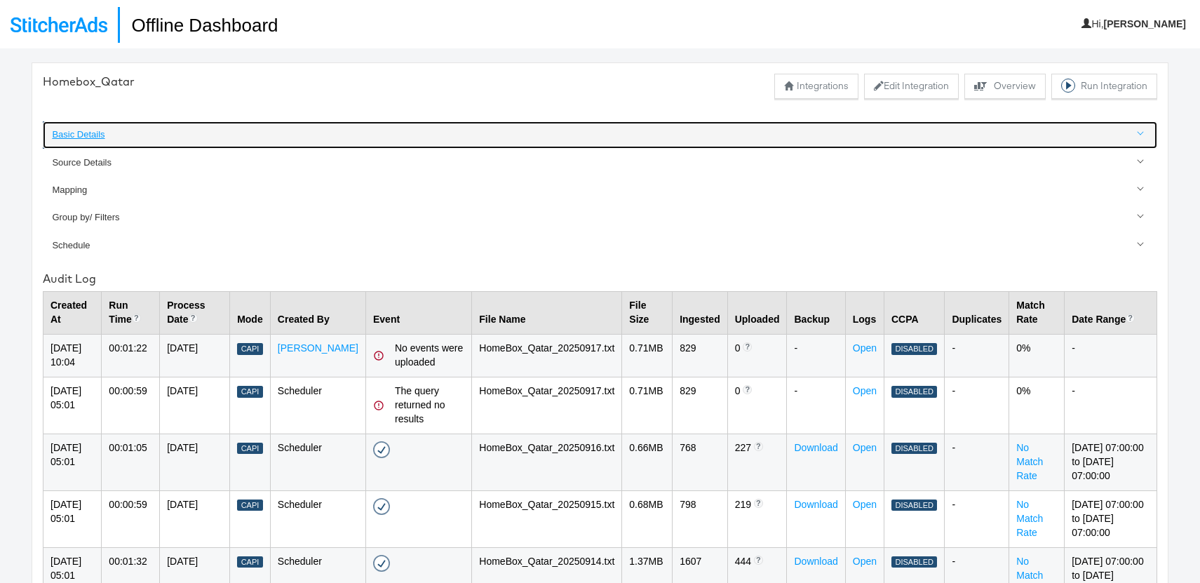
click at [79, 130] on div "Basic Details" at bounding box center [601, 134] width 1098 height 13
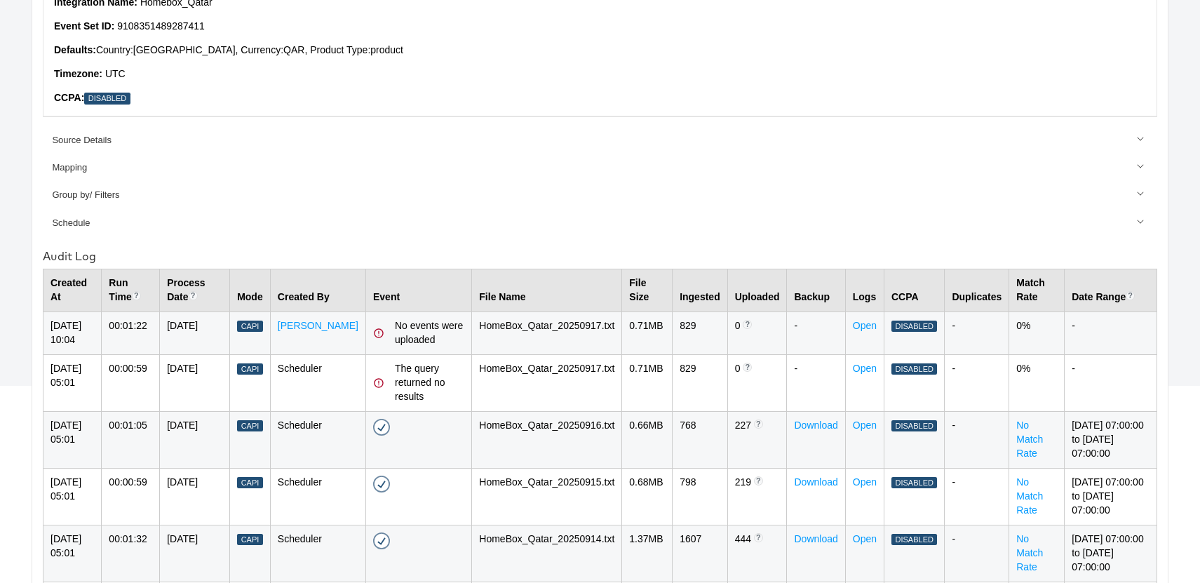
scroll to position [249, 0]
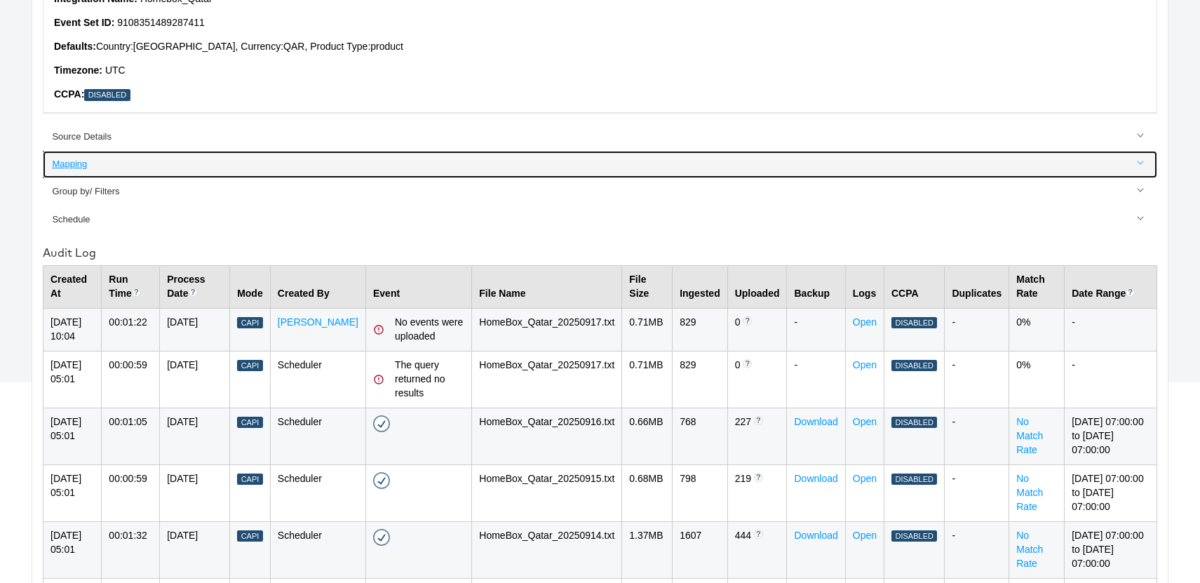
click at [71, 164] on div "Mapping" at bounding box center [601, 164] width 1098 height 13
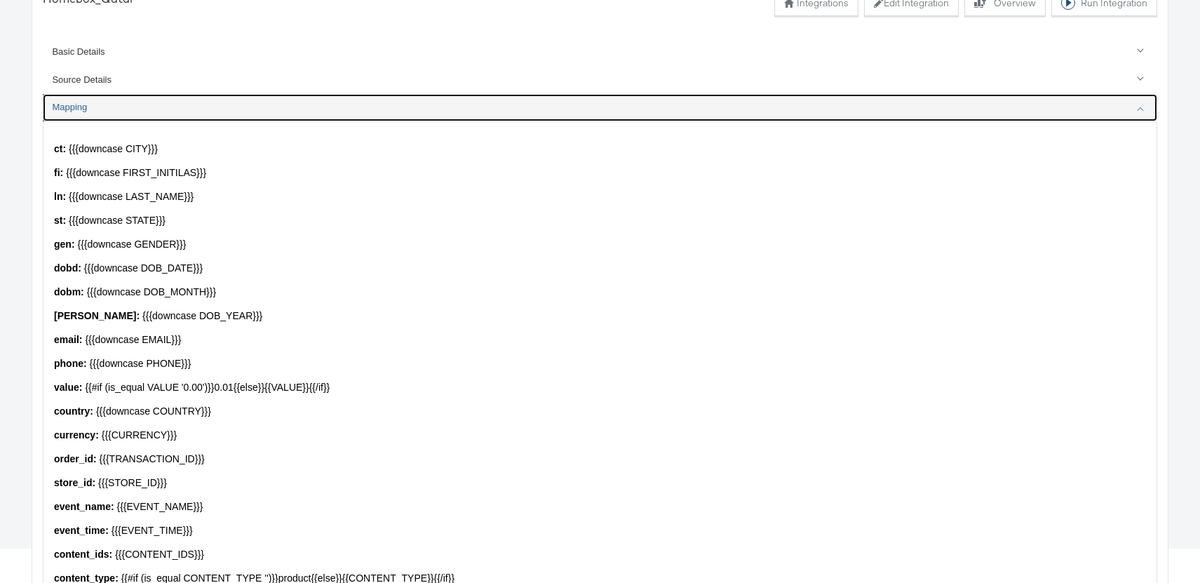
scroll to position [62, 0]
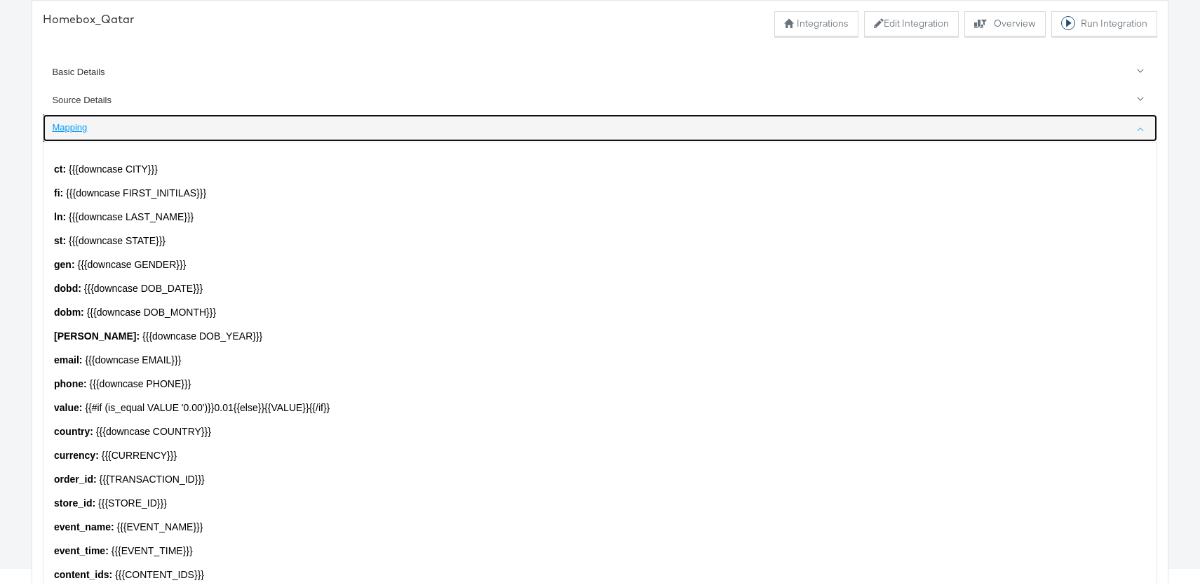
click at [74, 129] on div "Mapping" at bounding box center [601, 127] width 1098 height 13
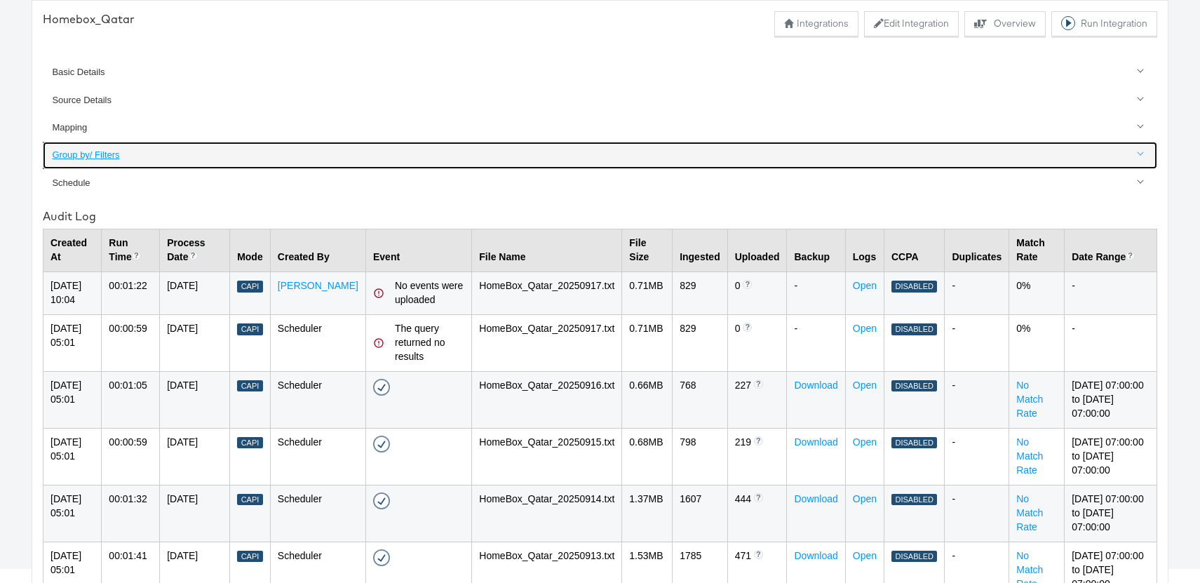
click at [79, 154] on div "Group by/ Filters" at bounding box center [601, 155] width 1098 height 13
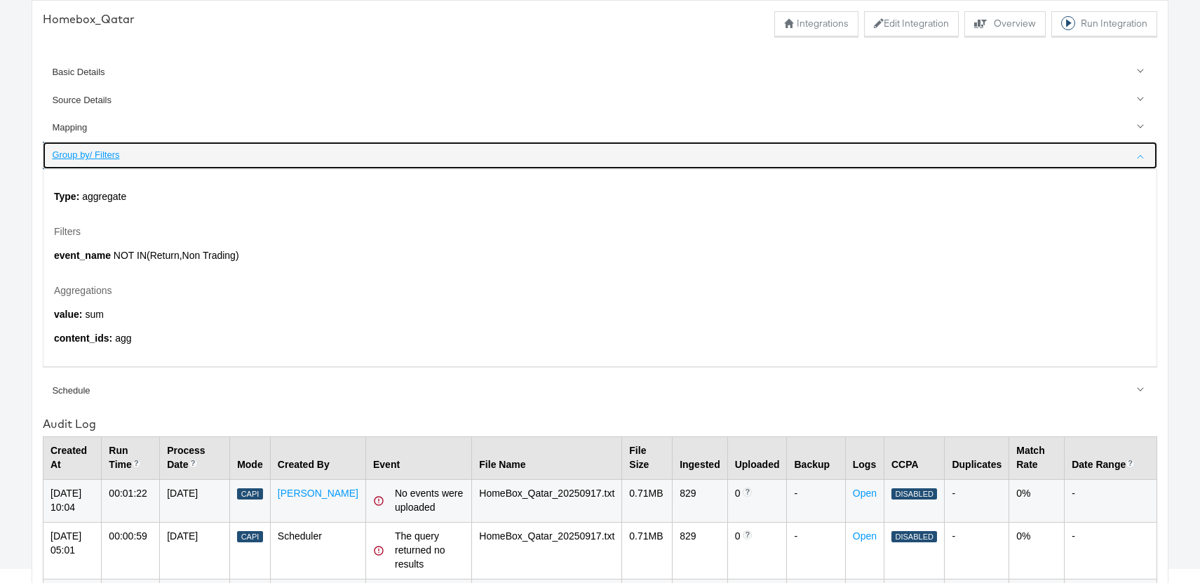
click at [79, 154] on div "Group by/ Filters" at bounding box center [601, 155] width 1098 height 13
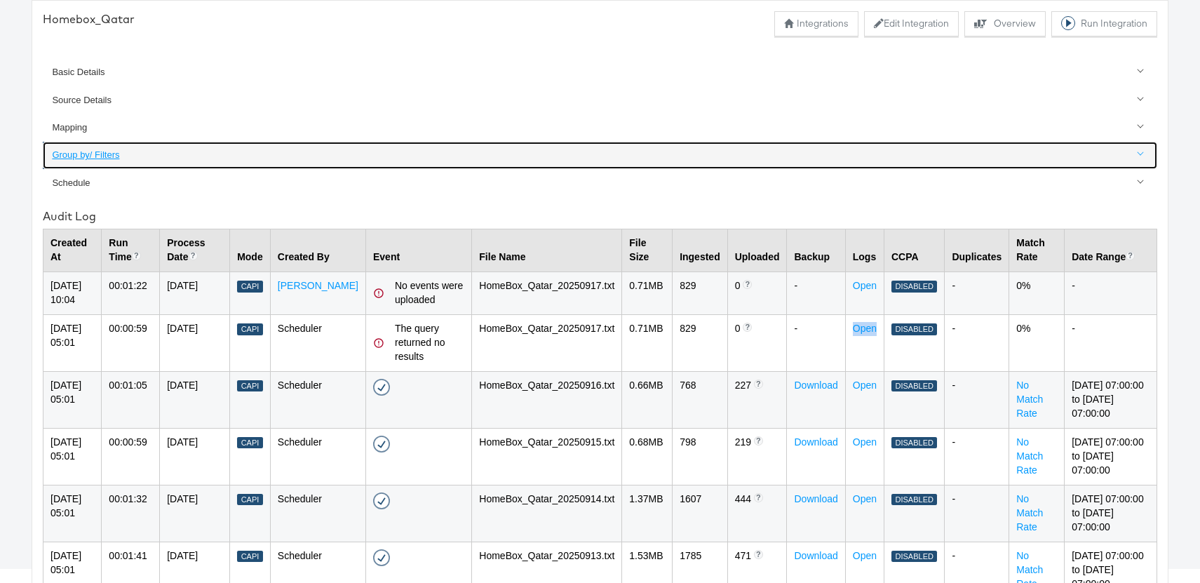
click at [91, 153] on div "Group by/ Filters" at bounding box center [601, 155] width 1098 height 13
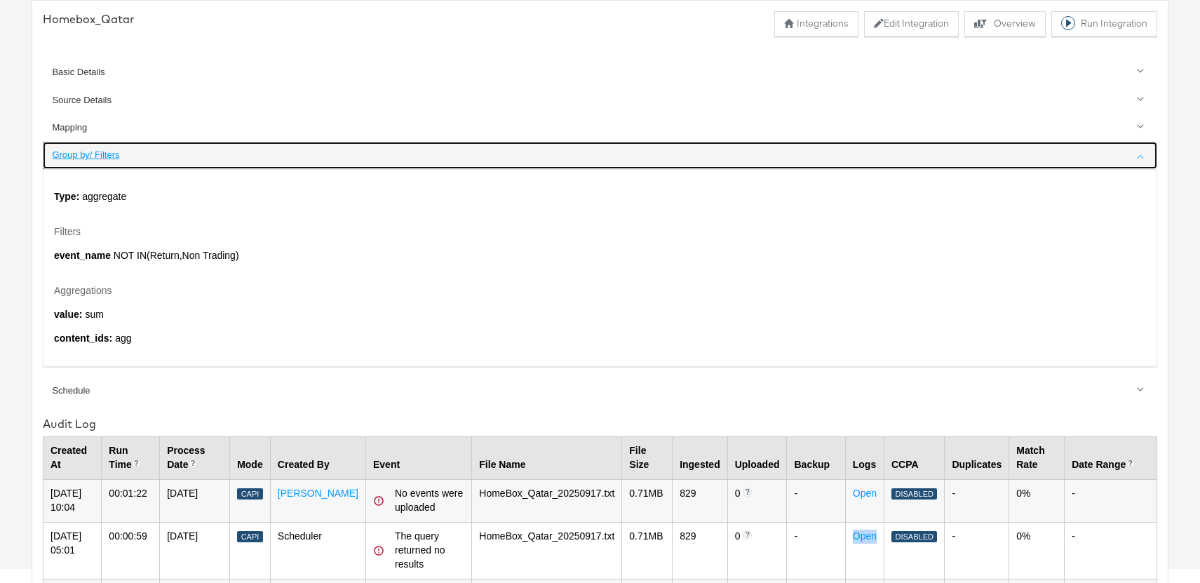
scroll to position [67, 0]
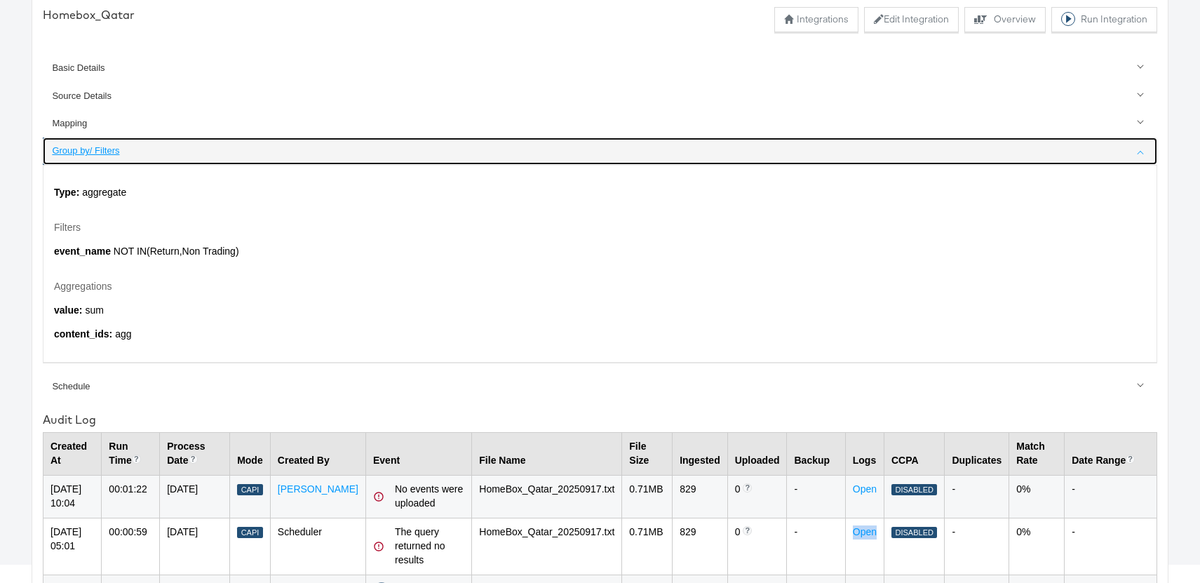
click at [99, 150] on div "Group by/ Filters" at bounding box center [601, 151] width 1098 height 13
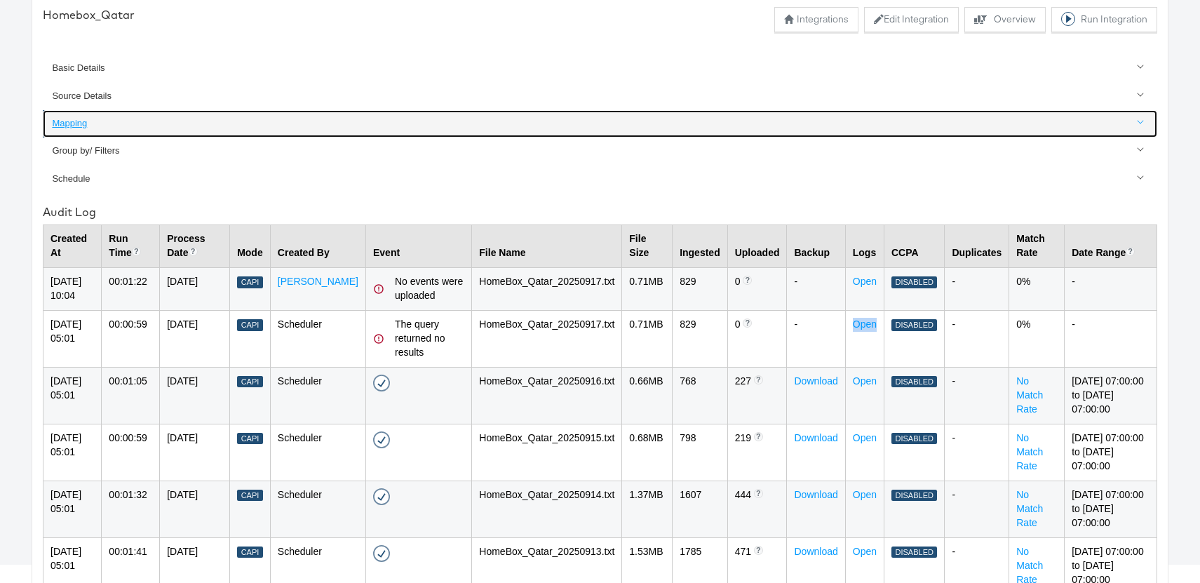
click at [79, 128] on div "Mapping" at bounding box center [601, 123] width 1098 height 13
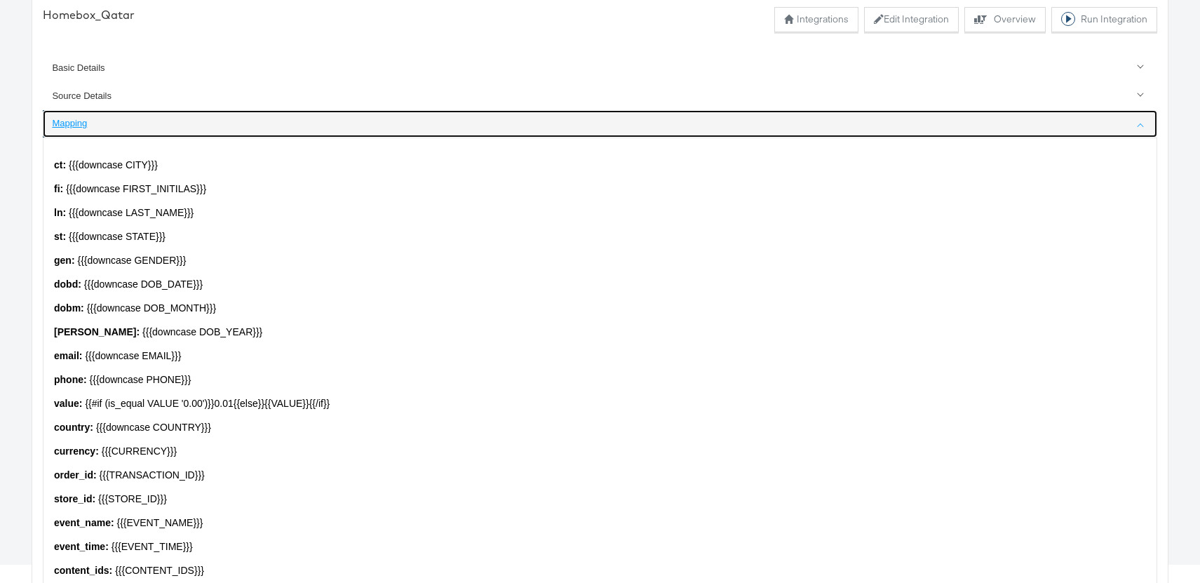
click at [77, 123] on div "Mapping" at bounding box center [601, 123] width 1098 height 13
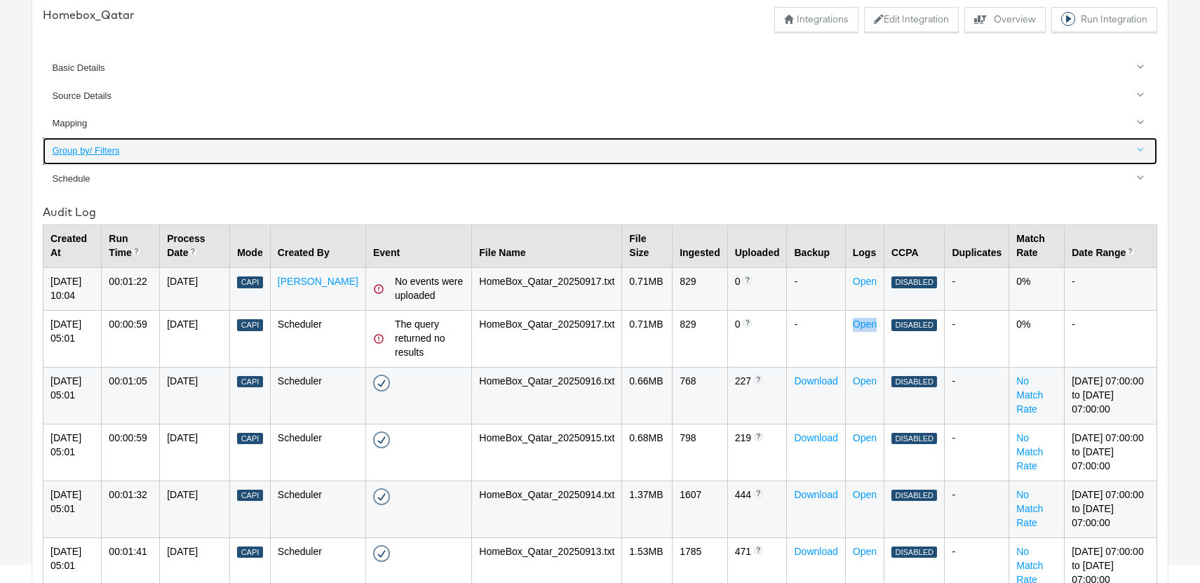
click at [88, 152] on div "Group by/ Filters" at bounding box center [601, 151] width 1098 height 13
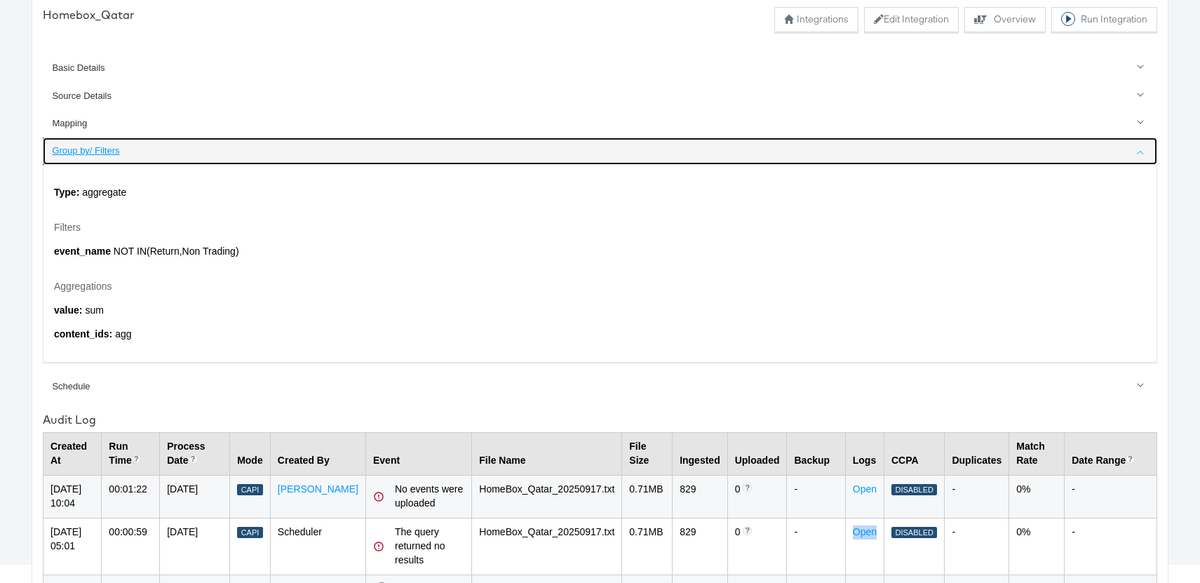
click at [88, 152] on div "Group by/ Filters" at bounding box center [601, 151] width 1098 height 13
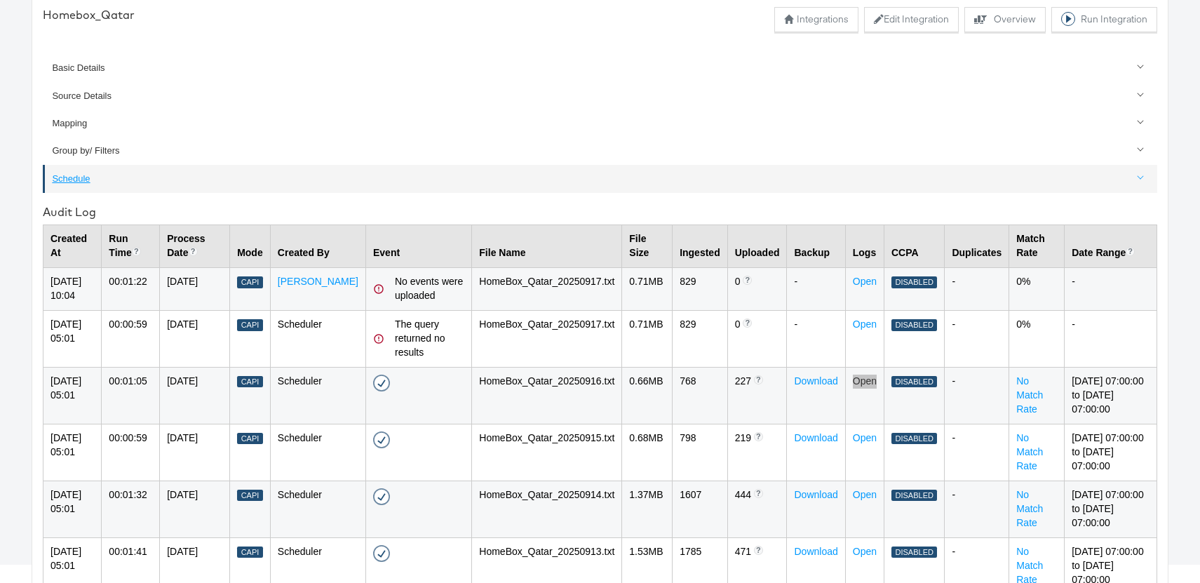
scroll to position [0, 0]
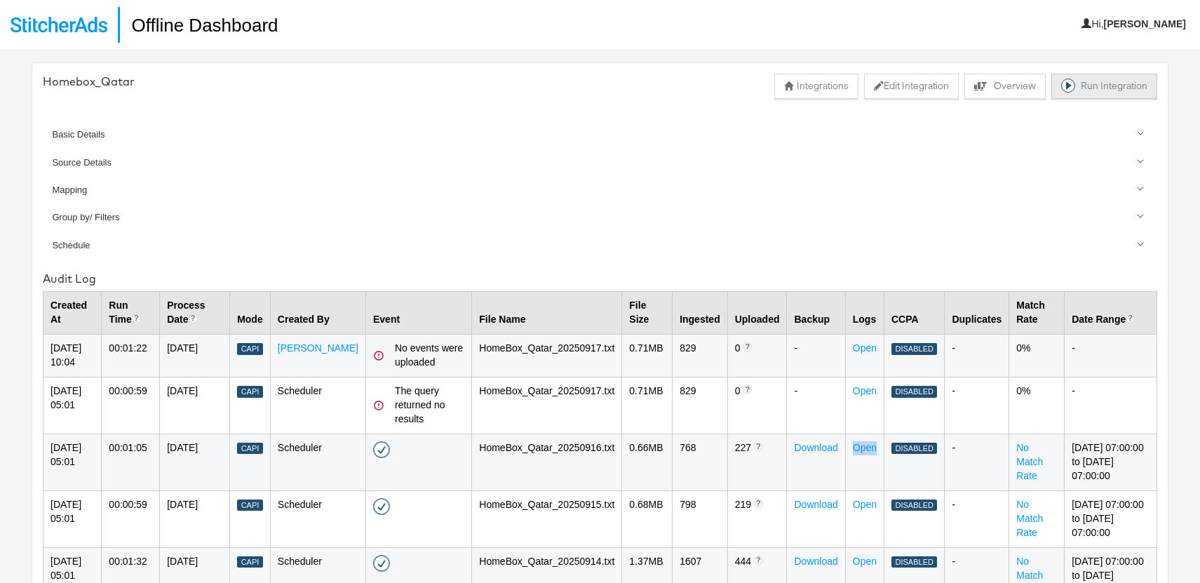
click at [1095, 83] on button "Run Integration" at bounding box center [1105, 86] width 106 height 25
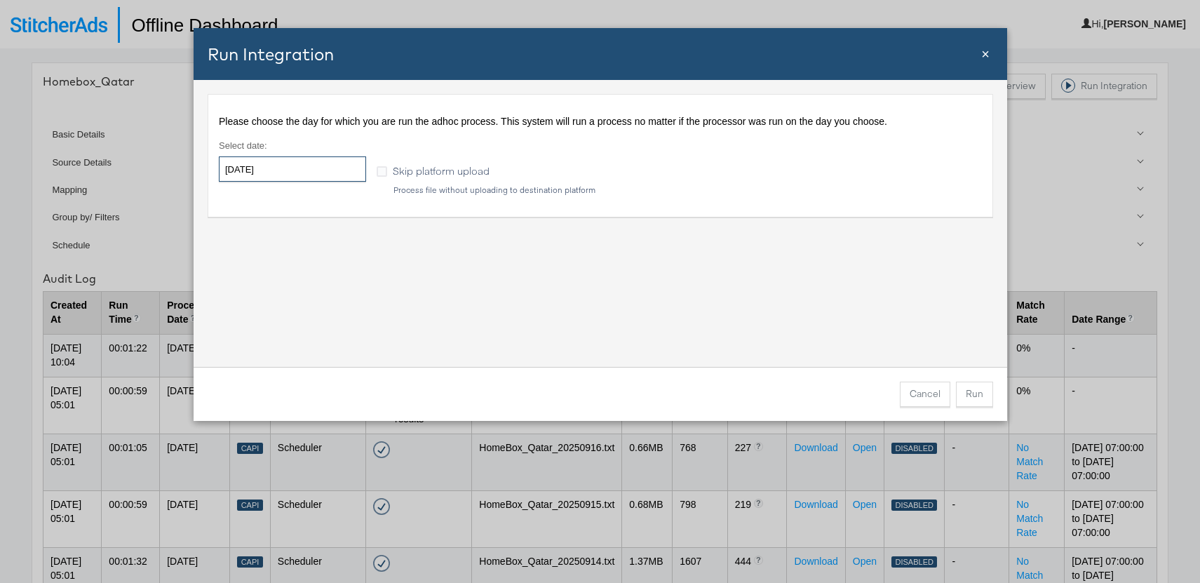
click at [285, 176] on input "2025-09-19" at bounding box center [292, 168] width 147 height 25
click at [306, 279] on td "17" at bounding box center [306, 279] width 24 height 20
type input "2025-09-17"
click at [522, 309] on div "Please choose the day for which you are run the adhoc process. This system will…" at bounding box center [601, 223] width 814 height 287
click at [977, 394] on button "Run" at bounding box center [974, 394] width 37 height 25
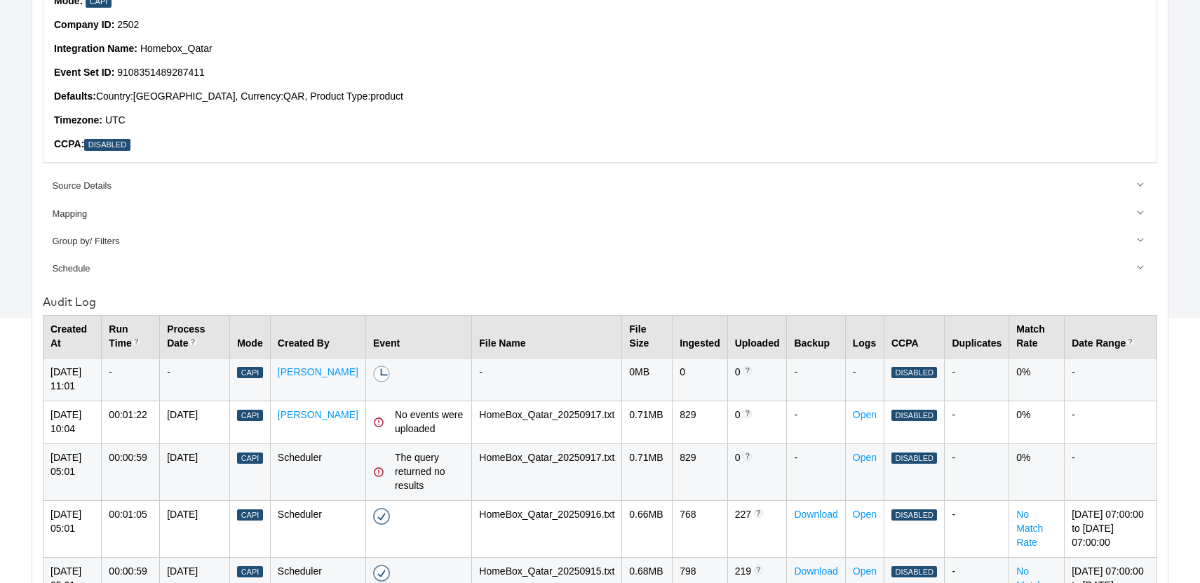
scroll to position [349, 0]
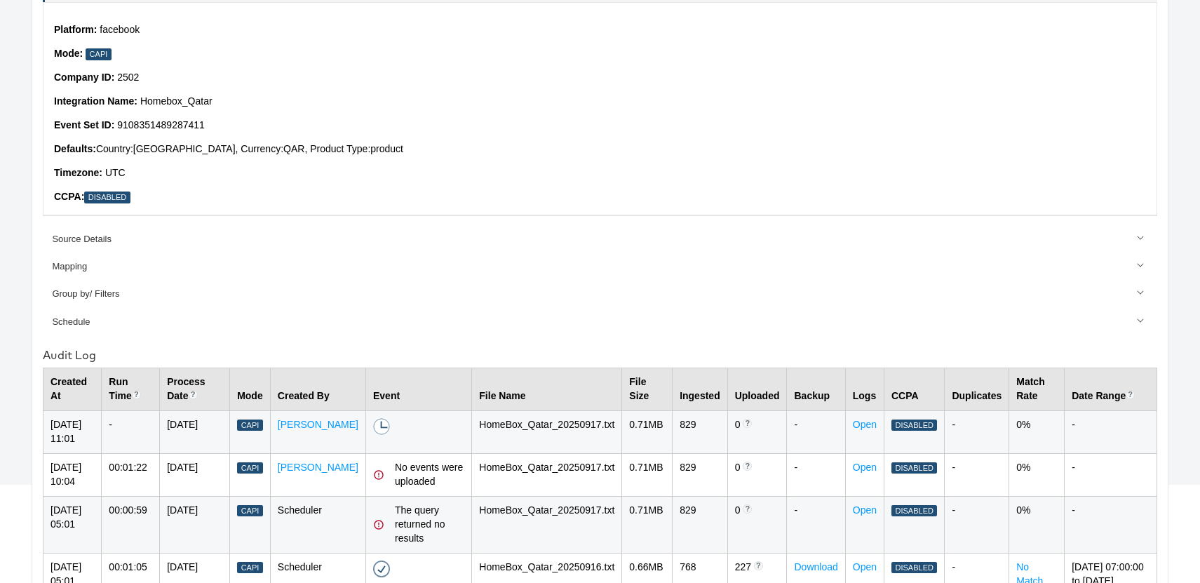
scroll to position [169, 0]
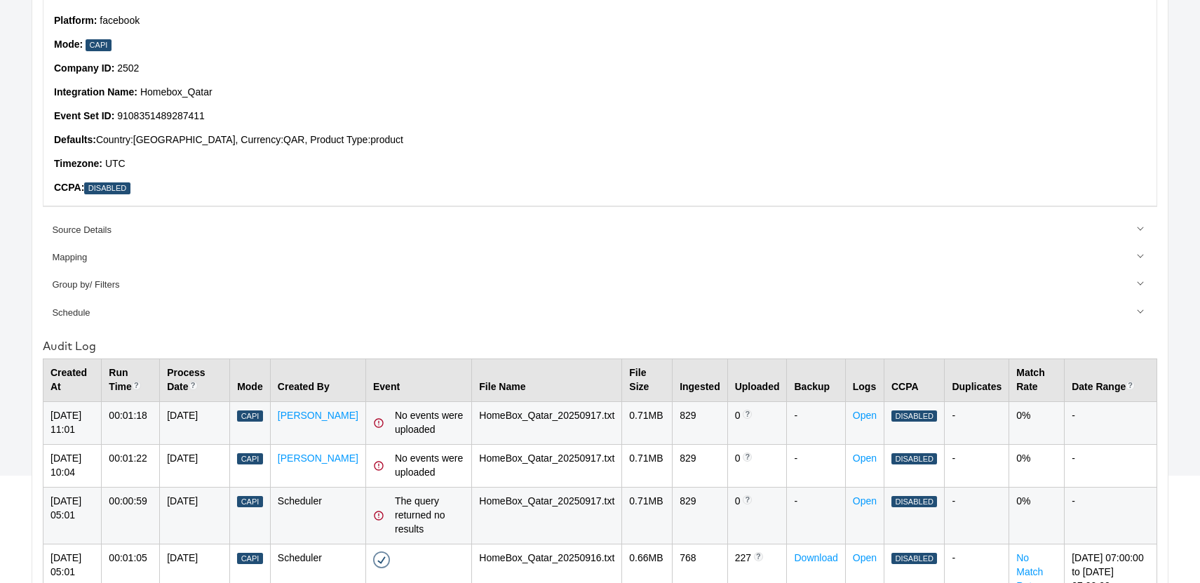
scroll to position [158, 0]
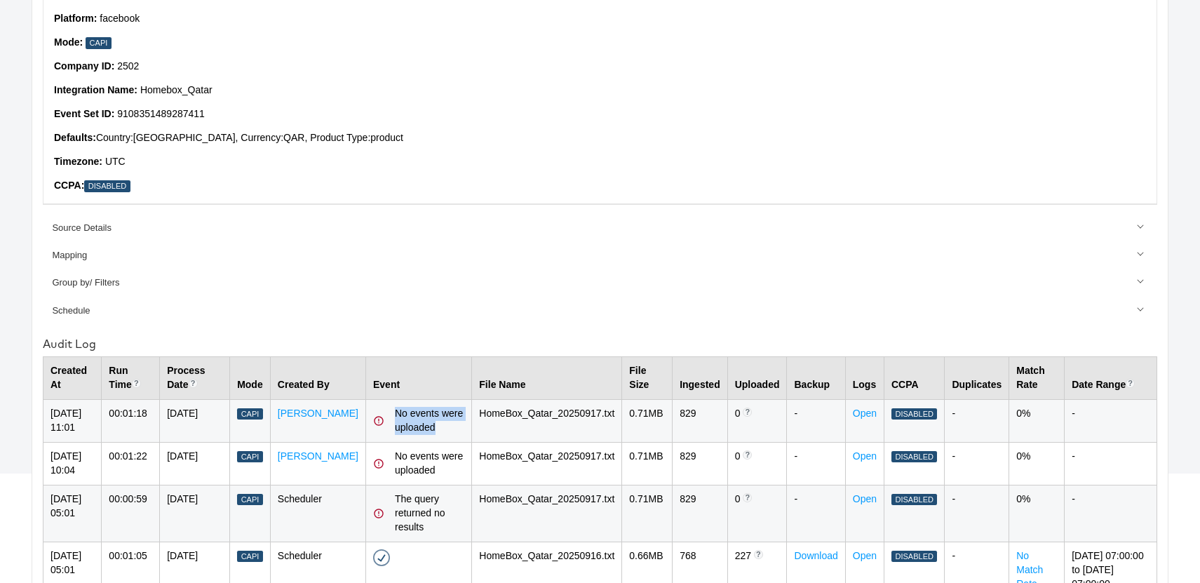
drag, startPoint x: 429, startPoint y: 429, endPoint x: 385, endPoint y: 417, distance: 46.0
click at [395, 417] on div "No events were uploaded" at bounding box center [429, 421] width 69 height 28
copy div "No events were uploaded"
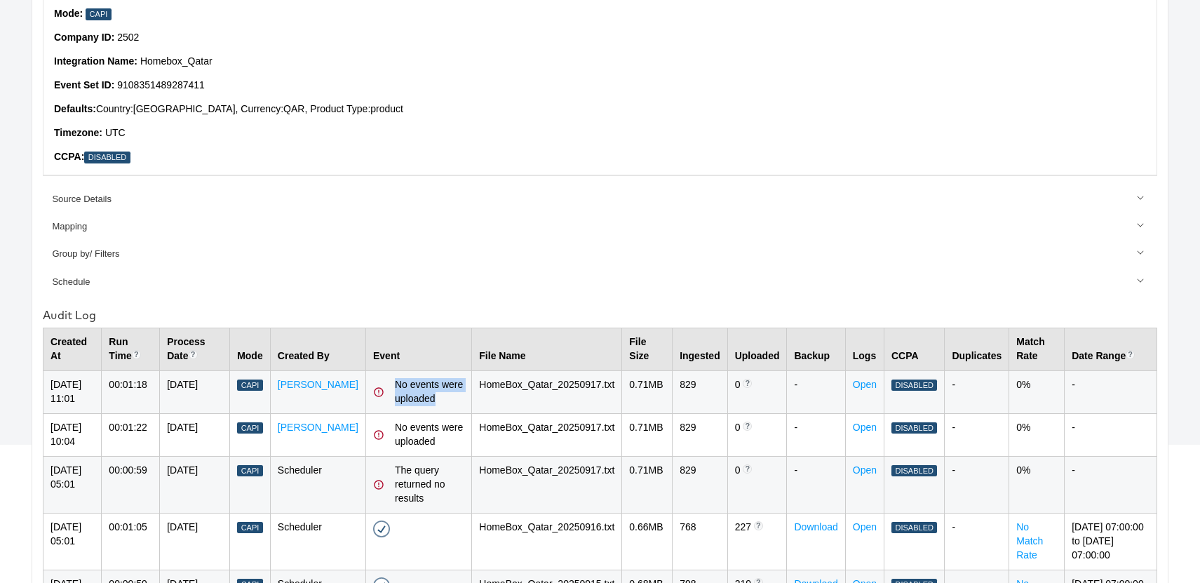
scroll to position [201, 0]
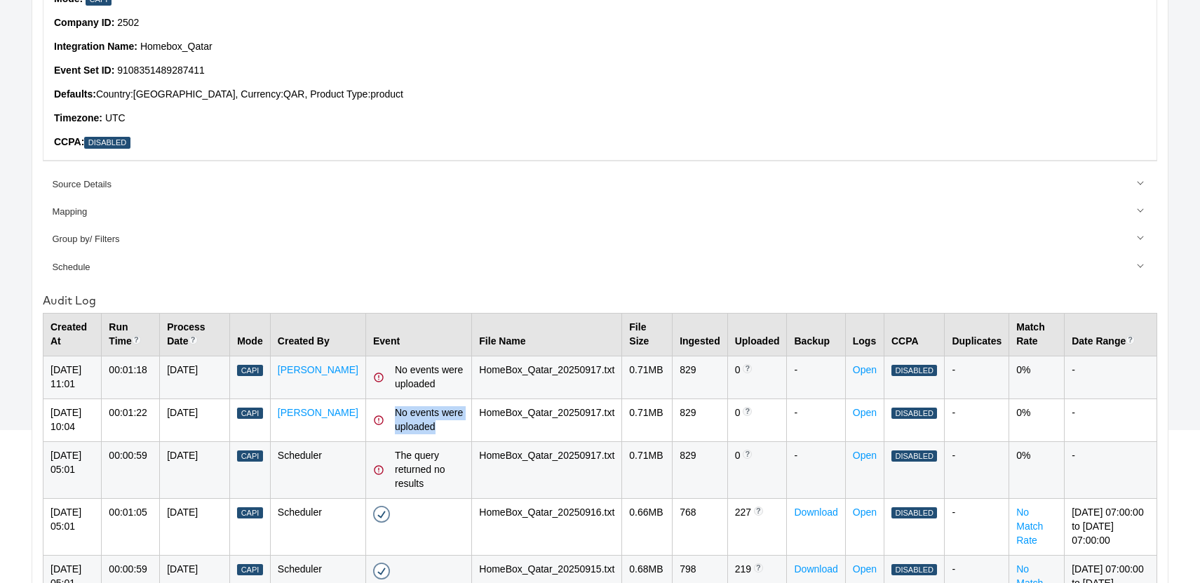
drag, startPoint x: 429, startPoint y: 424, endPoint x: 406, endPoint y: 417, distance: 24.2
click at [383, 413] on div "No events were uploaded" at bounding box center [418, 420] width 91 height 28
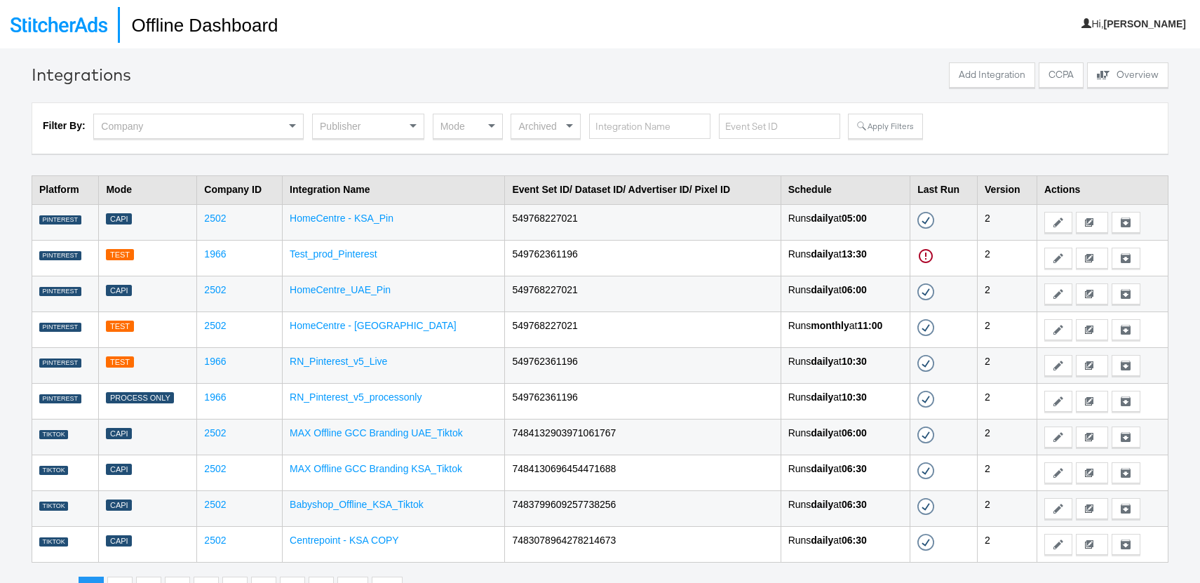
click at [196, 127] on div "Company" at bounding box center [198, 126] width 209 height 24
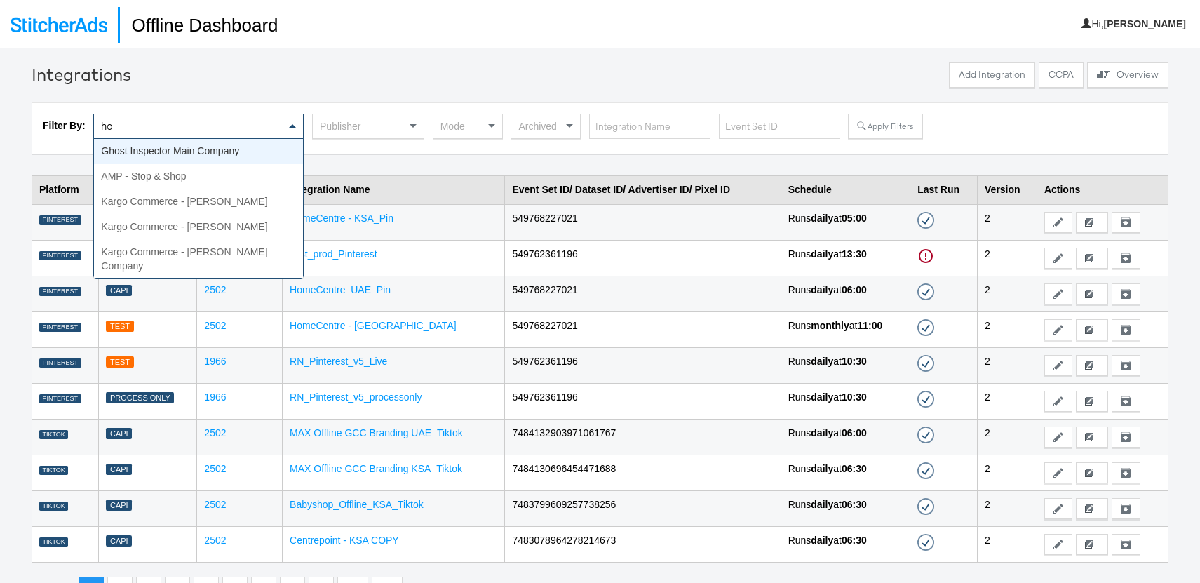
type input "h"
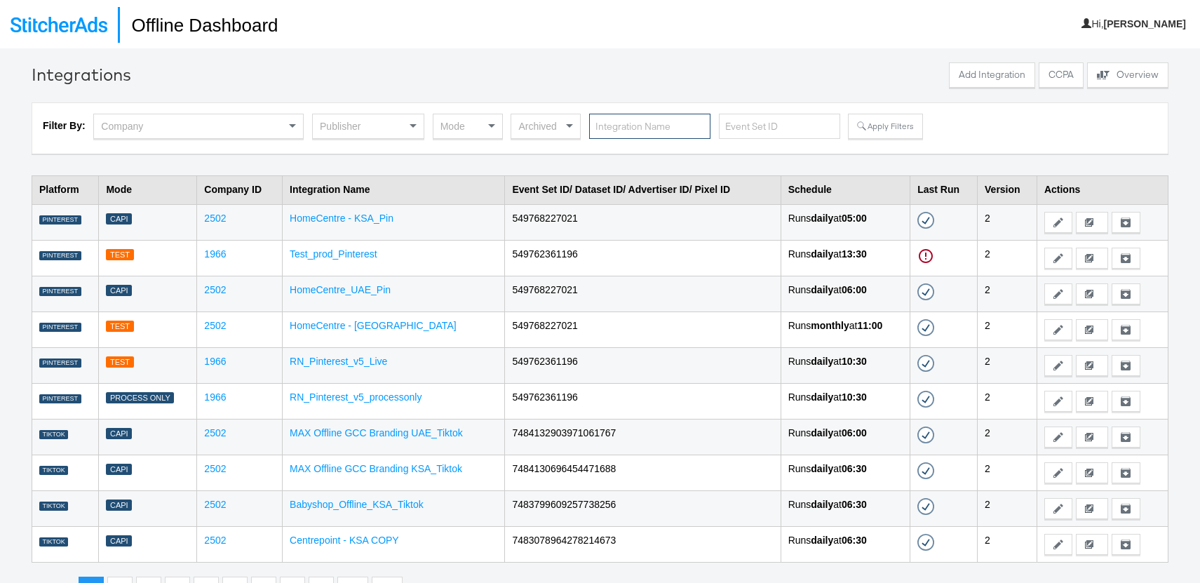
click at [638, 126] on input "text" at bounding box center [649, 127] width 121 height 26
type input "Home"
click at [885, 126] on button "Apply Filters" at bounding box center [885, 126] width 74 height 25
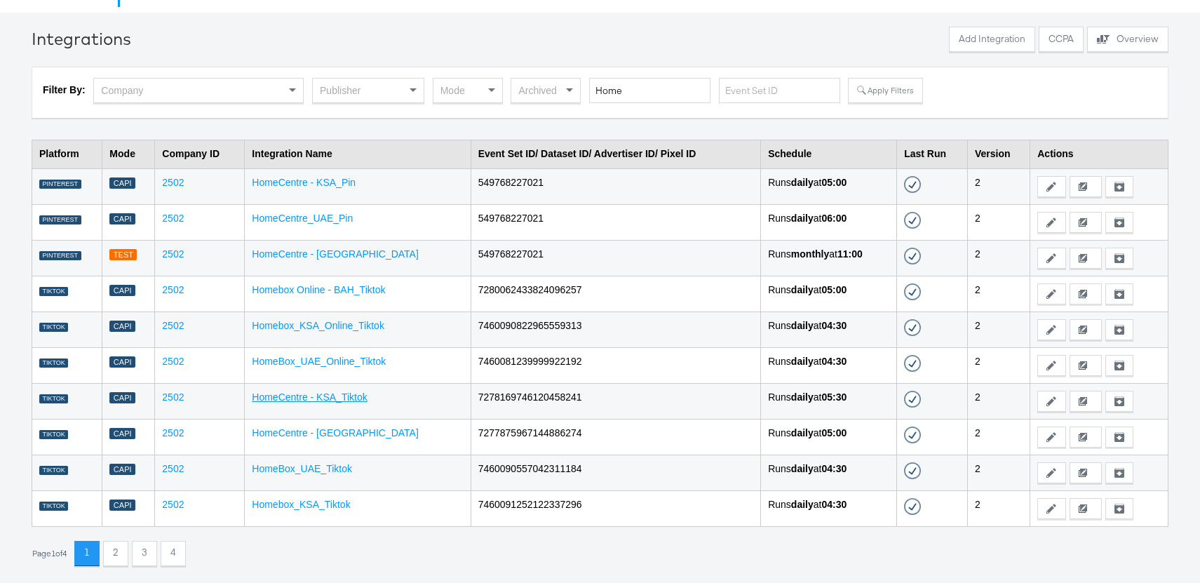
scroll to position [33, 0]
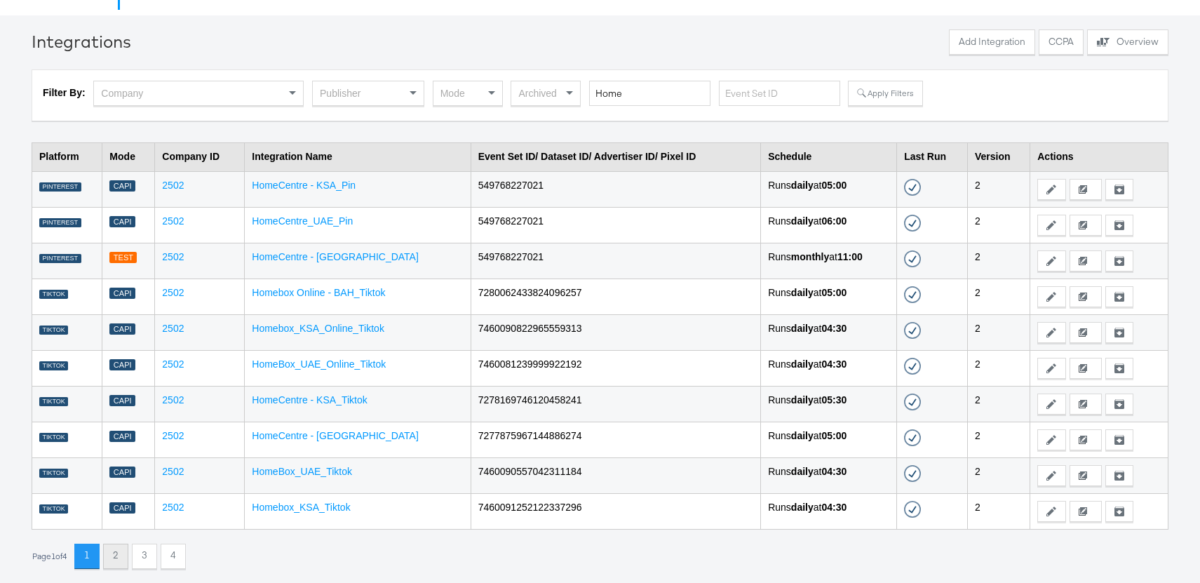
click at [125, 556] on button "2" at bounding box center [115, 556] width 25 height 25
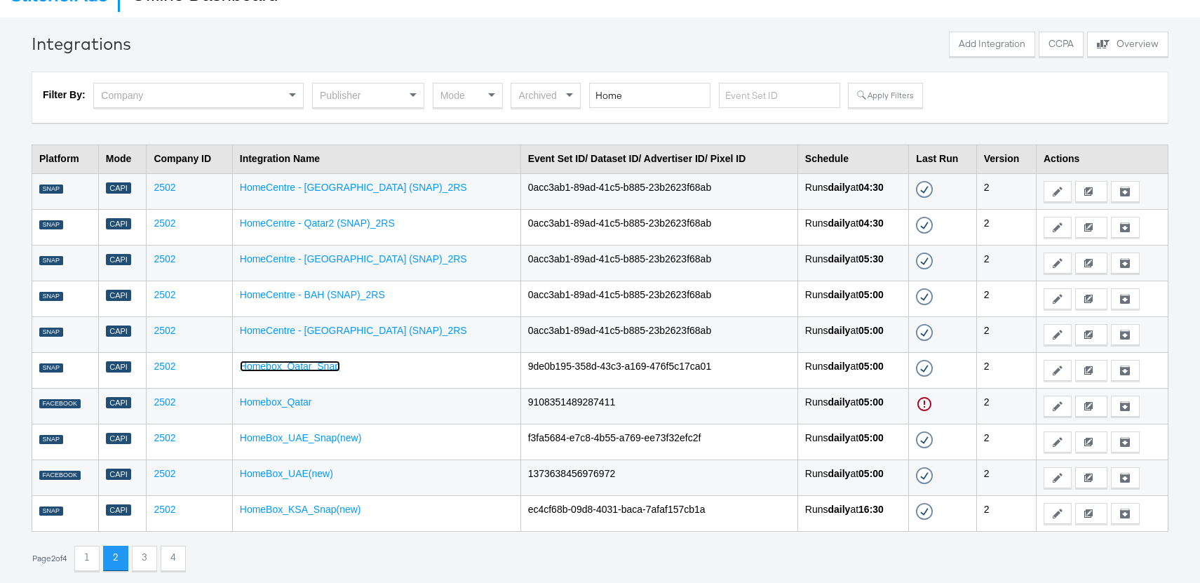
scroll to position [29, 0]
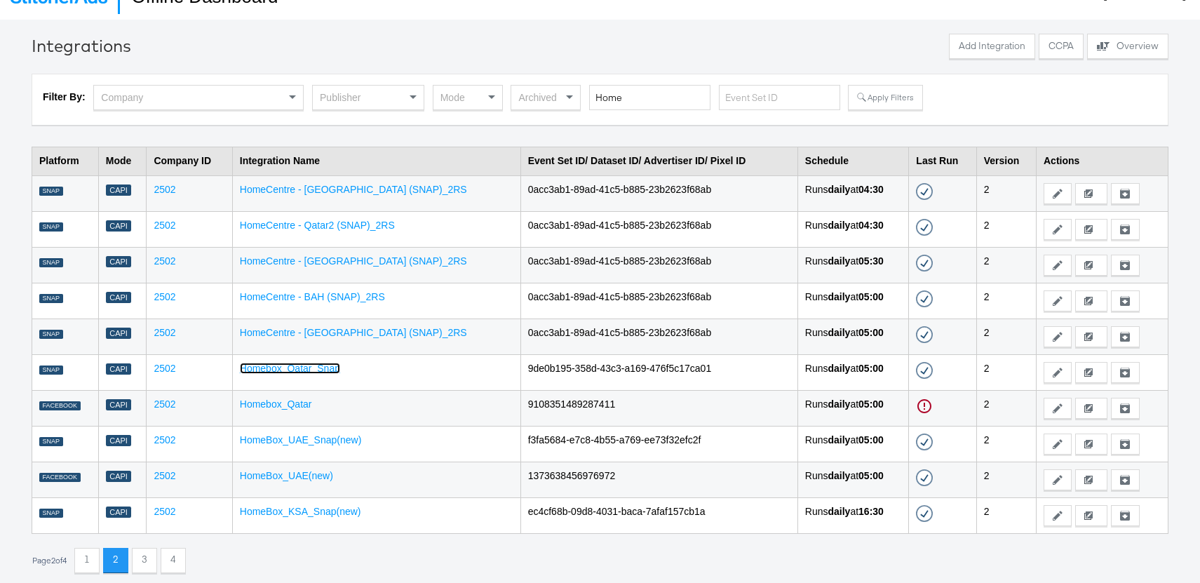
click at [319, 366] on link "Homebox_Qatar_Snap" at bounding box center [290, 368] width 100 height 11
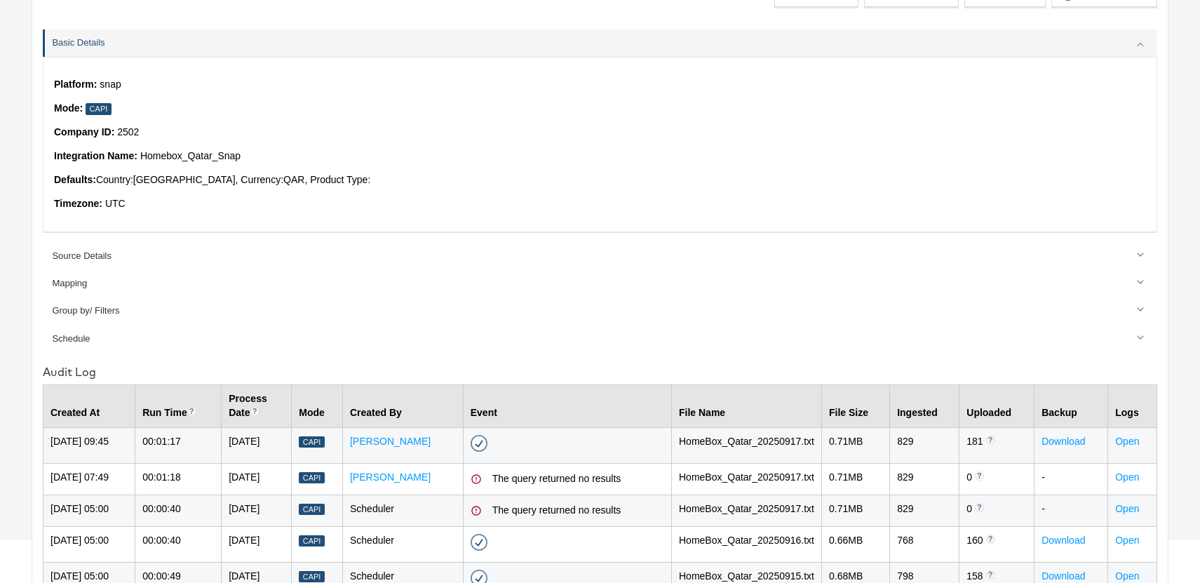
scroll to position [130, 0]
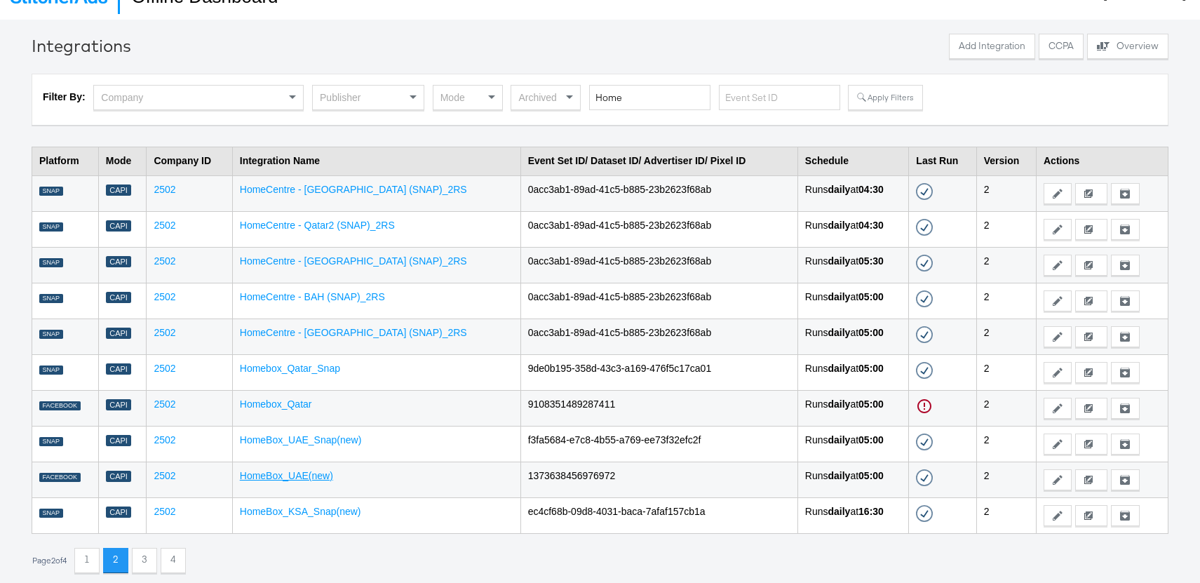
scroll to position [48, 0]
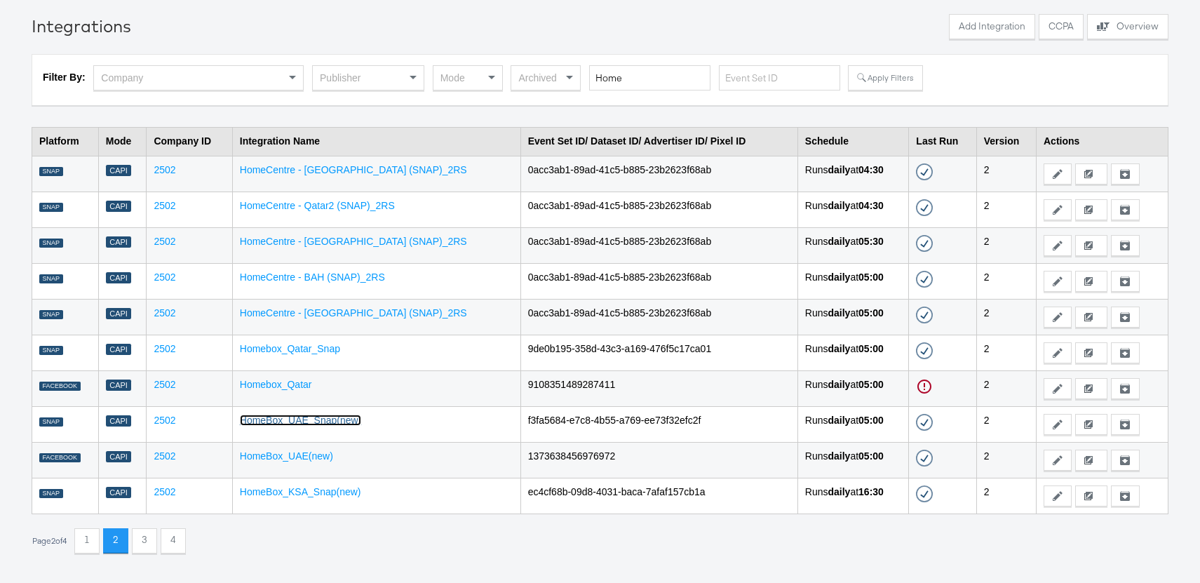
click at [349, 417] on link "HomeBox_UAE_Snap(new)" at bounding box center [301, 420] width 122 height 11
click at [375, 163] on td "HomeCentre - Oman (SNAP)_2RS" at bounding box center [376, 174] width 288 height 36
click at [377, 168] on link "HomeCentre - Oman (SNAP)_2RS" at bounding box center [353, 169] width 227 height 11
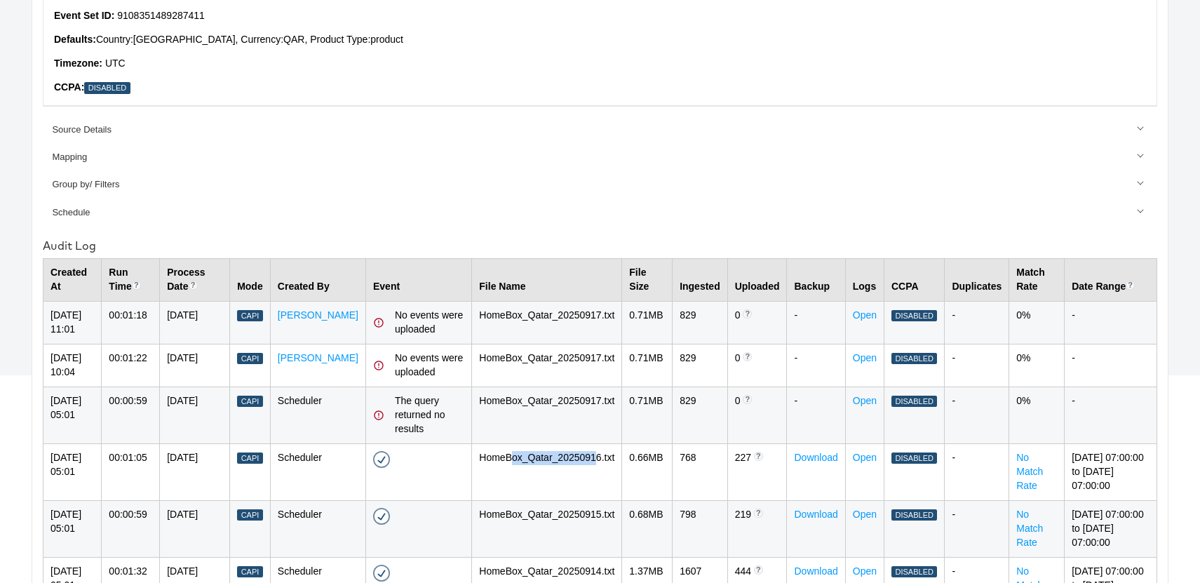
scroll to position [255, 0]
drag, startPoint x: 501, startPoint y: 460, endPoint x: 585, endPoint y: 455, distance: 84.4
click at [585, 455] on td "HomeBox_Qatar_20250916.txt" at bounding box center [547, 472] width 150 height 57
drag, startPoint x: 55, startPoint y: 456, endPoint x: 598, endPoint y: 467, distance: 543.1
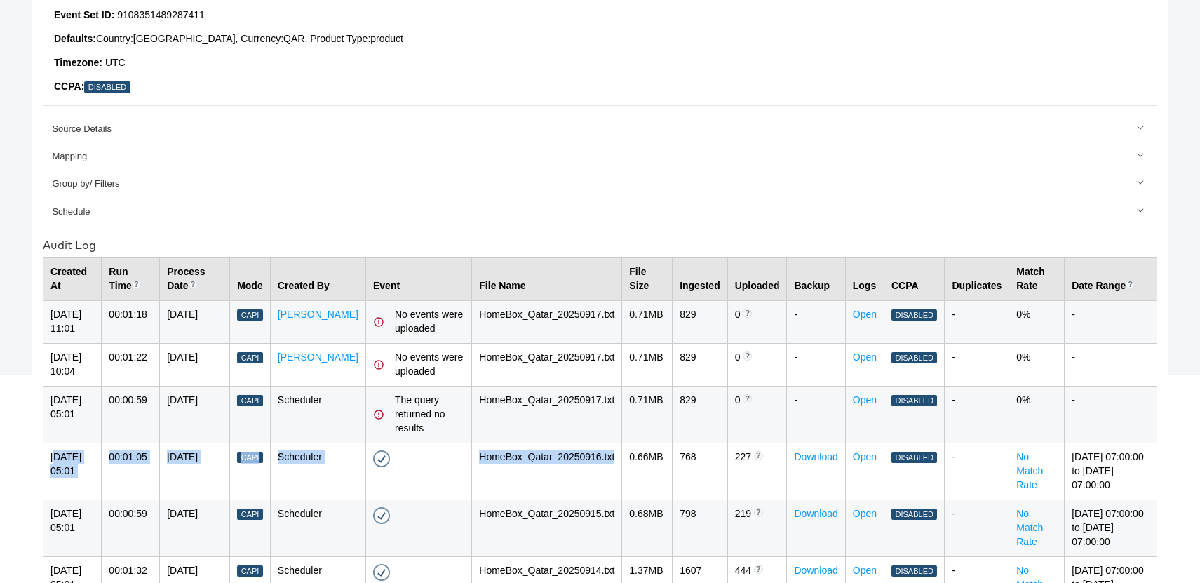
click at [598, 467] on tr "18-Sep-2025 05:01 00:01:05 16-Sep-2025 Capi Scheduler Success - 18-Sep-2025 05:…" at bounding box center [600, 471] width 1114 height 57
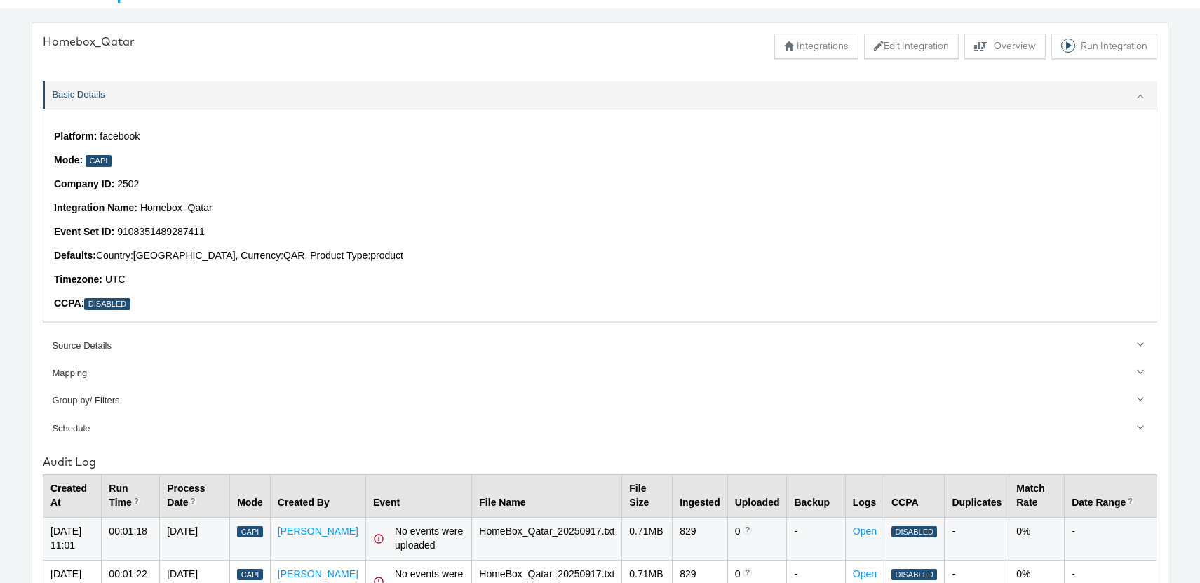
scroll to position [0, 0]
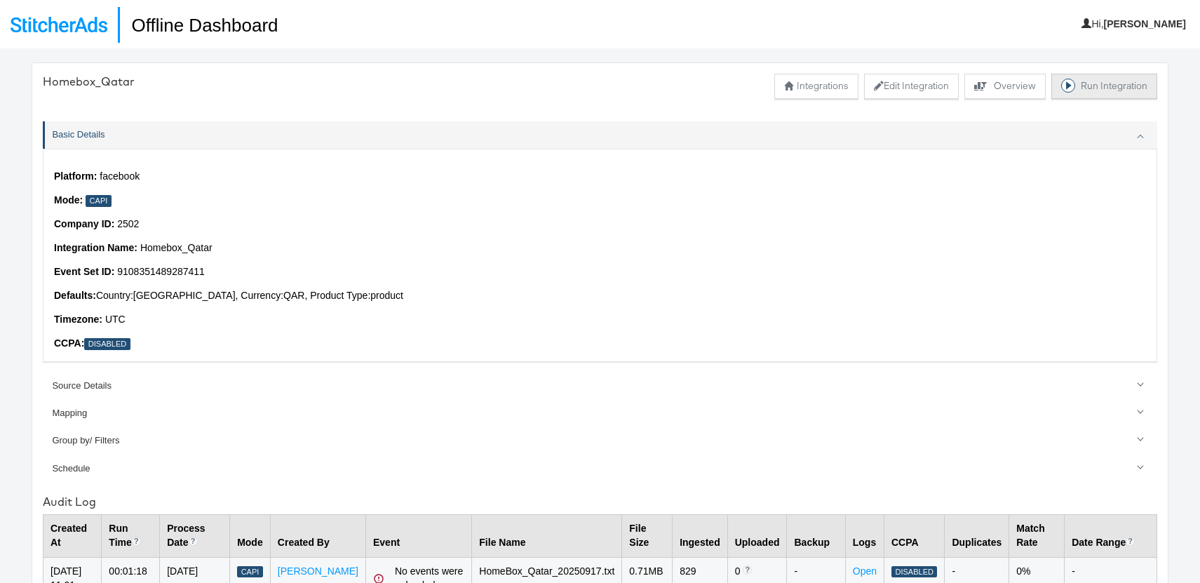
click at [1120, 79] on button "Run Integration" at bounding box center [1105, 86] width 106 height 25
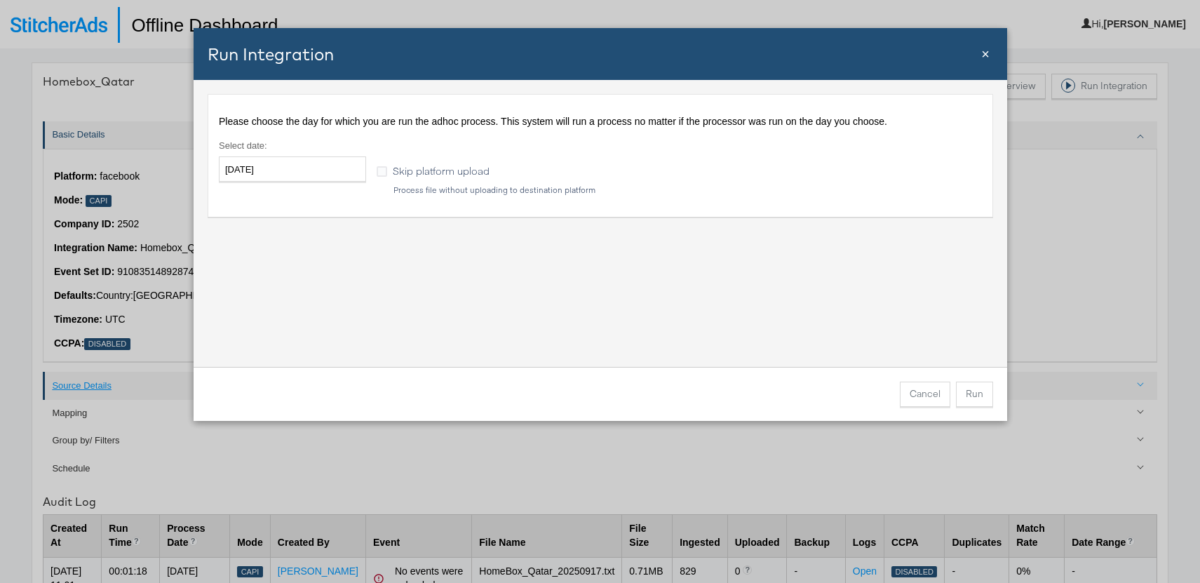
click at [926, 398] on button "Cancel" at bounding box center [925, 394] width 51 height 25
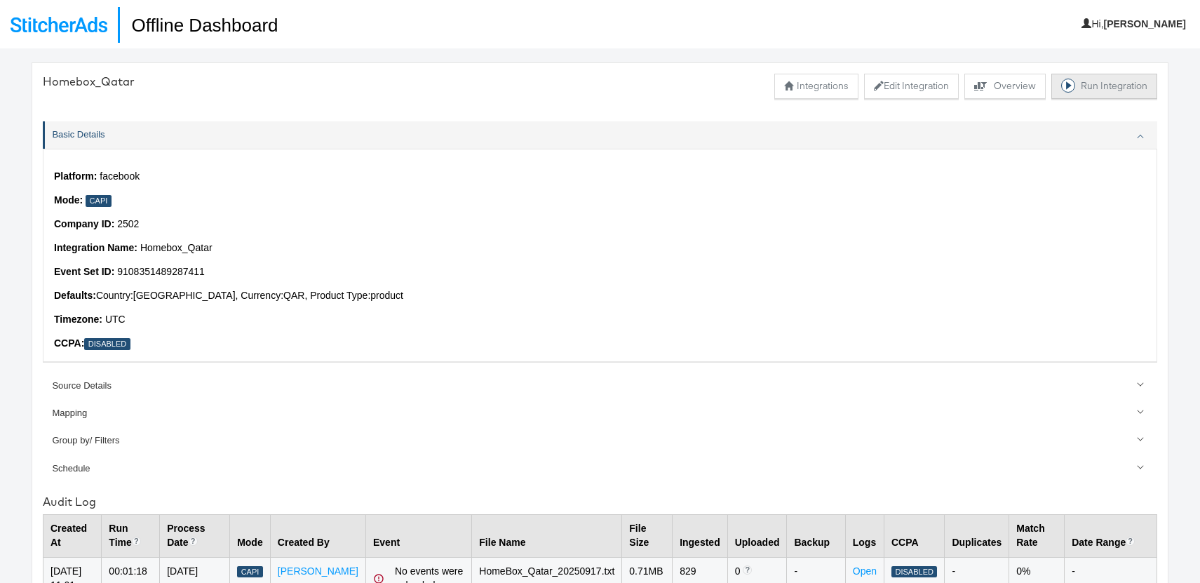
click at [1116, 82] on button "Run Integration" at bounding box center [1105, 86] width 106 height 25
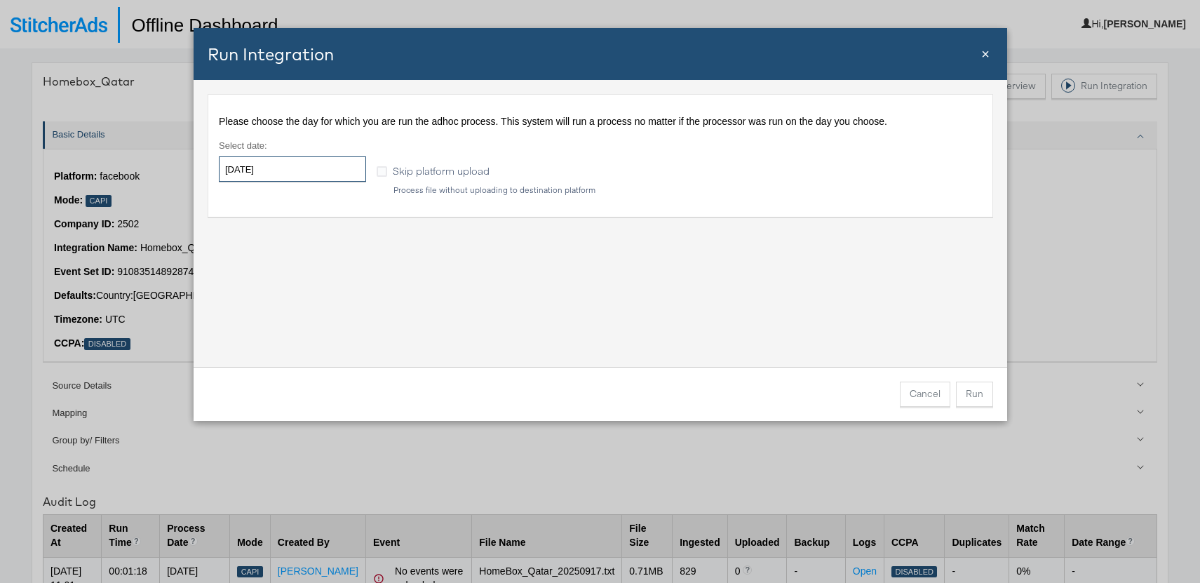
click at [281, 170] on input "2025-09-19" at bounding box center [292, 168] width 147 height 25
click at [487, 266] on div "Please choose the day for which you are run the adhoc process. This system will…" at bounding box center [601, 223] width 814 height 287
click at [933, 399] on button "Cancel" at bounding box center [925, 394] width 51 height 25
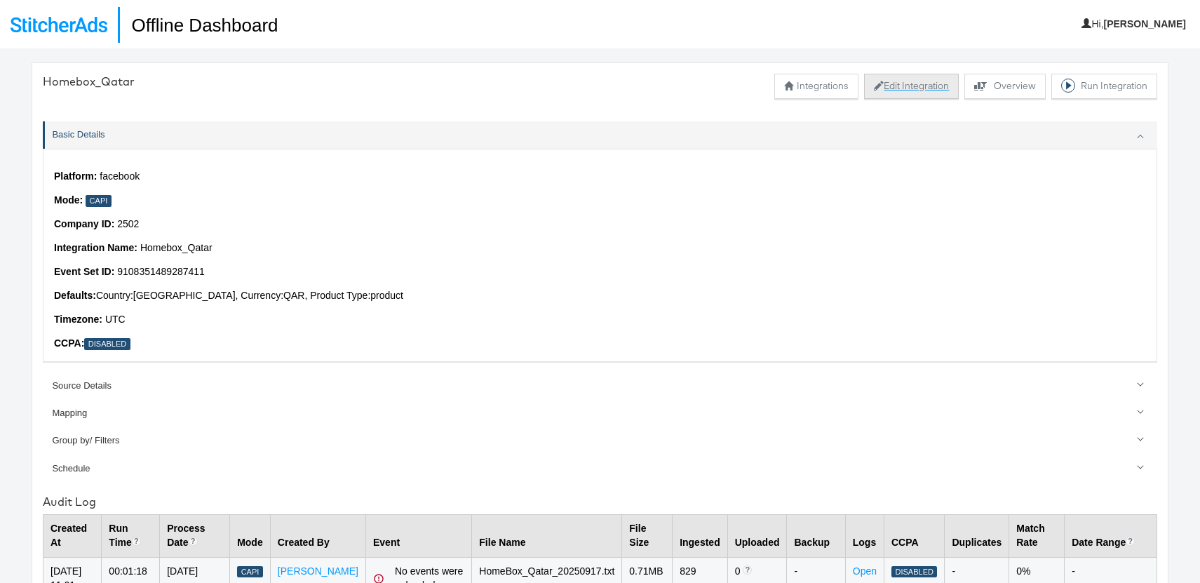
click at [913, 95] on button "Edit Integration" at bounding box center [911, 86] width 95 height 25
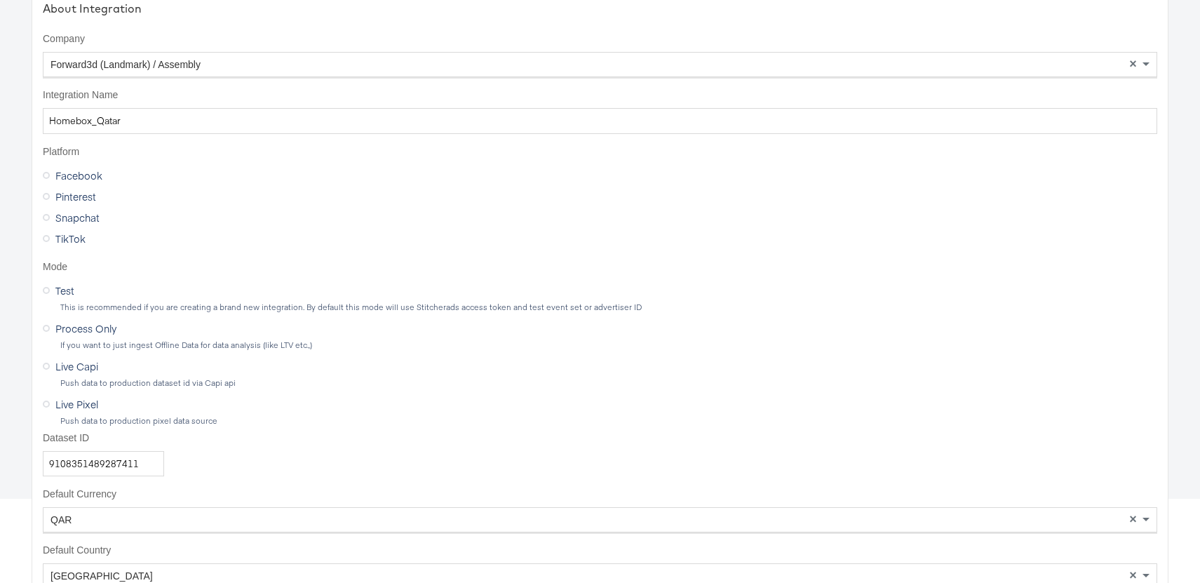
scroll to position [94, 0]
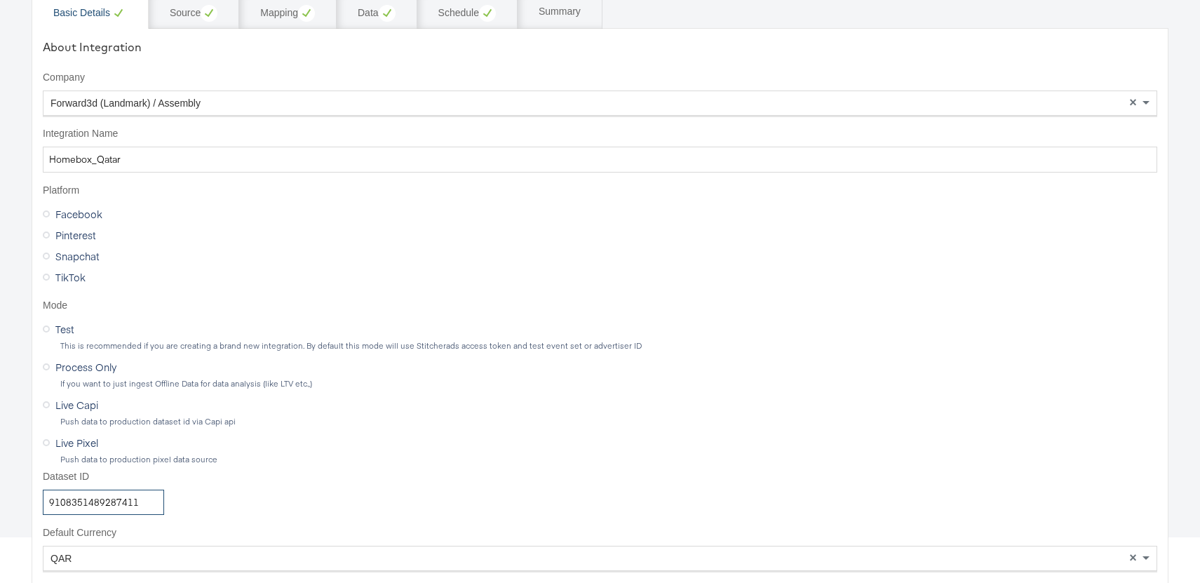
click at [98, 502] on input "9108351489287411" at bounding box center [103, 503] width 121 height 26
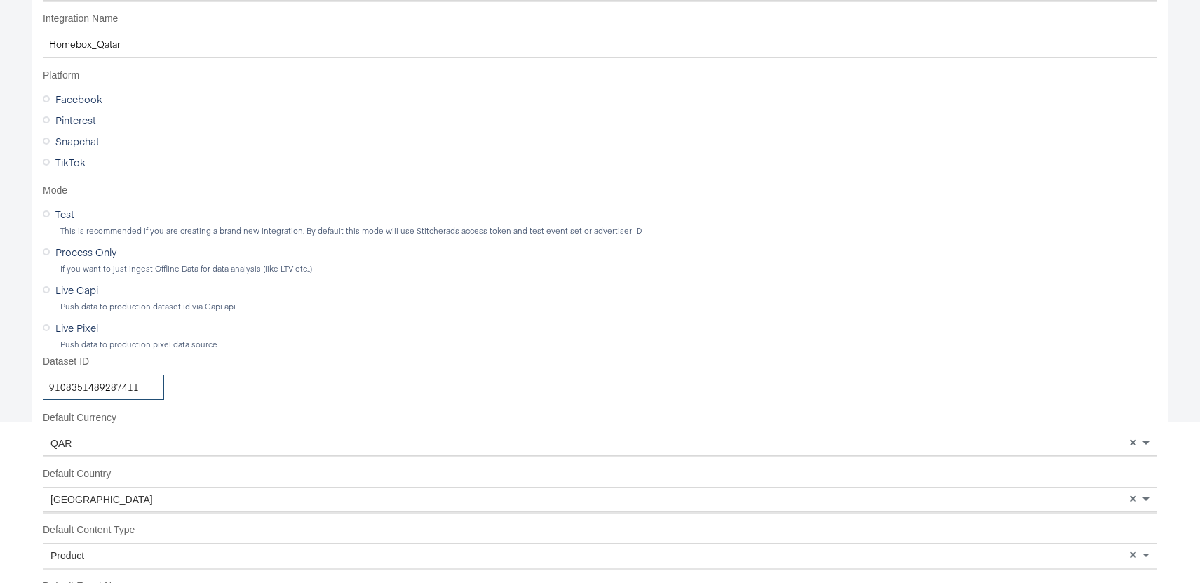
scroll to position [138, 0]
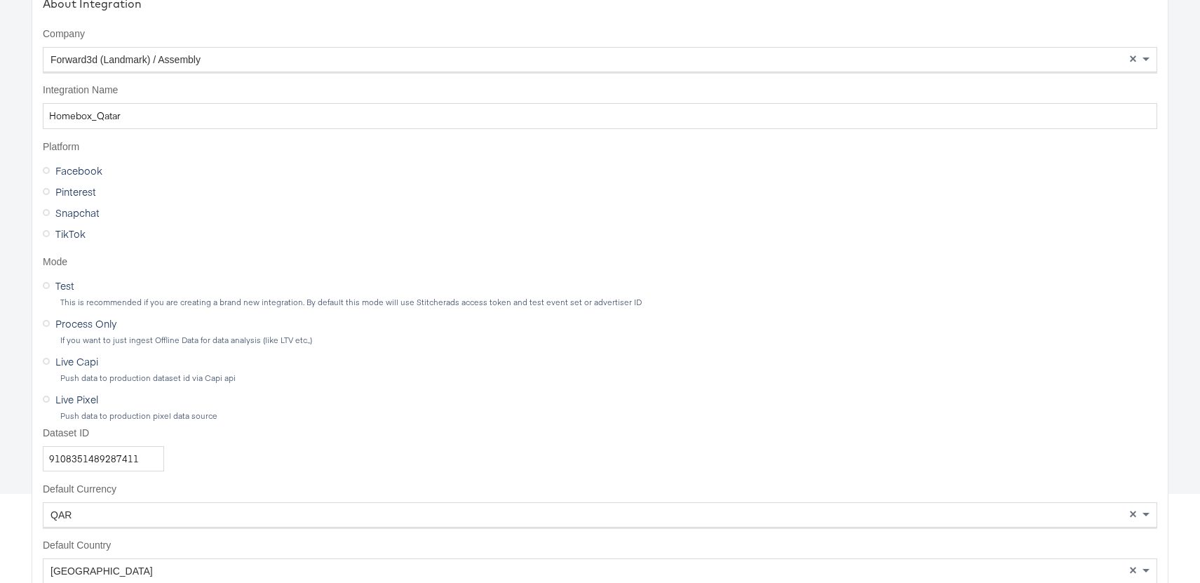
click at [45, 286] on icon at bounding box center [46, 285] width 7 height 7
click at [0, 0] on input "Test" at bounding box center [0, 0] width 0 height 0
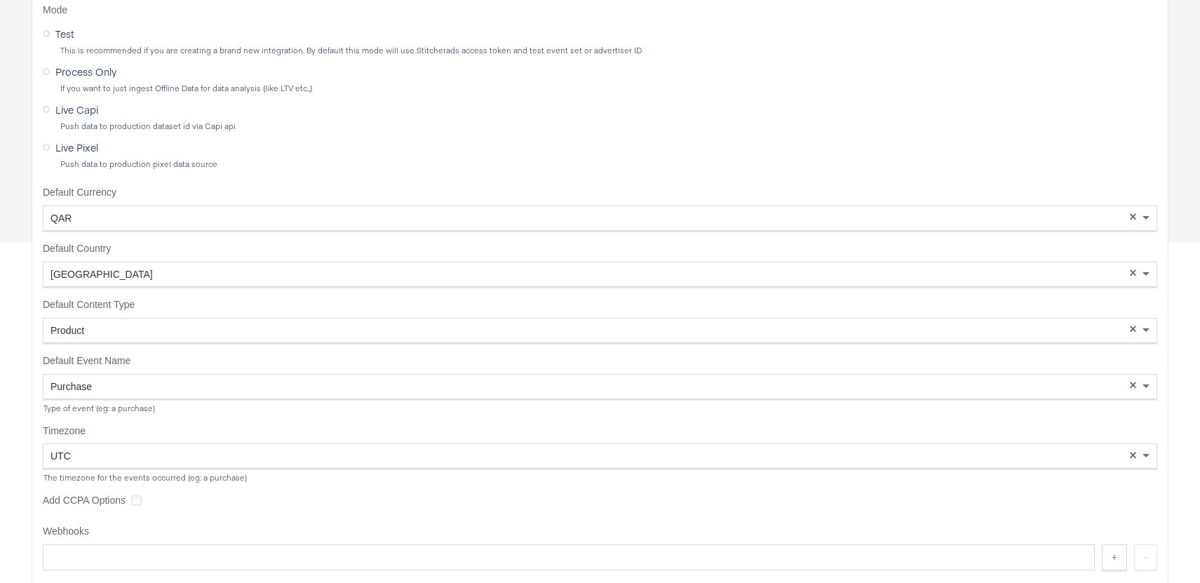
scroll to position [455, 0]
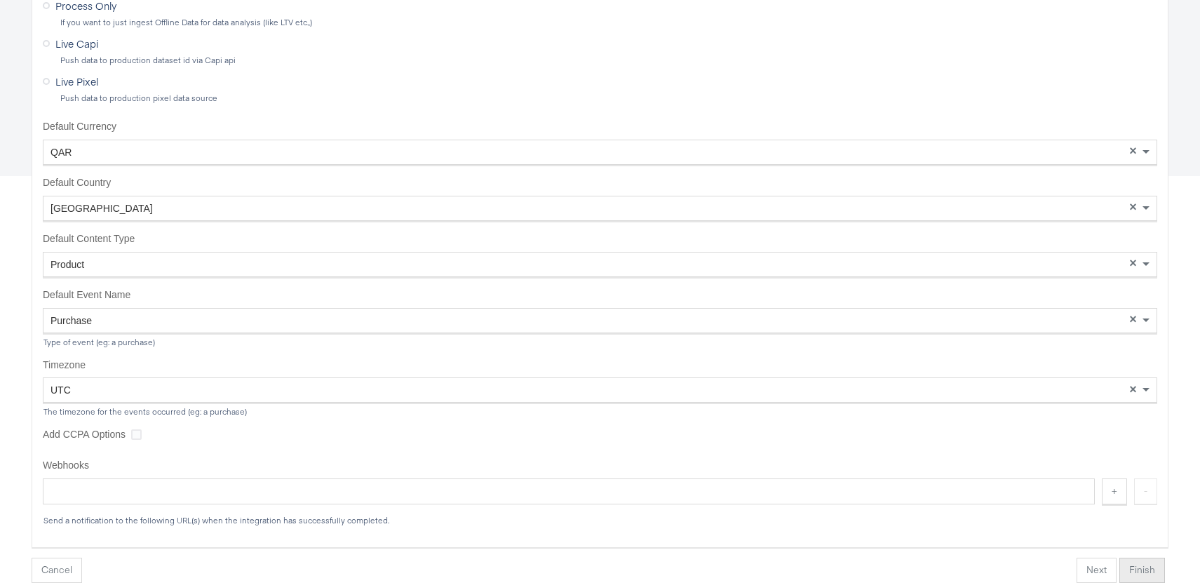
click at [1150, 568] on button "Finish" at bounding box center [1143, 570] width 46 height 25
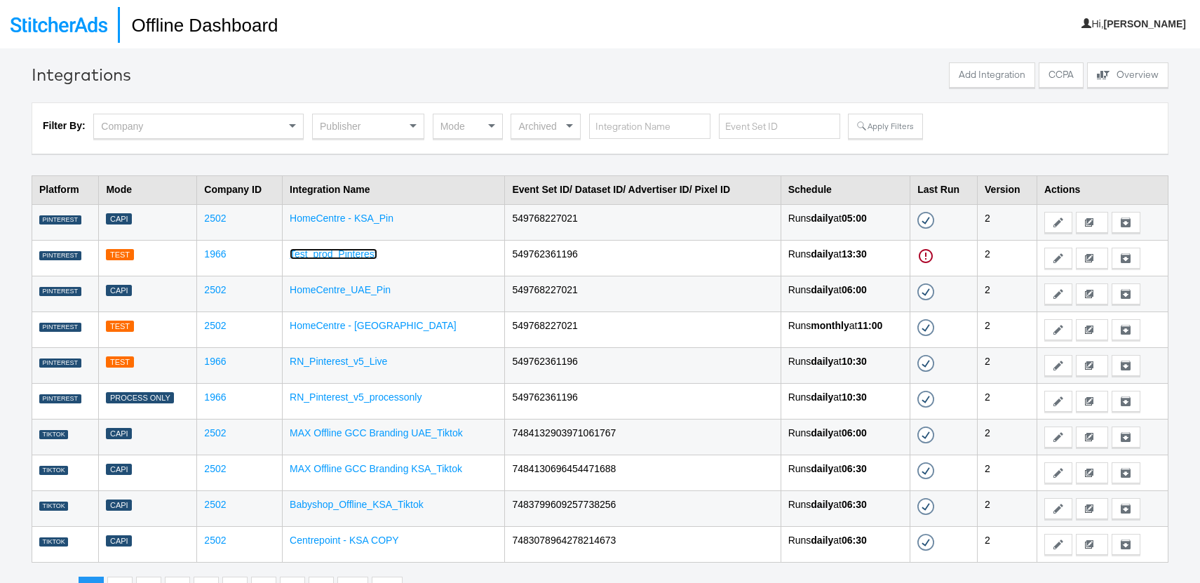
click at [340, 248] on link "Test_prod_Pinterest" at bounding box center [334, 253] width 88 height 11
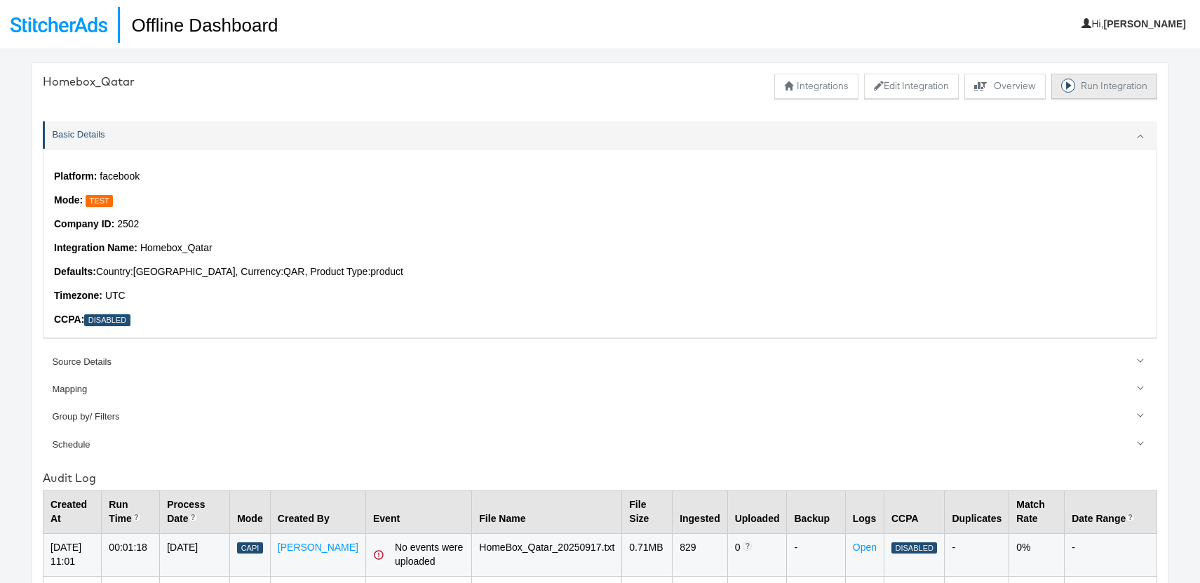
click at [1097, 87] on button "Run Integration" at bounding box center [1105, 86] width 106 height 25
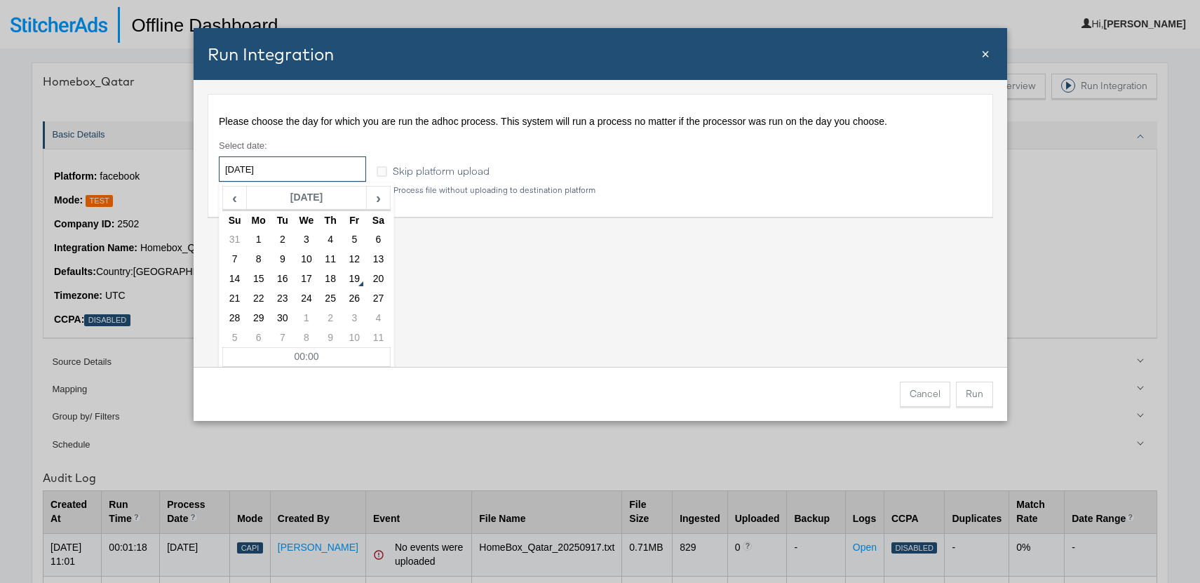
click at [277, 167] on input "[DATE]" at bounding box center [292, 168] width 147 height 25
click at [289, 276] on td "16" at bounding box center [282, 279] width 24 height 20
type input "2025-09-16"
click at [594, 298] on div "Please choose the day for which you are run the adhoc process. This system will…" at bounding box center [601, 223] width 814 height 287
click at [983, 397] on button "Run" at bounding box center [974, 394] width 37 height 25
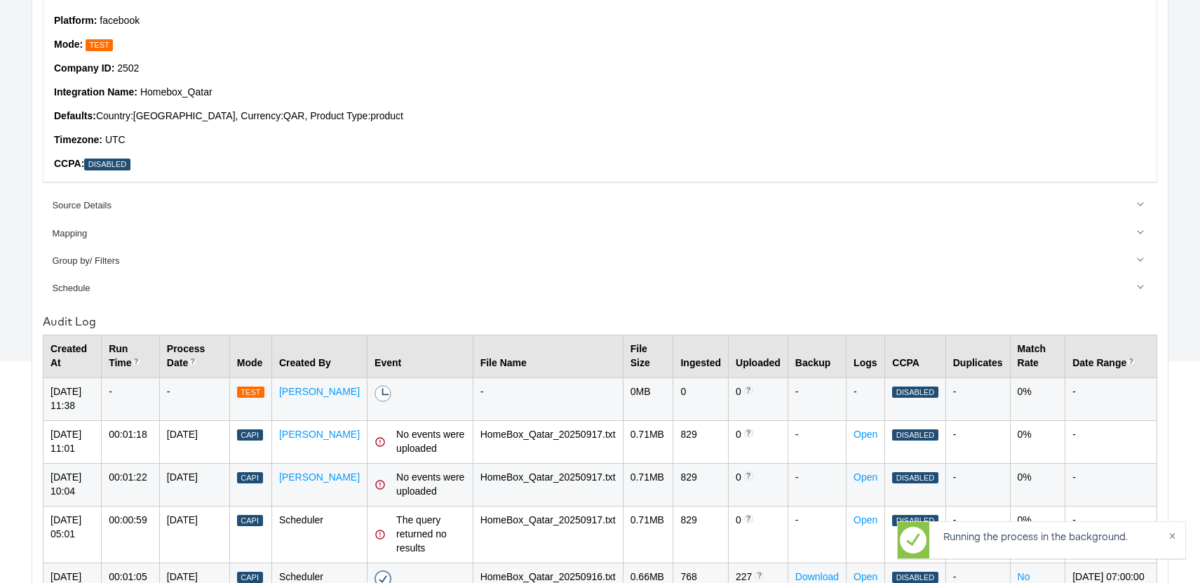
scroll to position [275, 0]
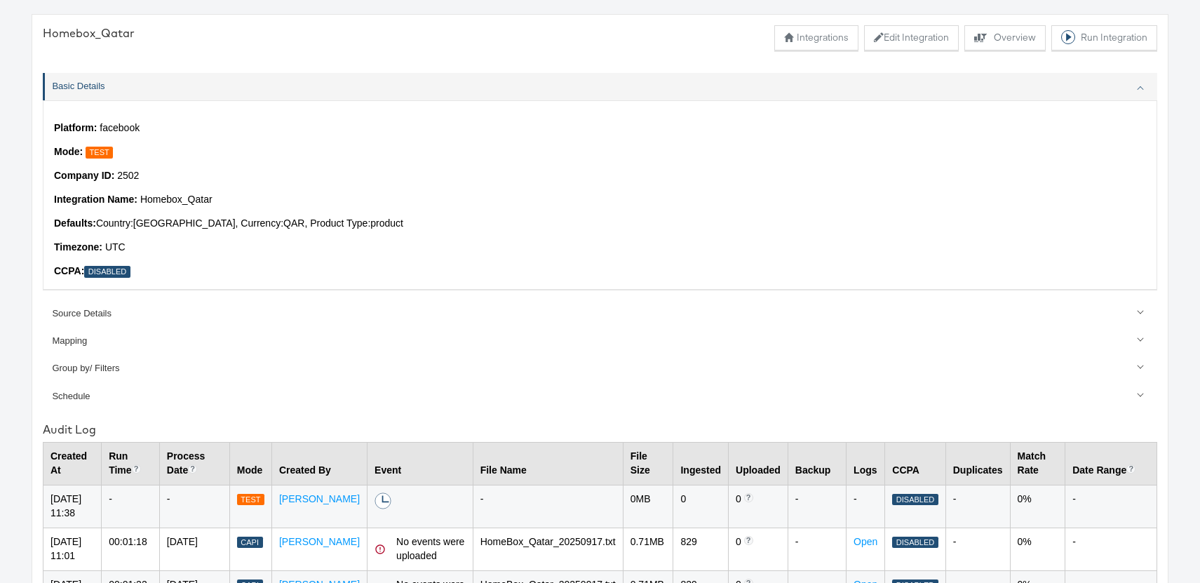
scroll to position [145, 0]
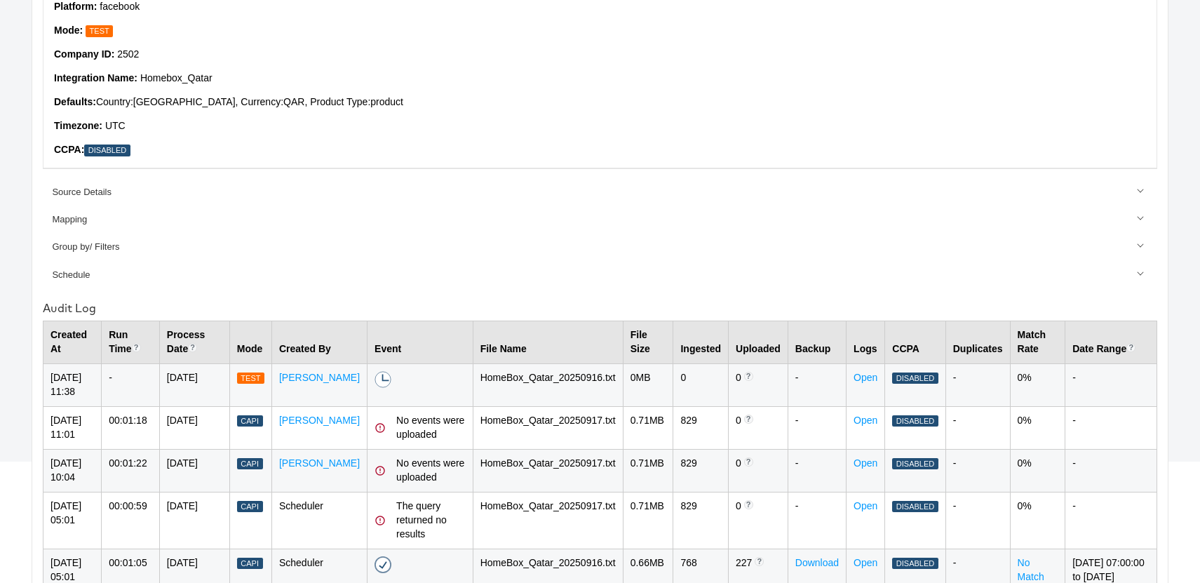
scroll to position [199, 0]
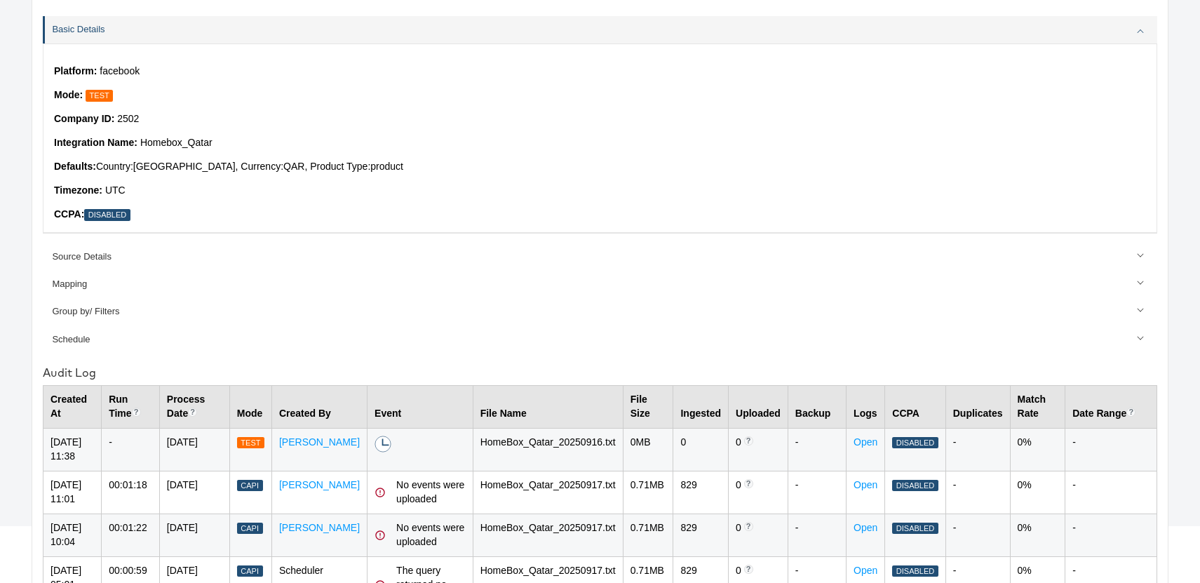
scroll to position [159, 0]
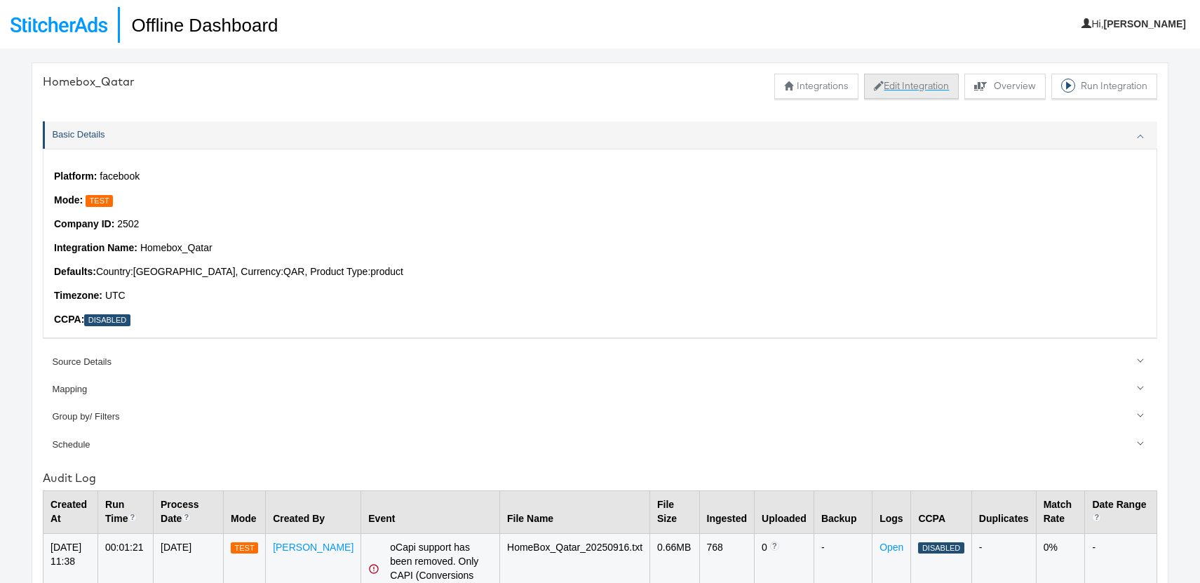
click at [892, 85] on button "Edit Integration" at bounding box center [911, 86] width 95 height 25
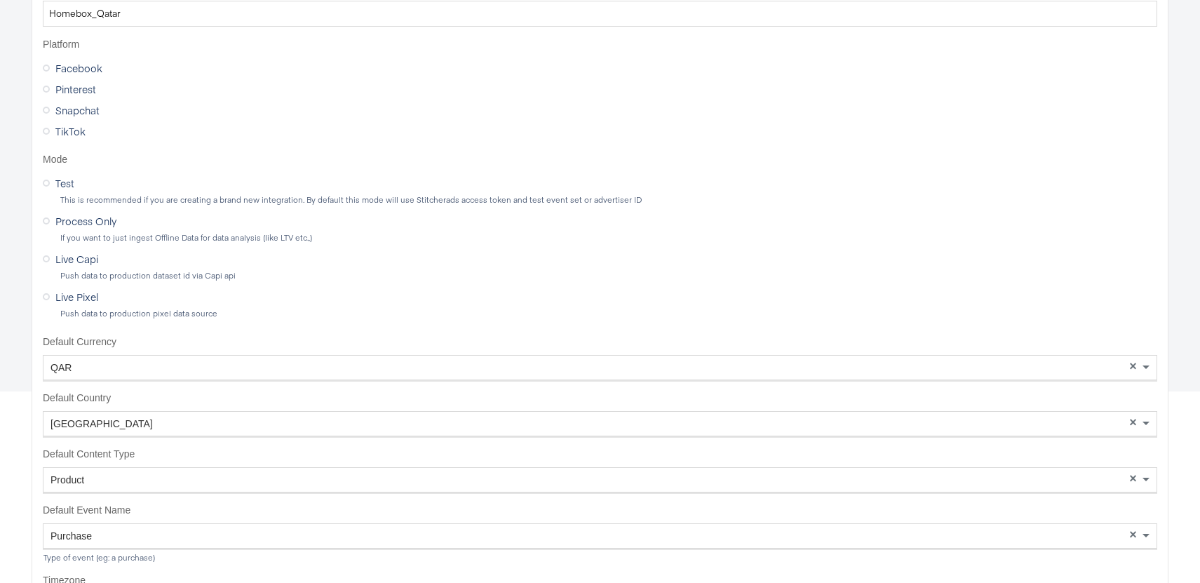
scroll to position [249, 0]
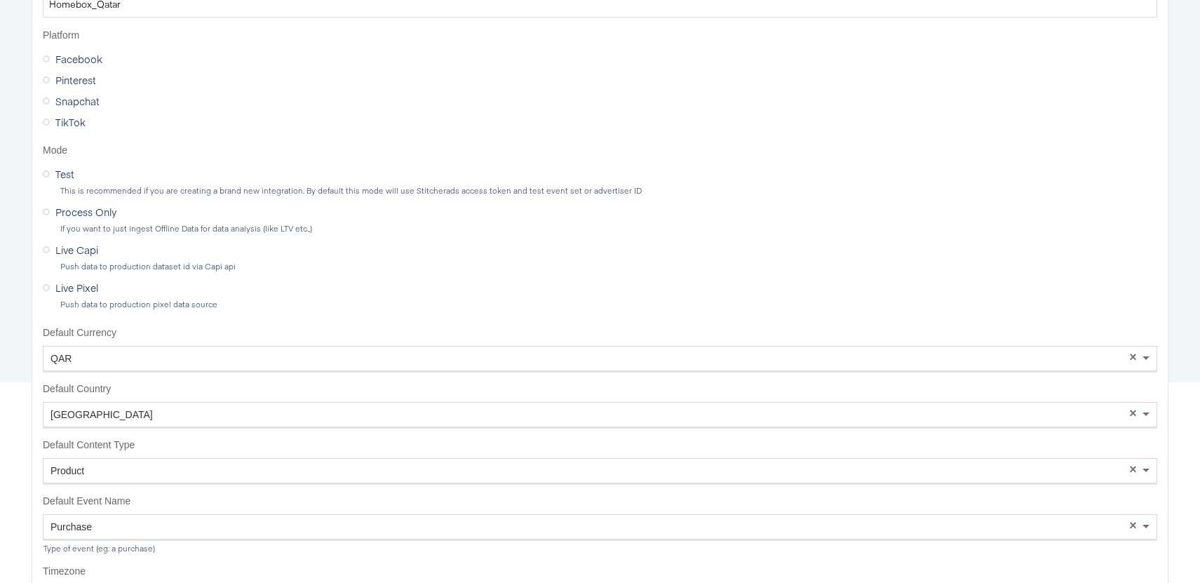
click at [48, 248] on icon at bounding box center [46, 249] width 7 height 7
click at [0, 0] on input "Live Capi" at bounding box center [0, 0] width 0 height 0
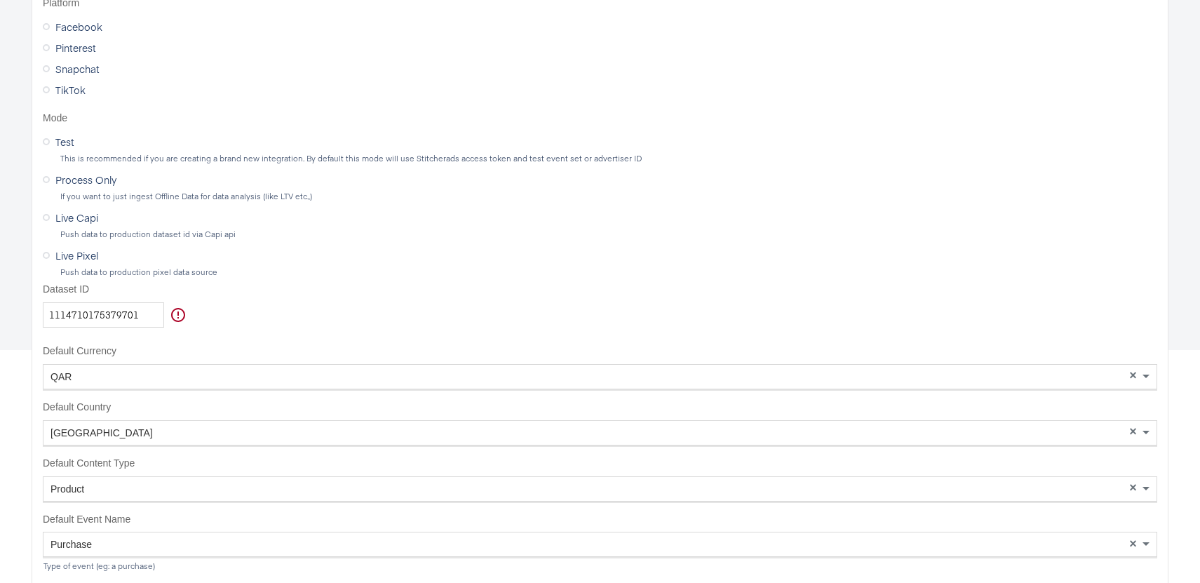
scroll to position [283, 0]
click at [80, 307] on input "1114710175379701" at bounding box center [103, 313] width 121 height 26
paste input "910835148928741"
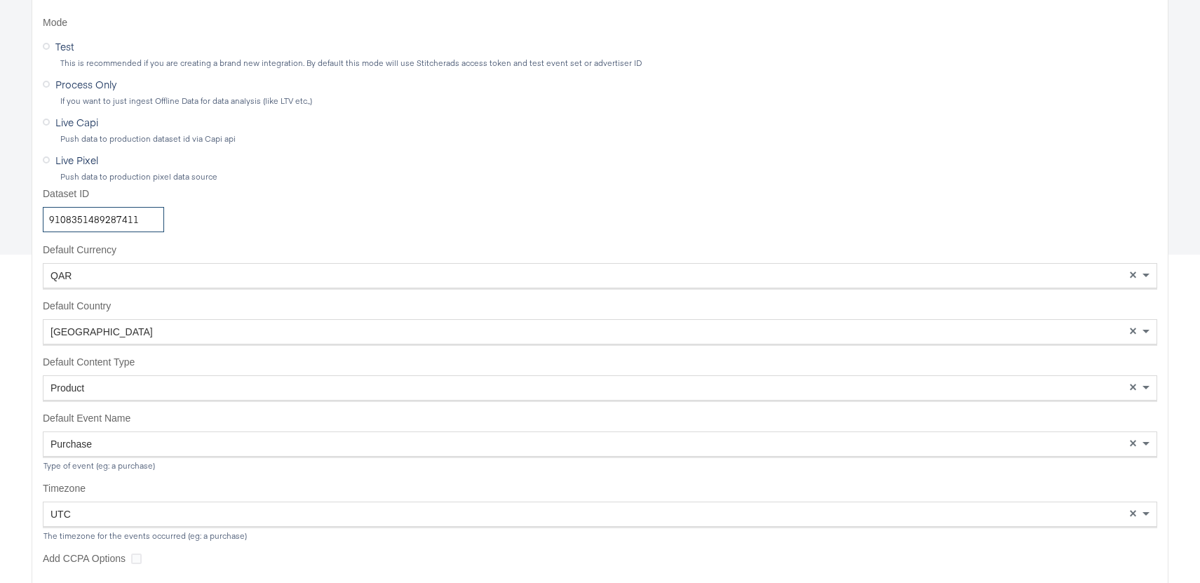
scroll to position [501, 0]
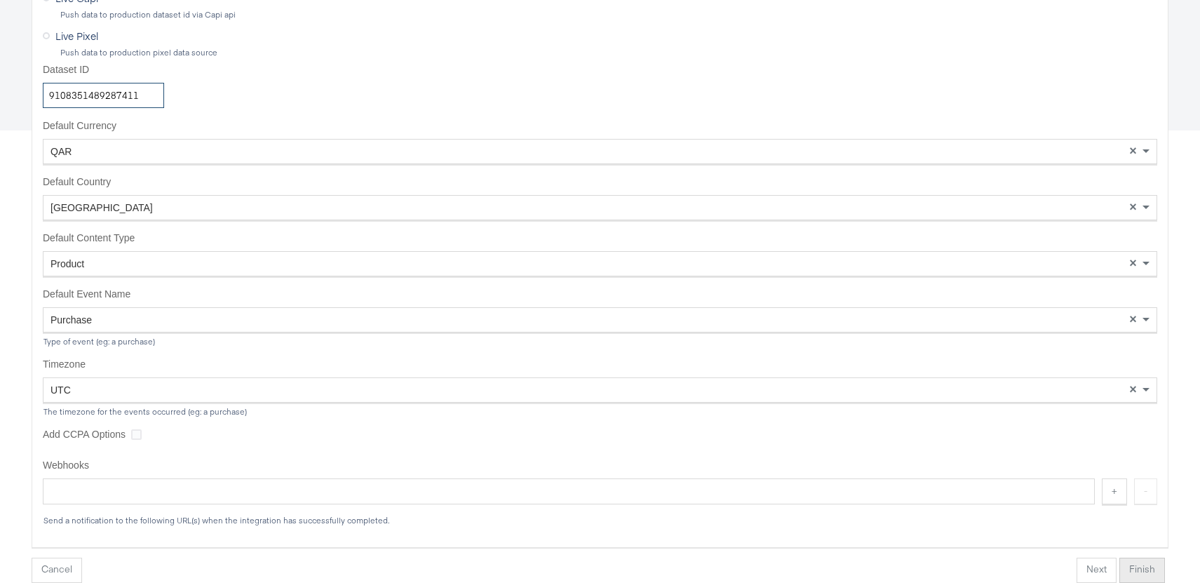
type input "9108351489287411"
click at [1146, 565] on button "Finish" at bounding box center [1143, 570] width 46 height 25
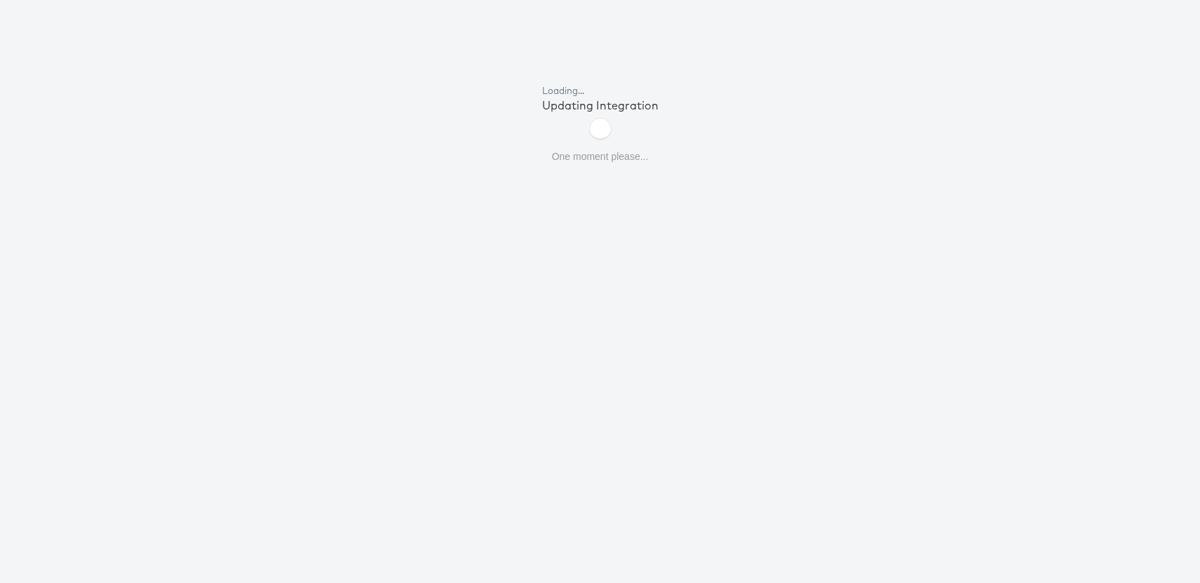
scroll to position [48, 0]
